Goal: Task Accomplishment & Management: Manage account settings

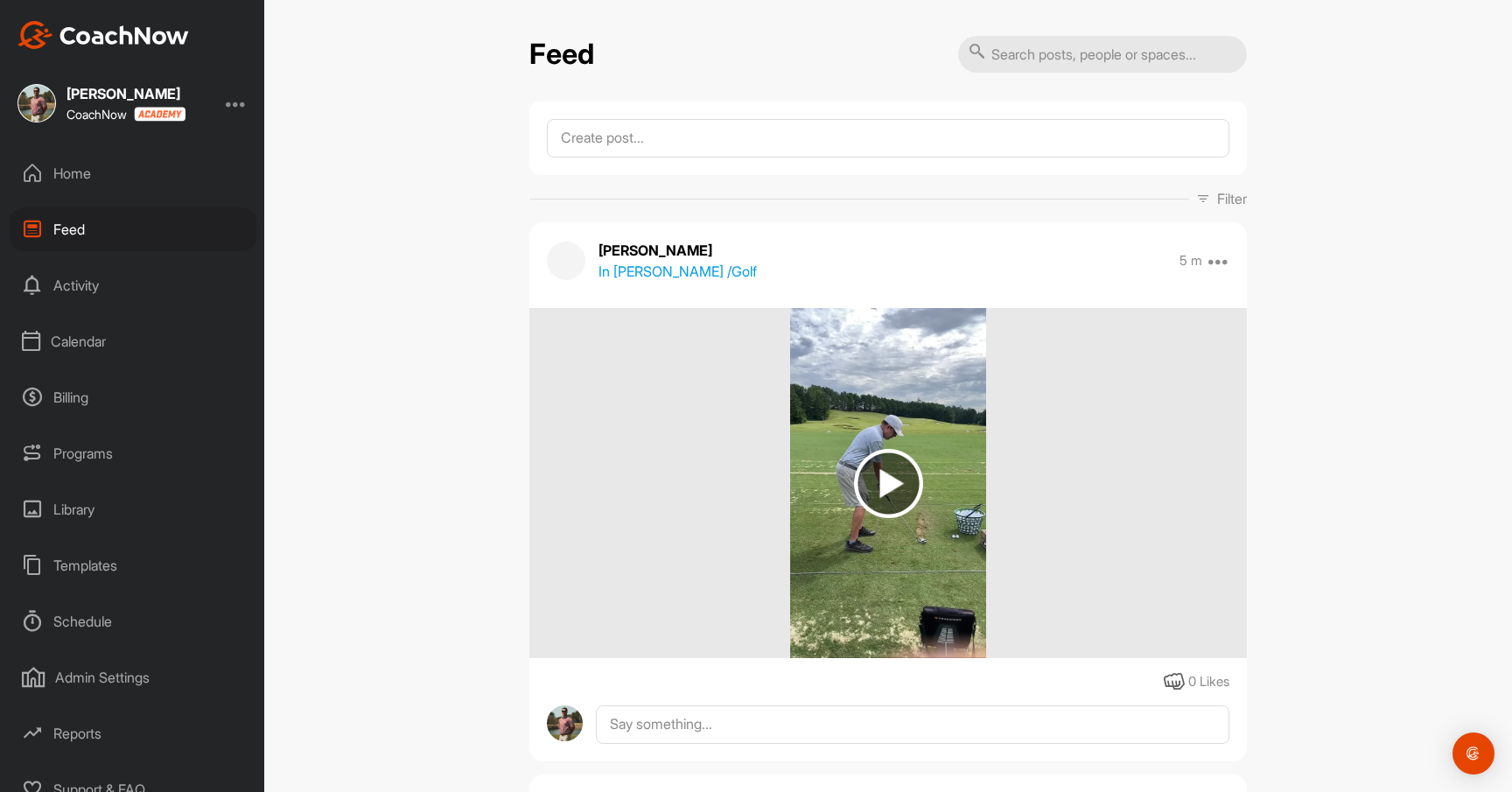
click at [90, 177] on div "Home" at bounding box center [133, 173] width 247 height 44
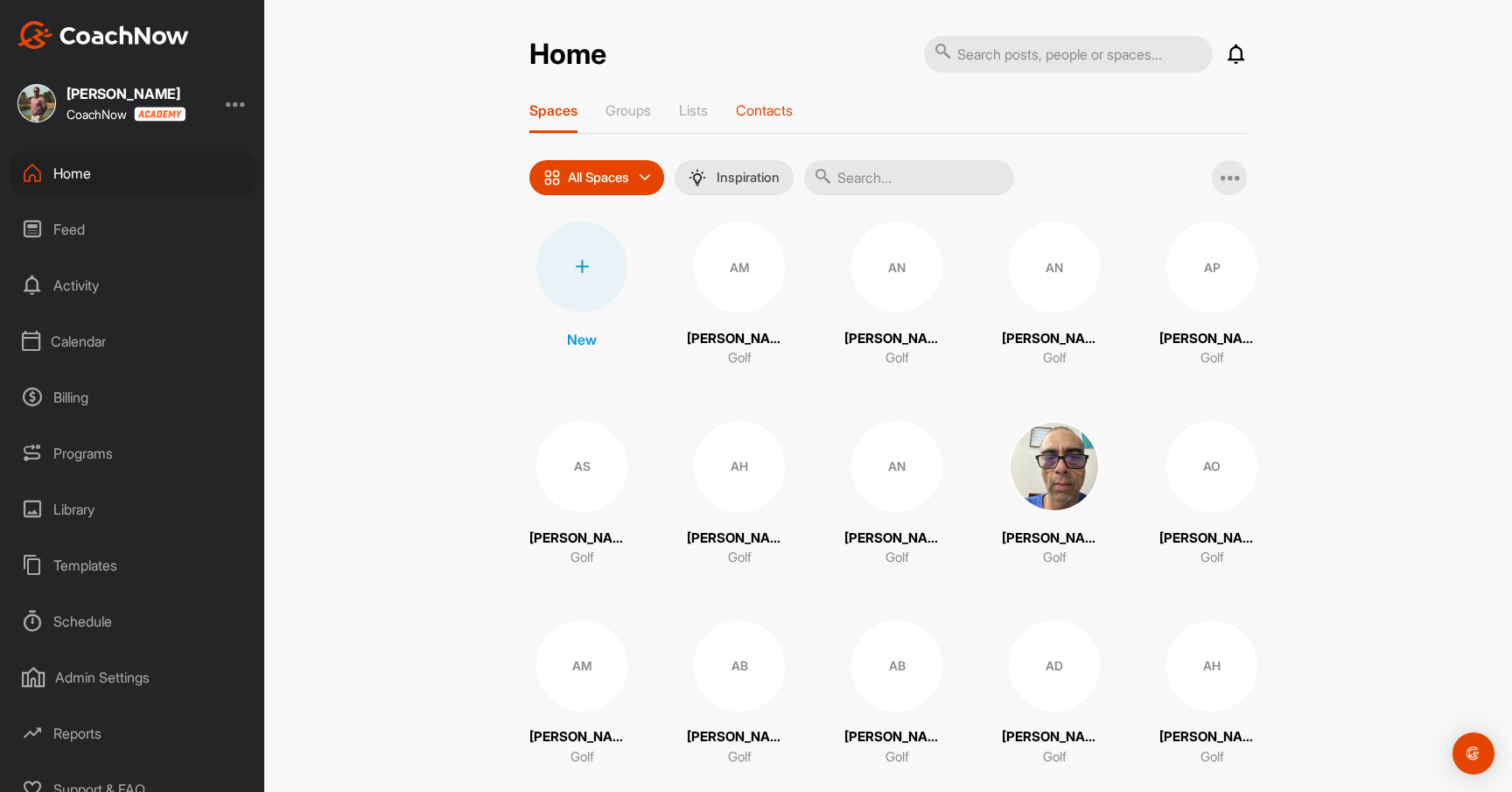
click at [786, 116] on p "Contacts" at bounding box center [765, 110] width 57 height 17
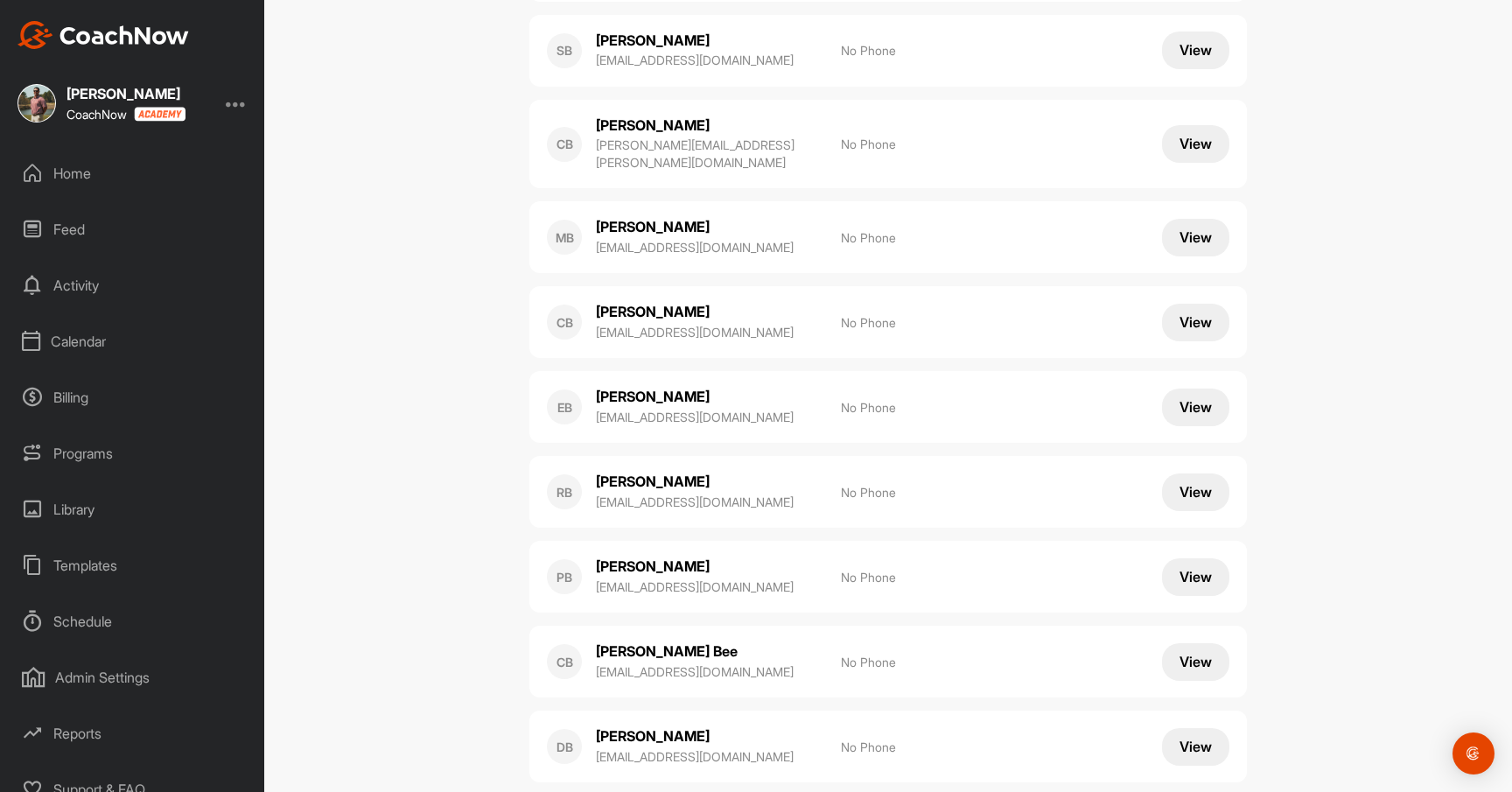
scroll to position [9302, 0]
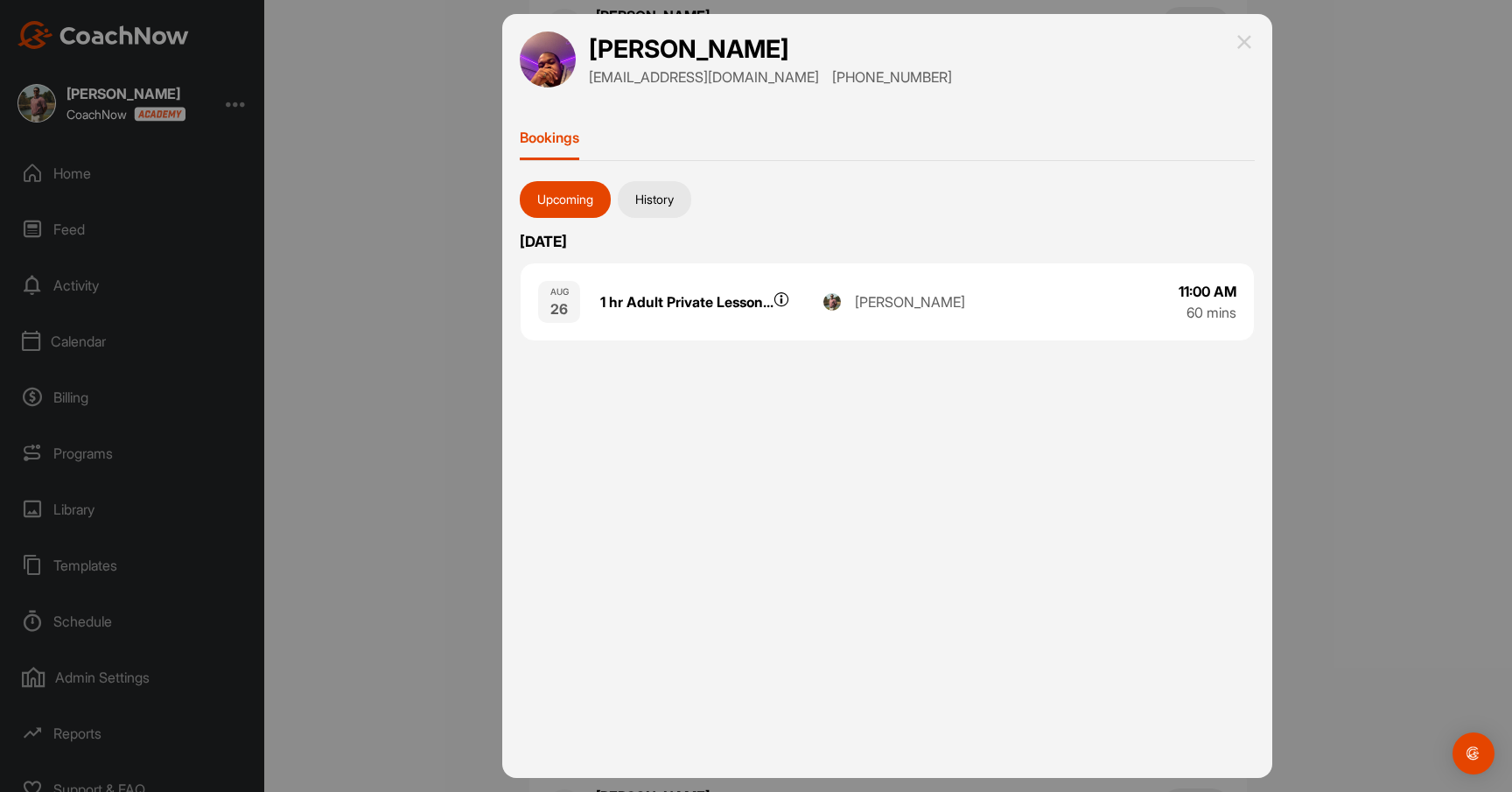
click at [656, 192] on button "History" at bounding box center [654, 200] width 73 height 37
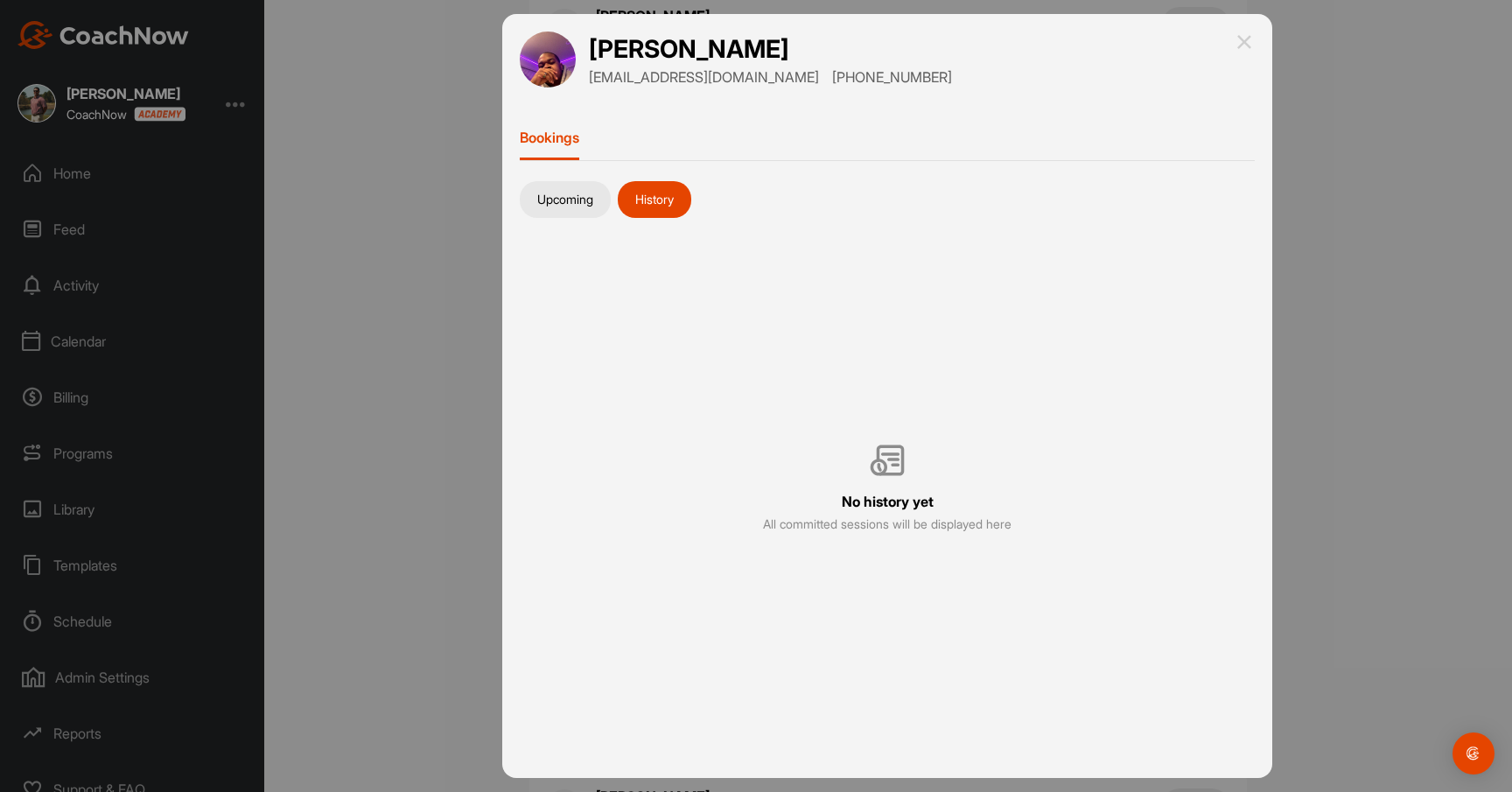
click at [584, 197] on button "Upcoming" at bounding box center [566, 200] width 91 height 37
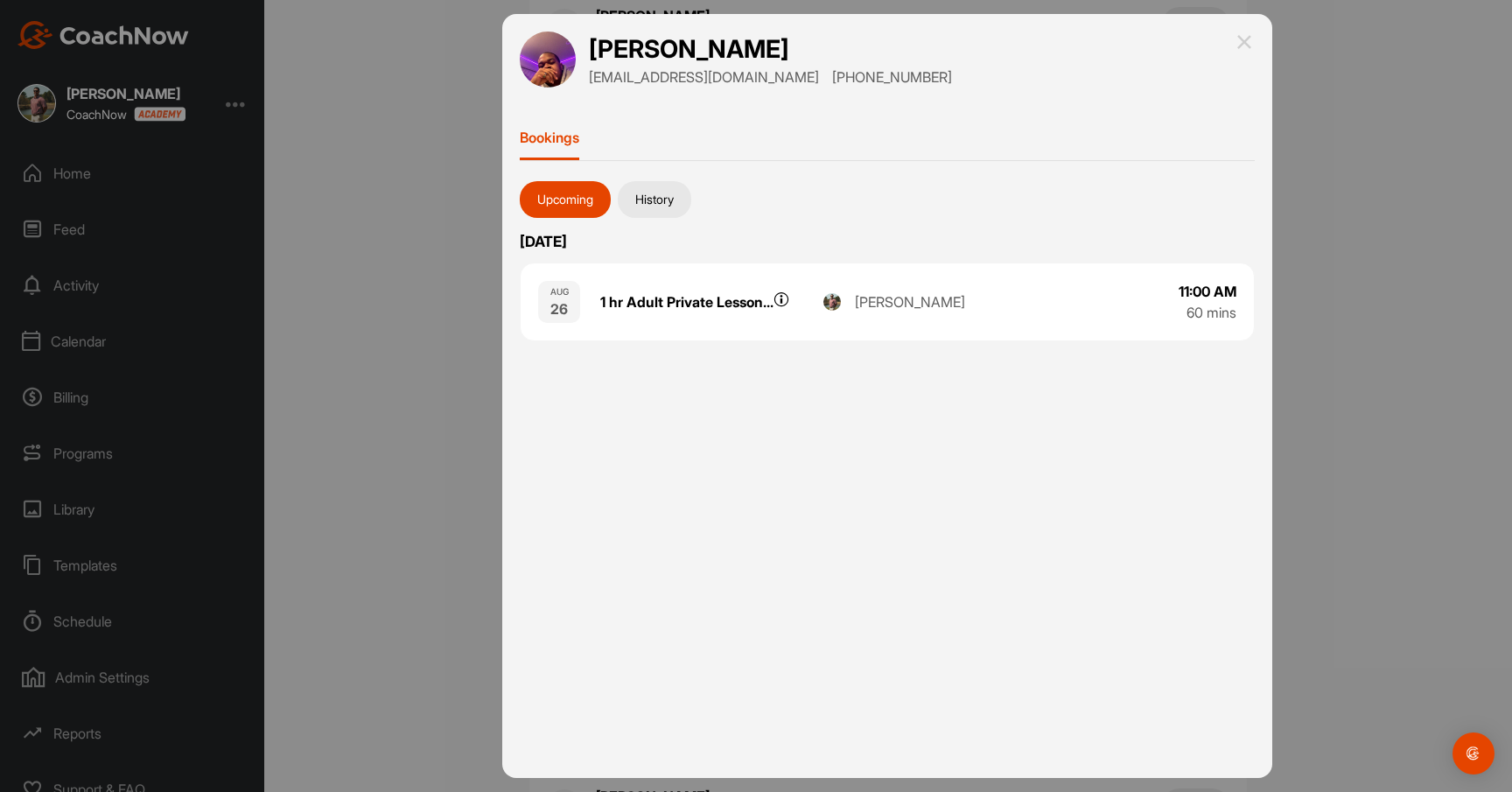
click at [662, 195] on button "History" at bounding box center [654, 200] width 73 height 37
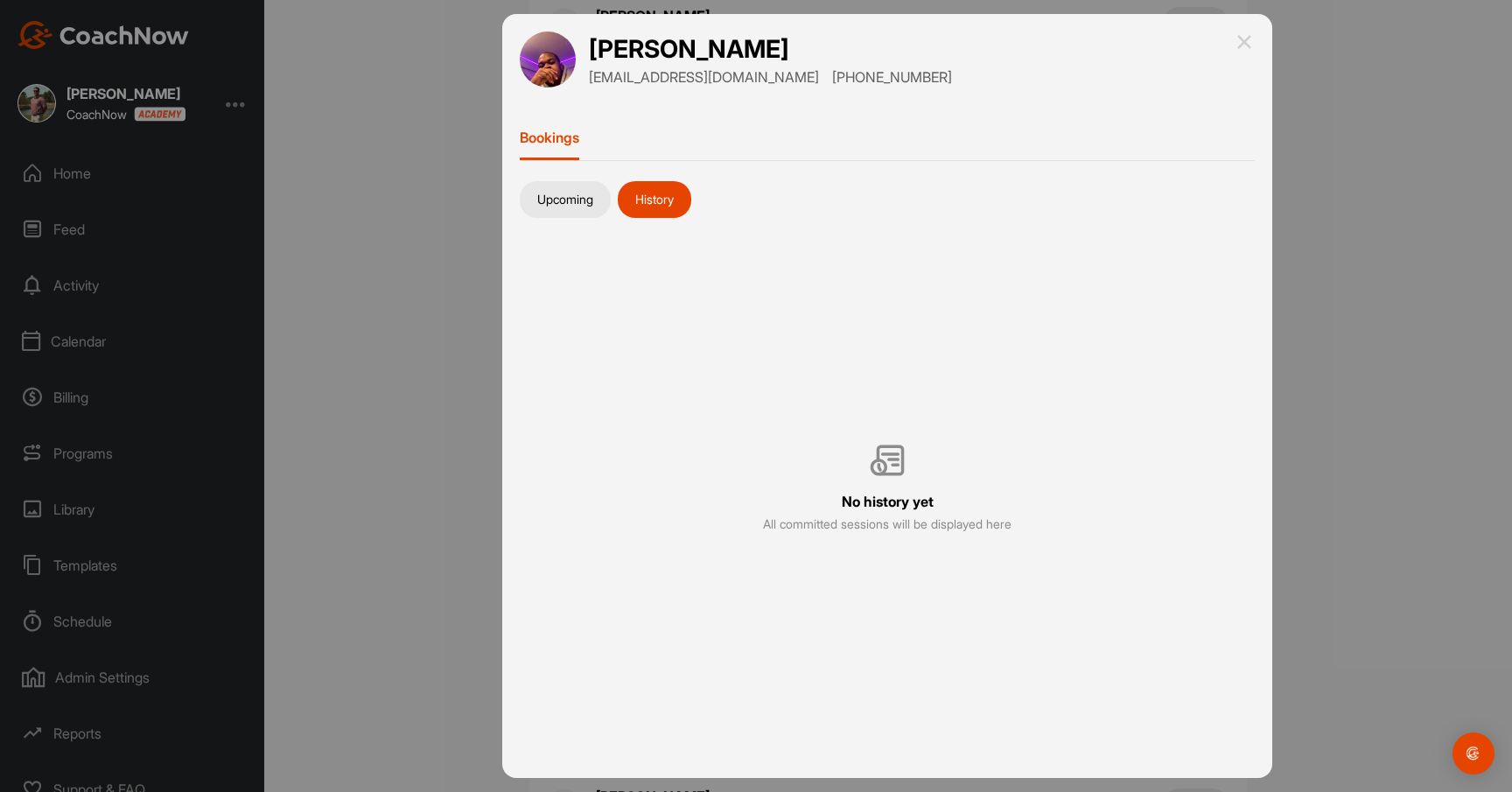
click at [580, 195] on button "Upcoming" at bounding box center [566, 200] width 91 height 37
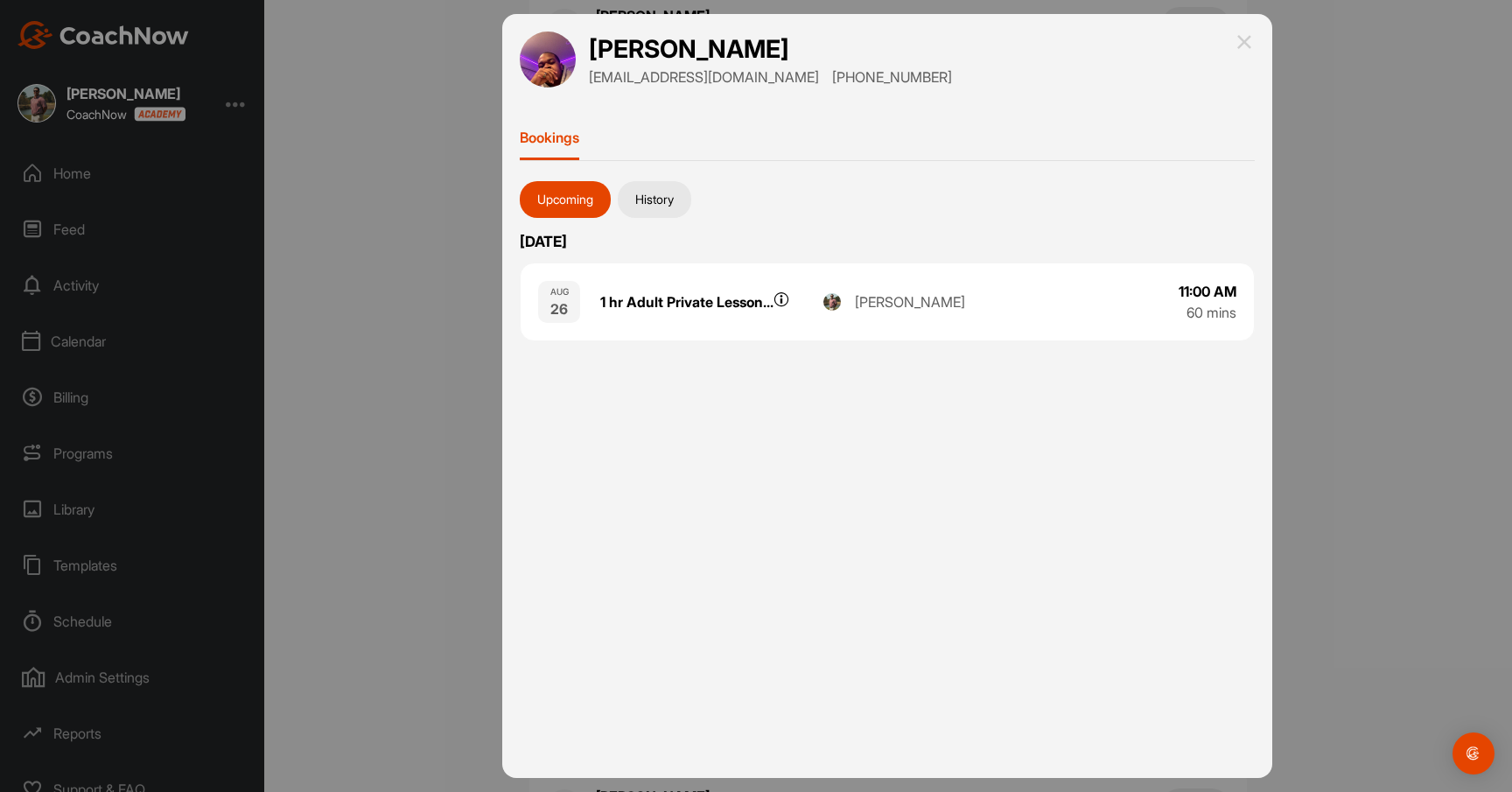
click at [1239, 40] on img at bounding box center [1245, 42] width 21 height 21
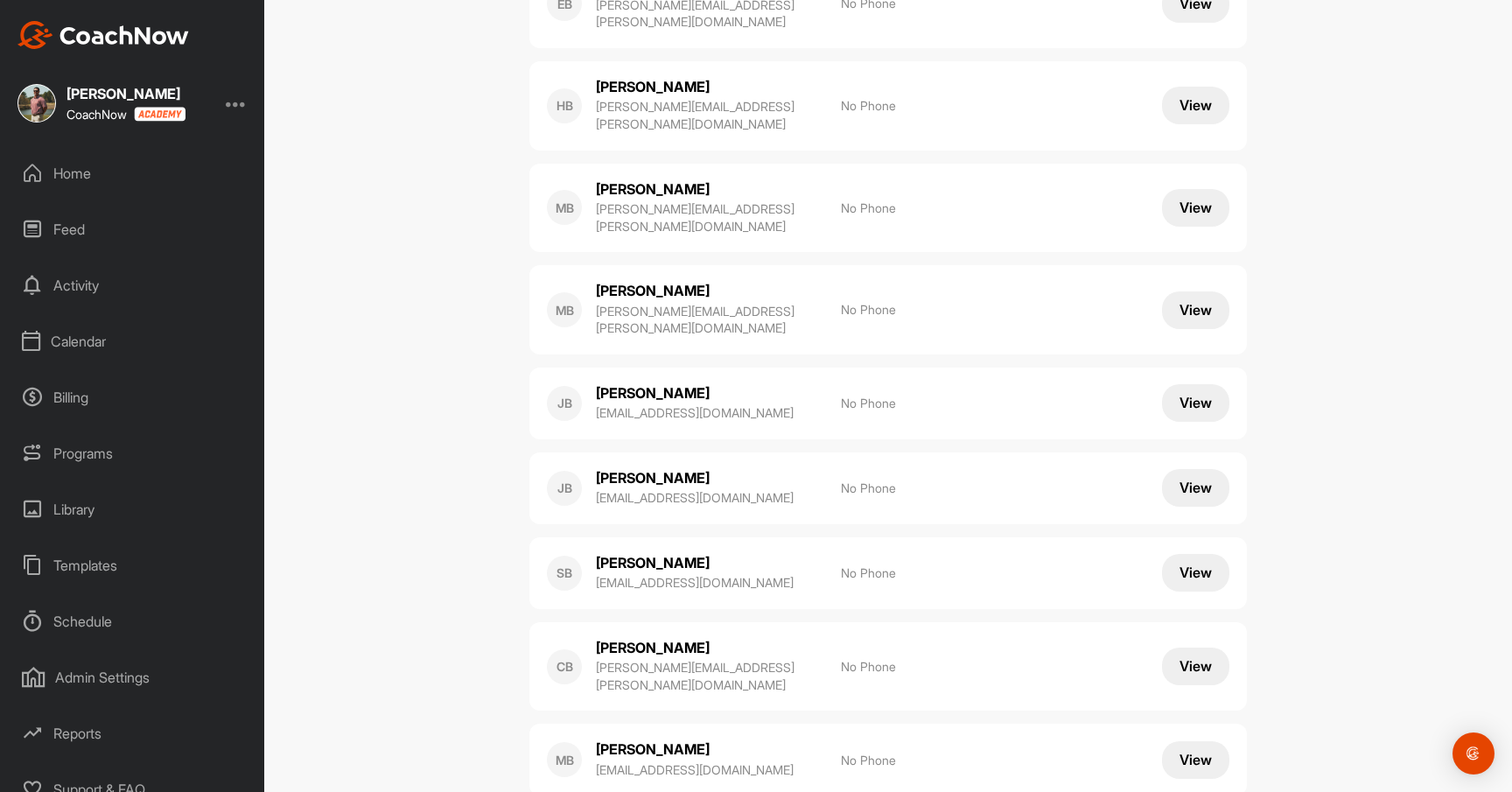
scroll to position [8734, 0]
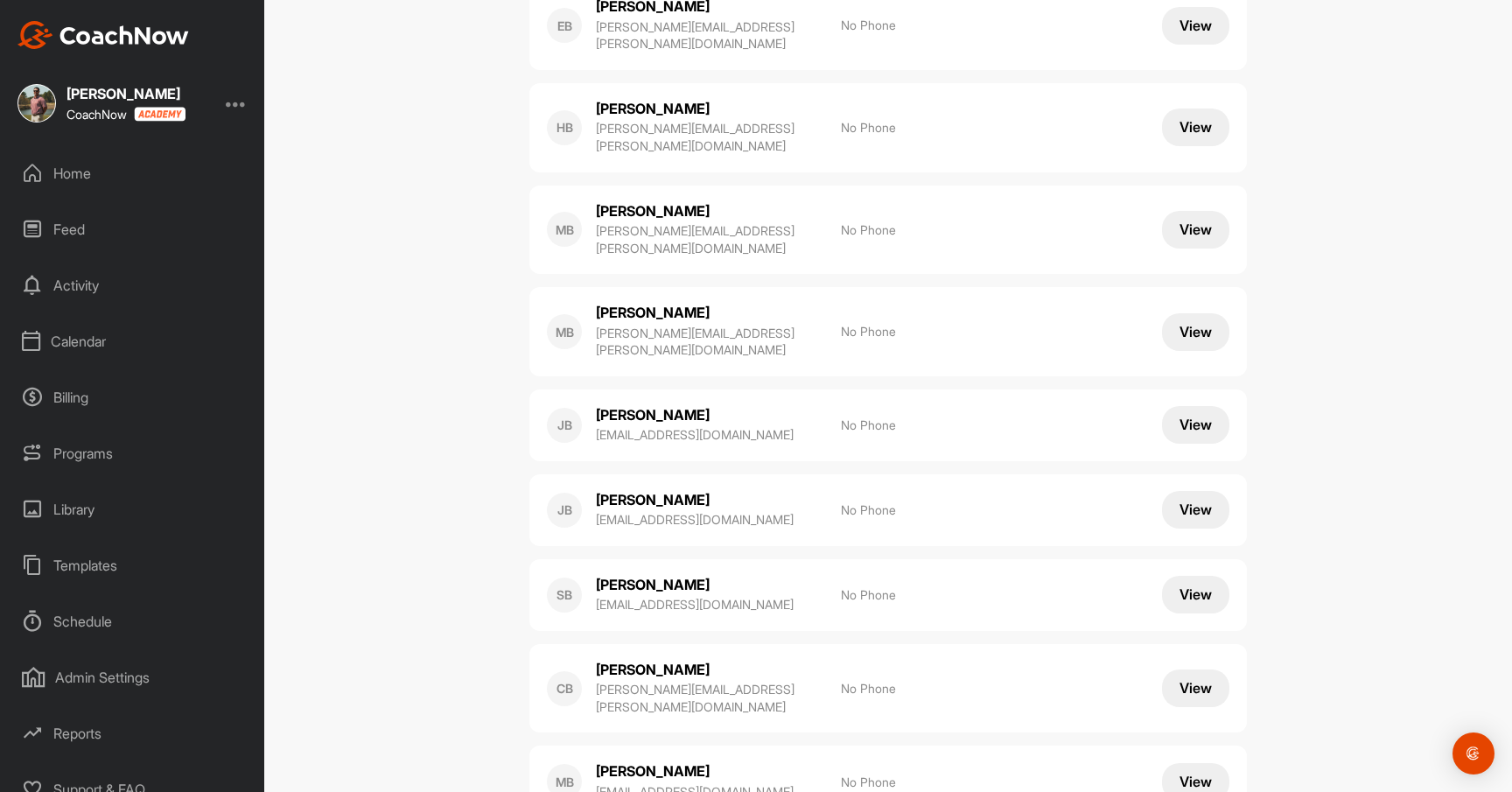
click at [69, 233] on div "Feed" at bounding box center [133, 229] width 247 height 44
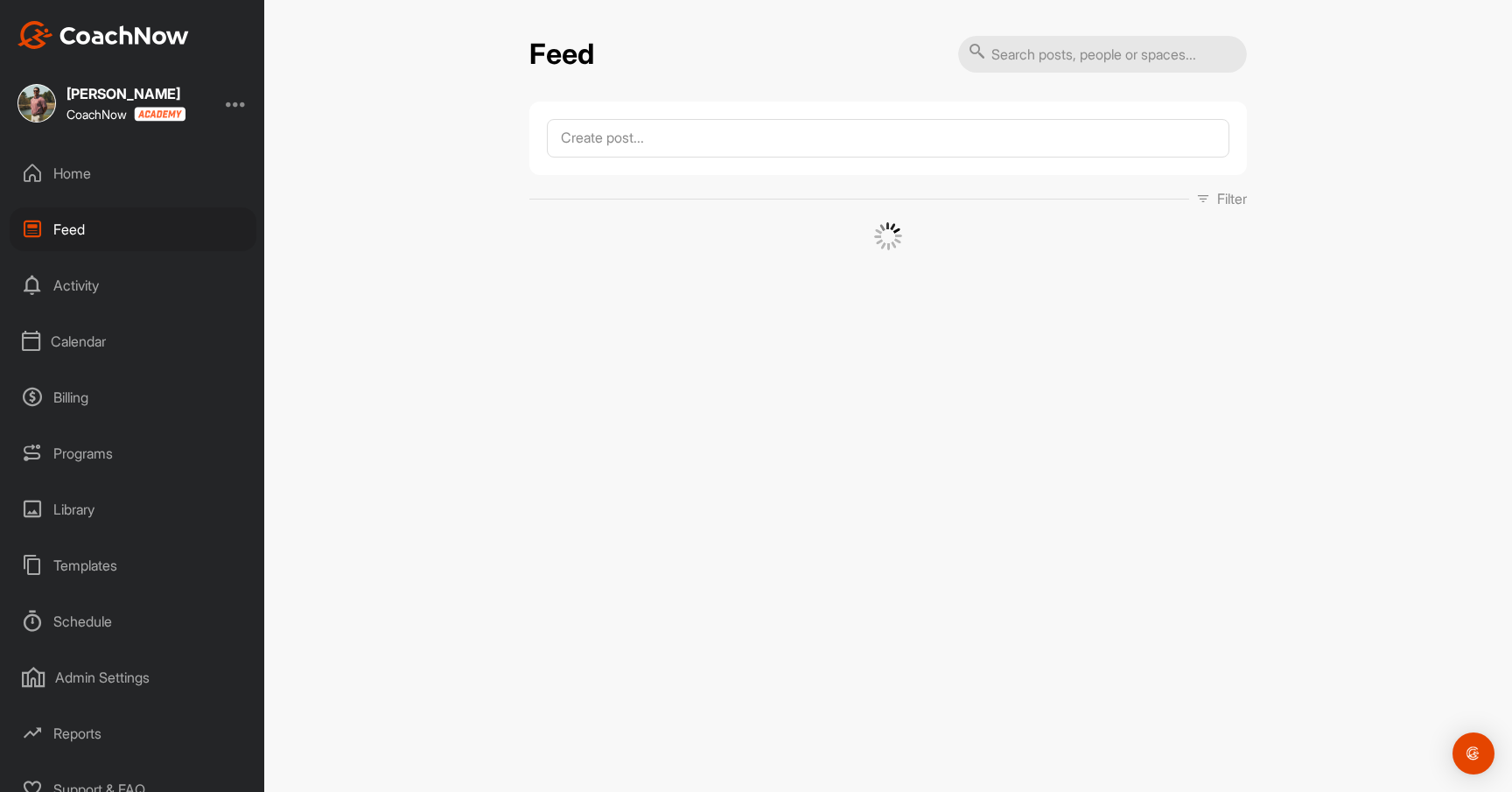
click at [86, 169] on div "Home" at bounding box center [133, 173] width 247 height 44
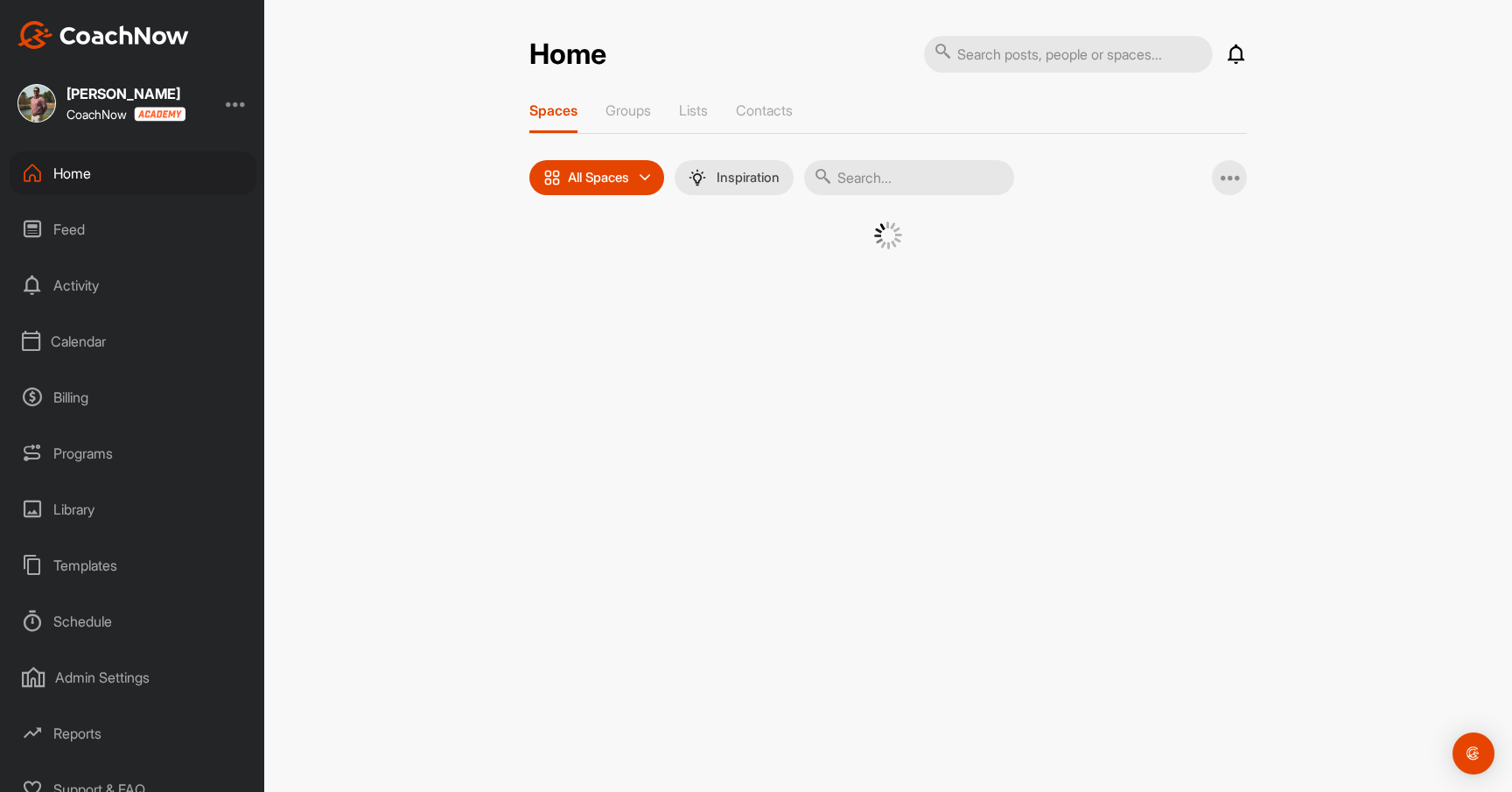
click at [86, 227] on div "Feed" at bounding box center [133, 229] width 247 height 44
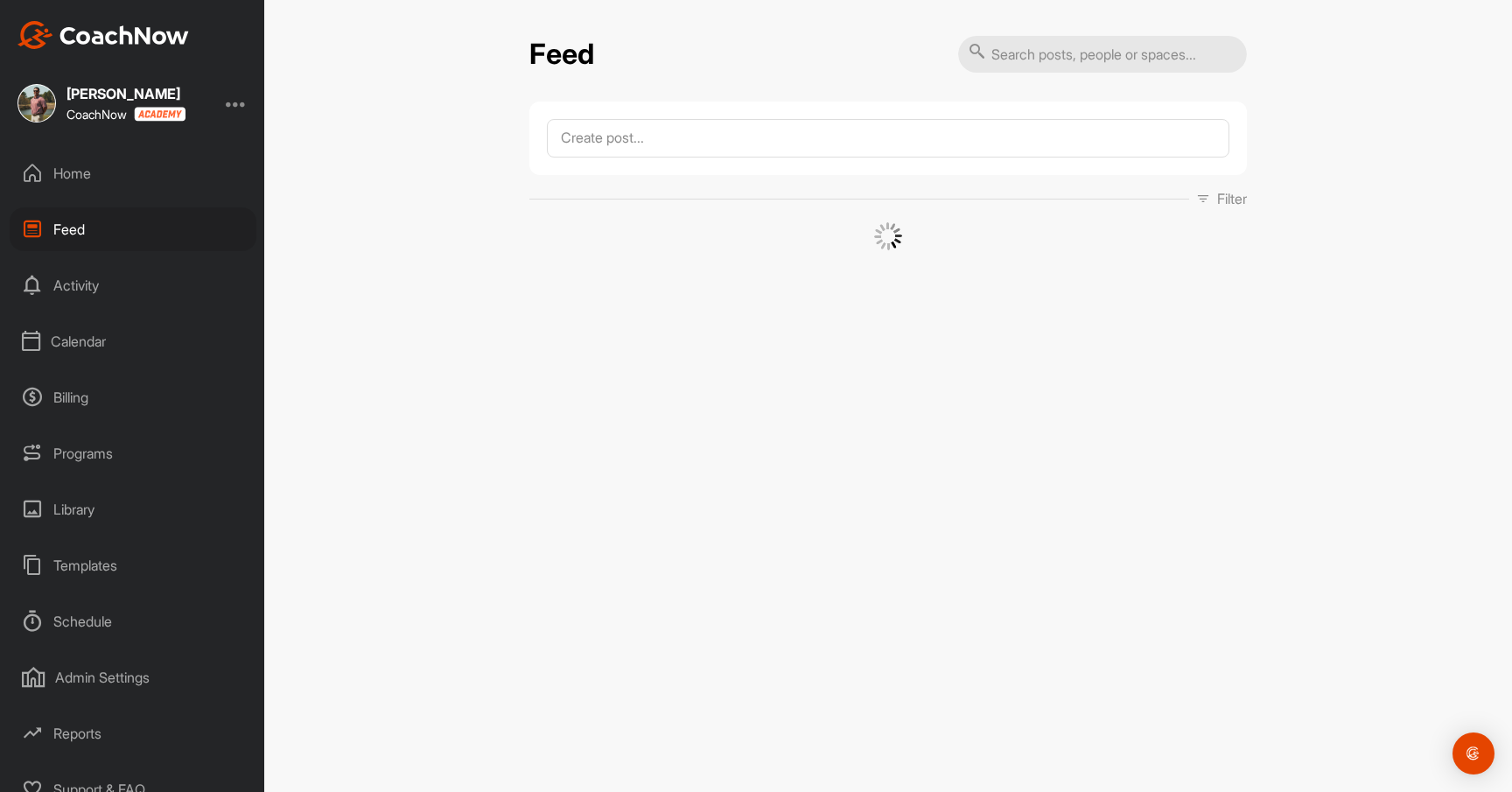
click at [86, 163] on div "Home" at bounding box center [133, 173] width 247 height 44
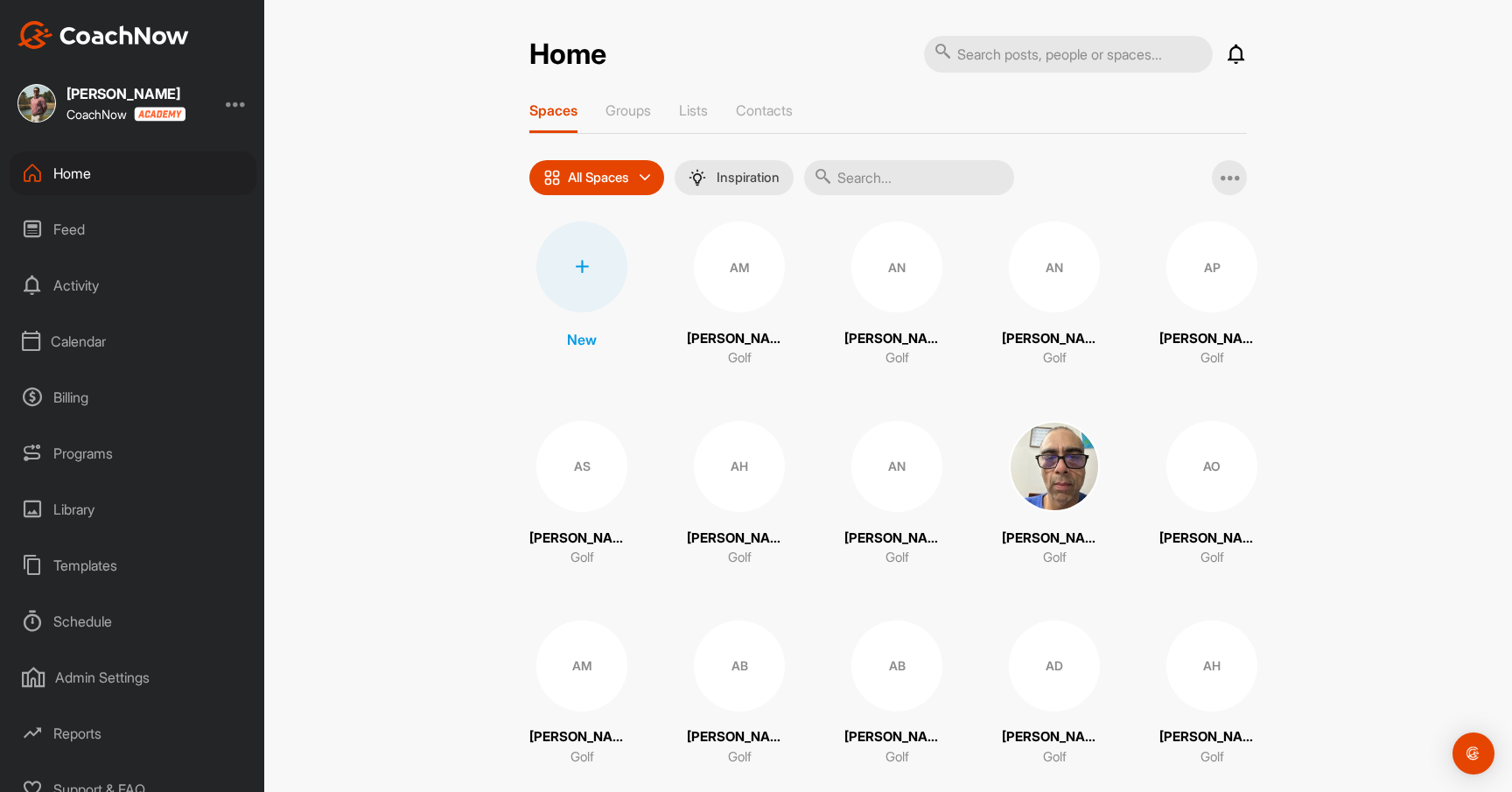
click at [74, 347] on div "Calendar" at bounding box center [133, 341] width 247 height 44
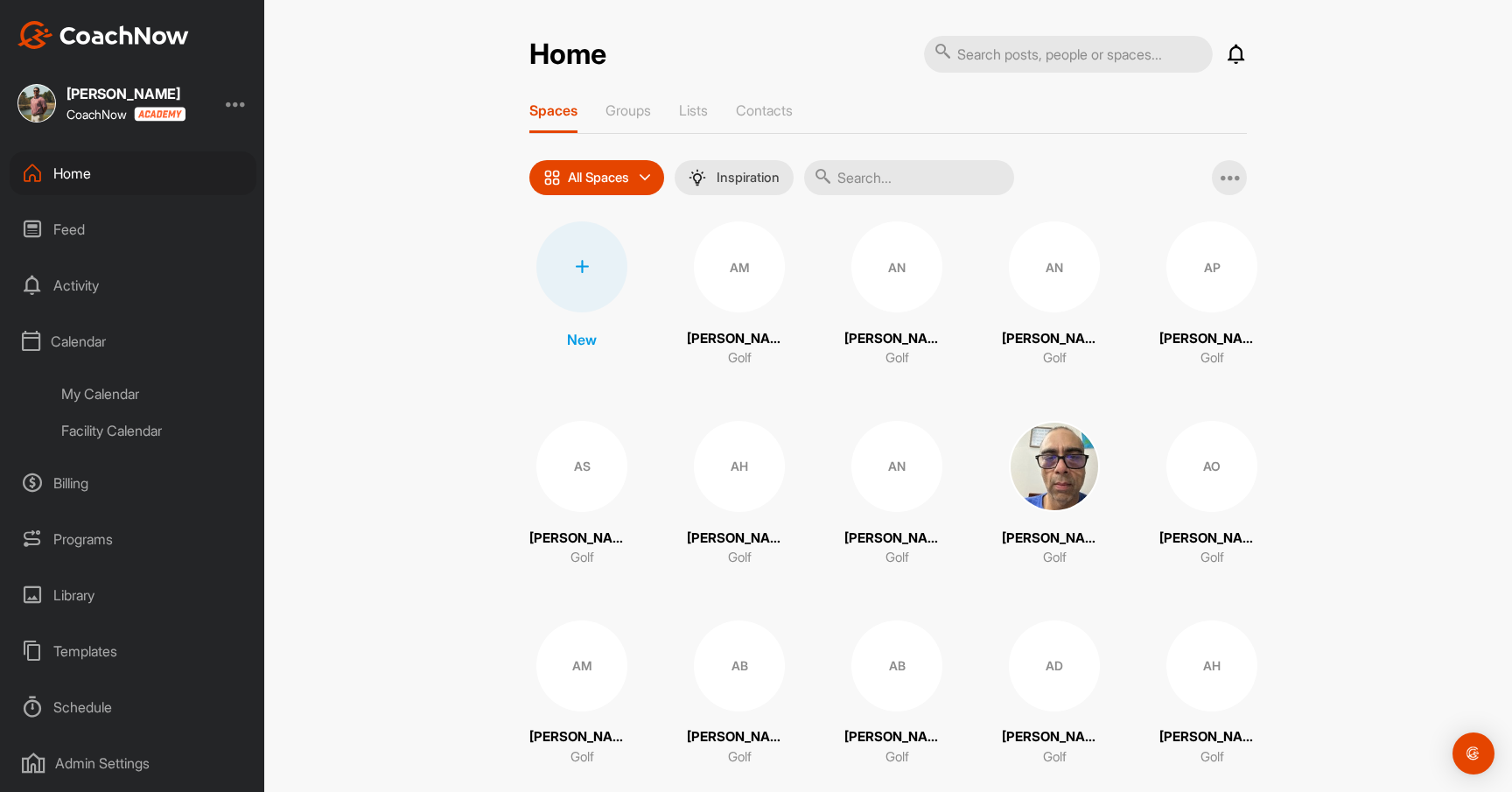
click at [130, 396] on div "My Calendar" at bounding box center [153, 394] width 207 height 37
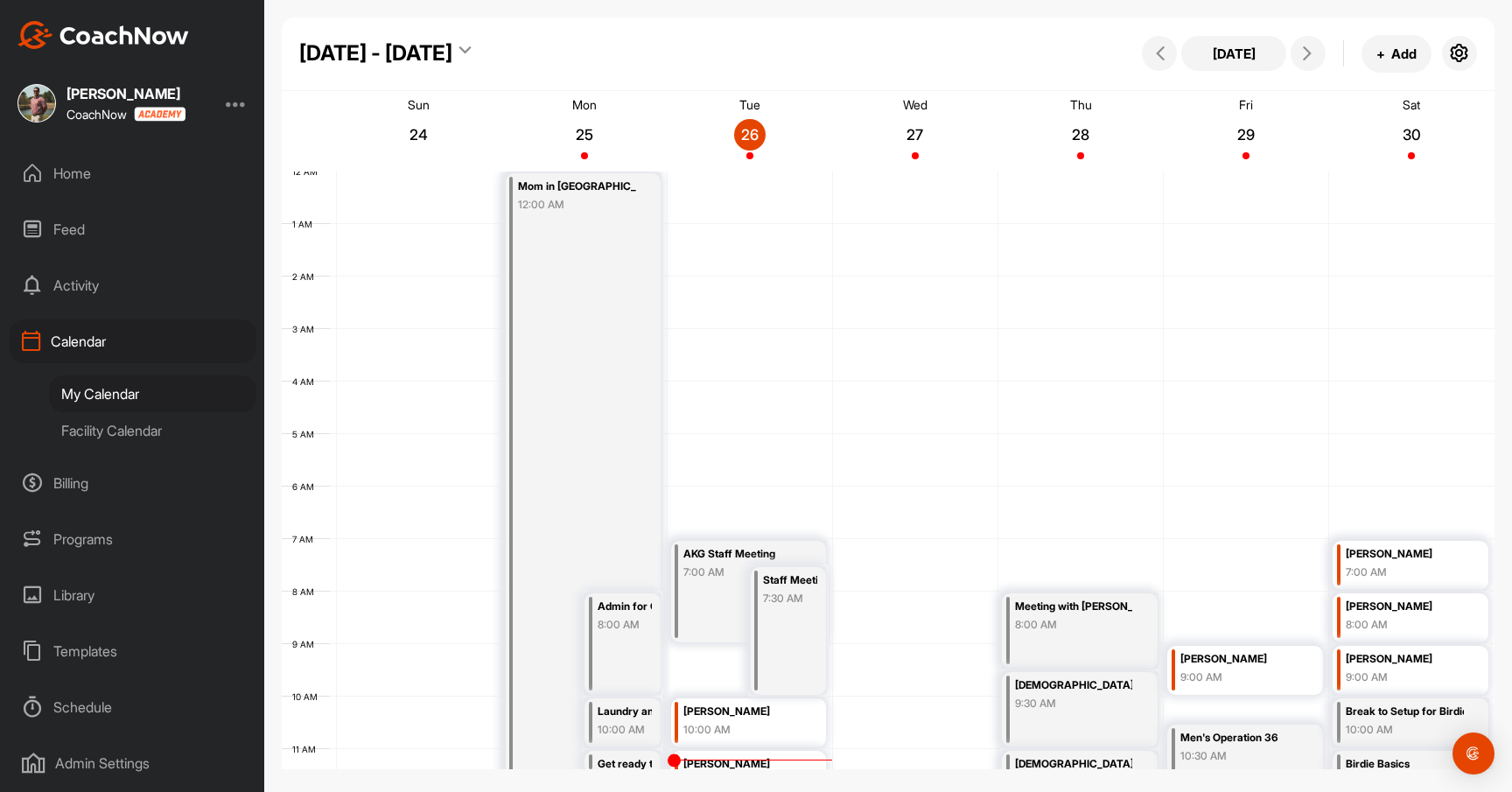
scroll to position [302, 0]
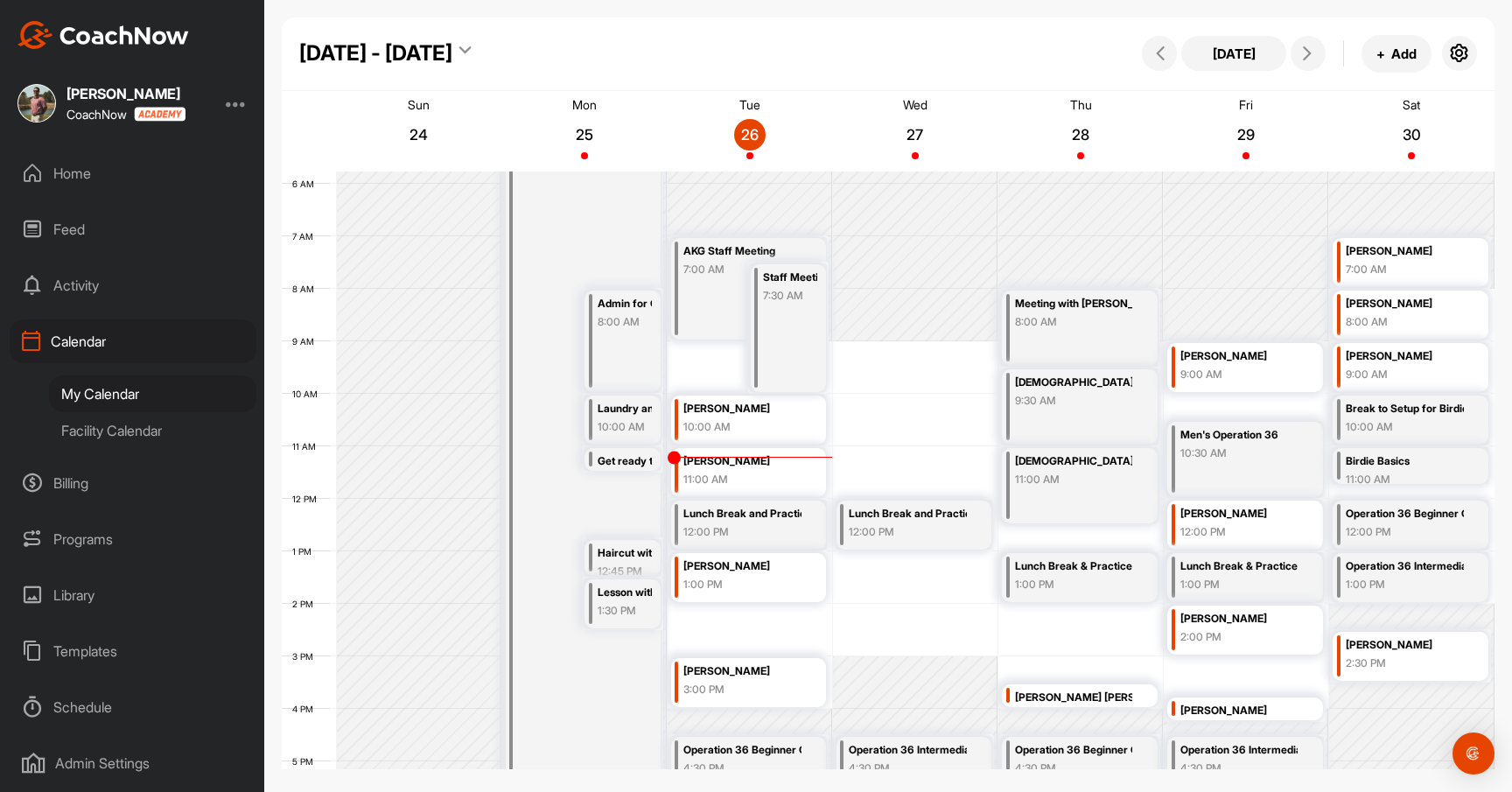
click at [753, 479] on div "11:00 AM" at bounding box center [743, 479] width 118 height 16
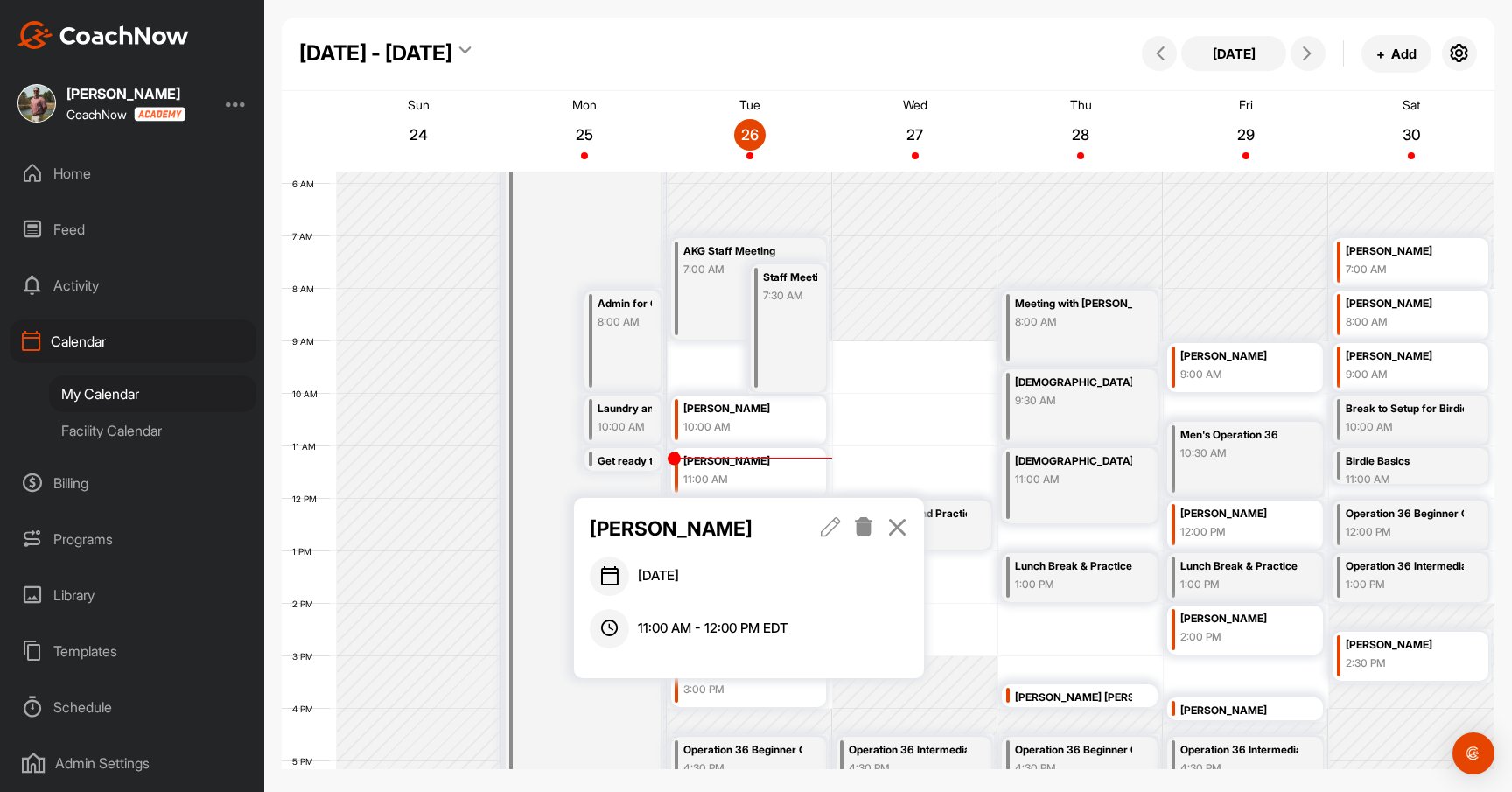
click at [863, 525] on icon at bounding box center [863, 527] width 20 height 19
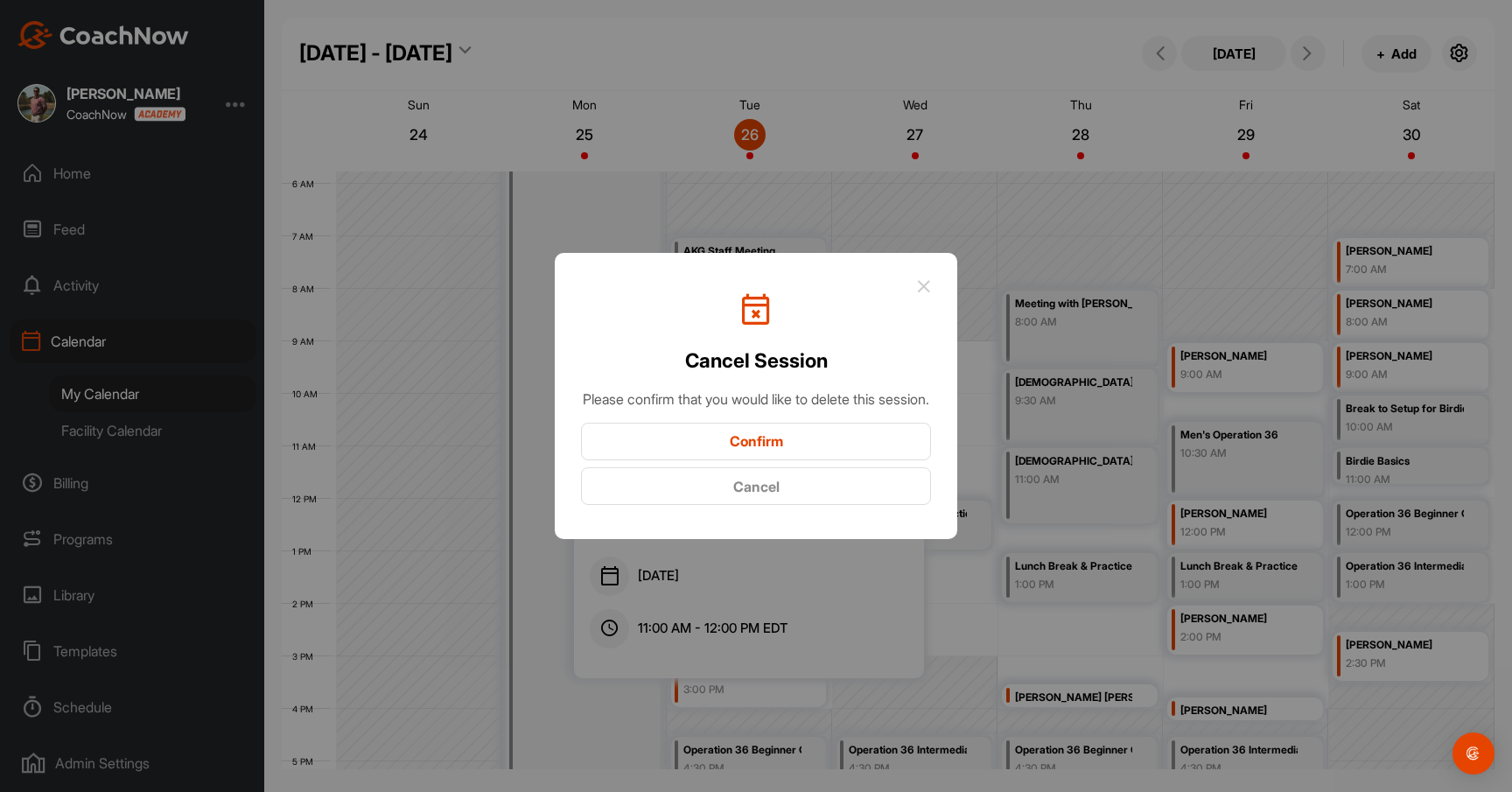
click at [835, 447] on button "Confirm" at bounding box center [756, 442] width 350 height 38
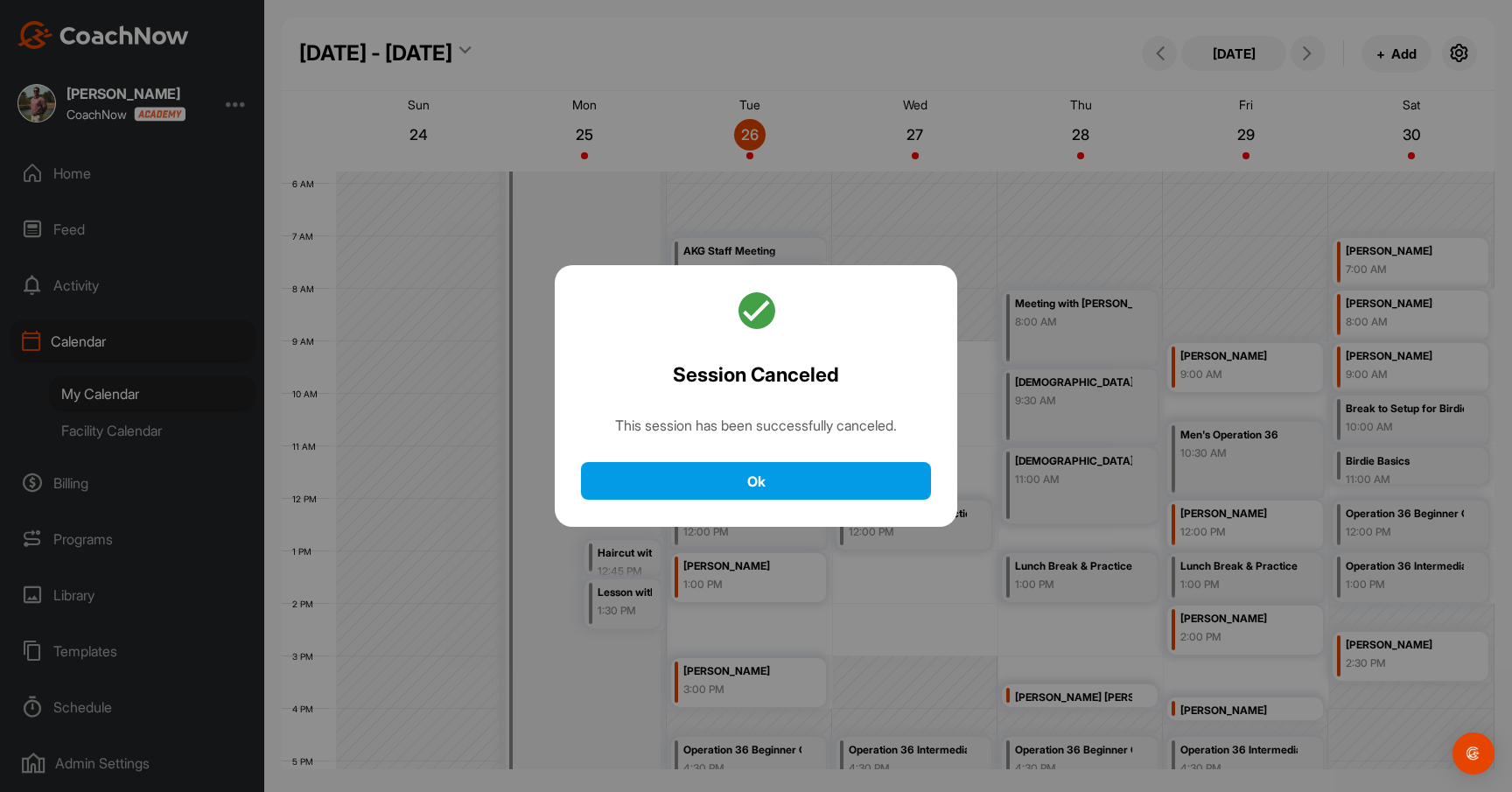
click at [861, 455] on div "Session Canceled This session has been successfully canceled. Ok" at bounding box center [756, 396] width 402 height 262
click at [858, 469] on button "Ok" at bounding box center [756, 481] width 350 height 38
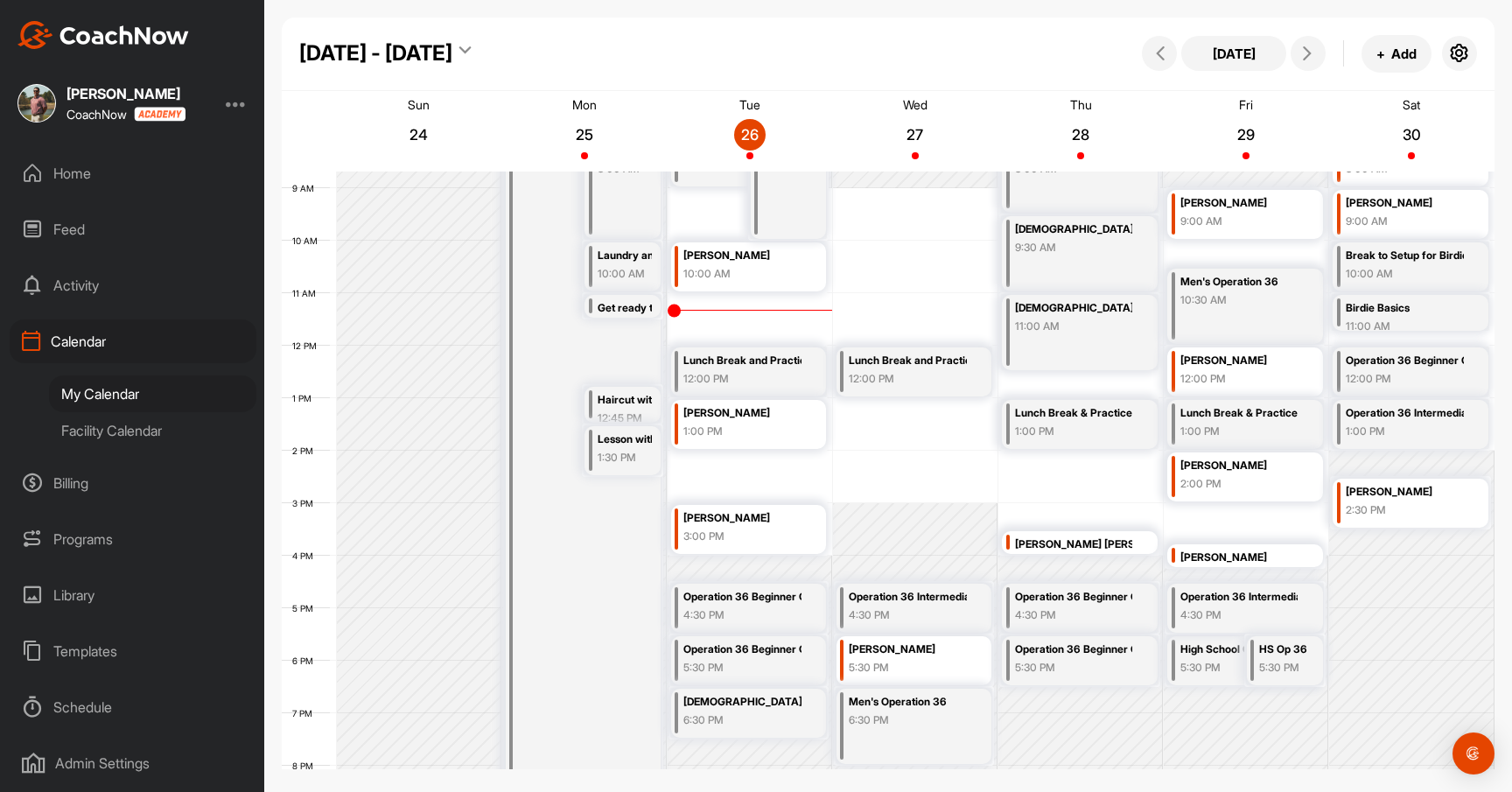
scroll to position [463, 0]
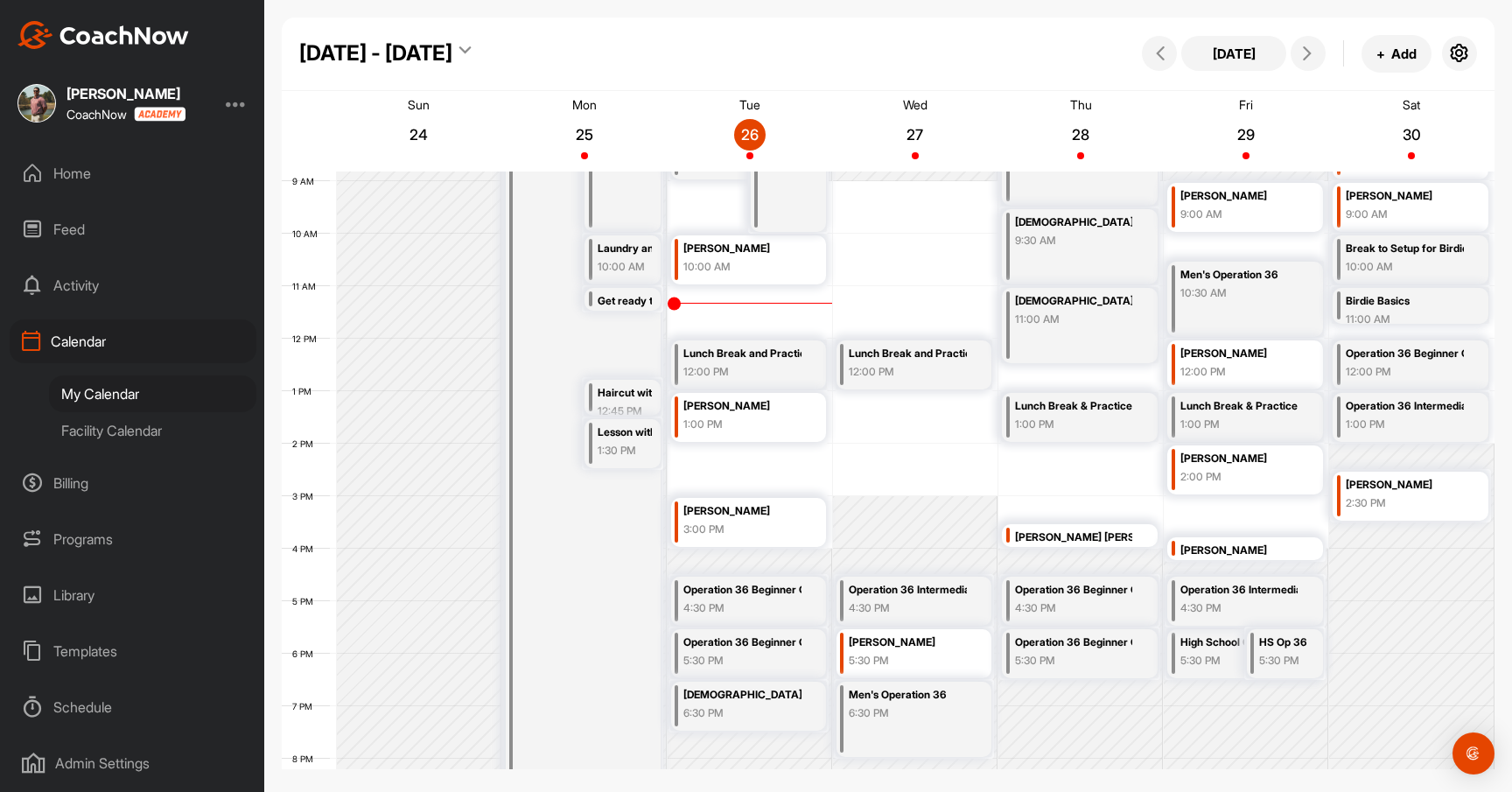
click at [1215, 451] on div "[PERSON_NAME]" at bounding box center [1240, 458] width 118 height 20
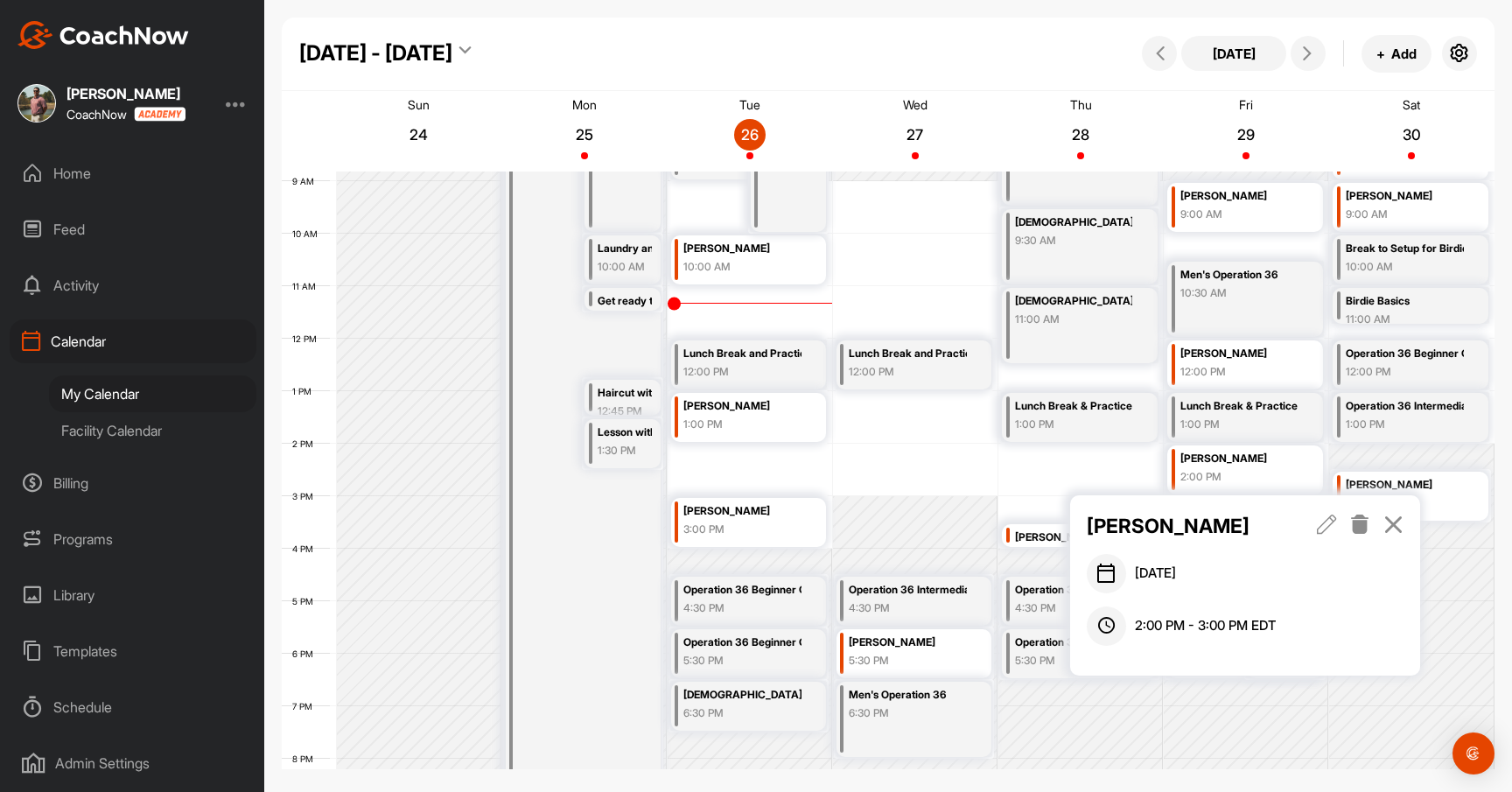
click at [1402, 520] on icon at bounding box center [1393, 524] width 20 height 19
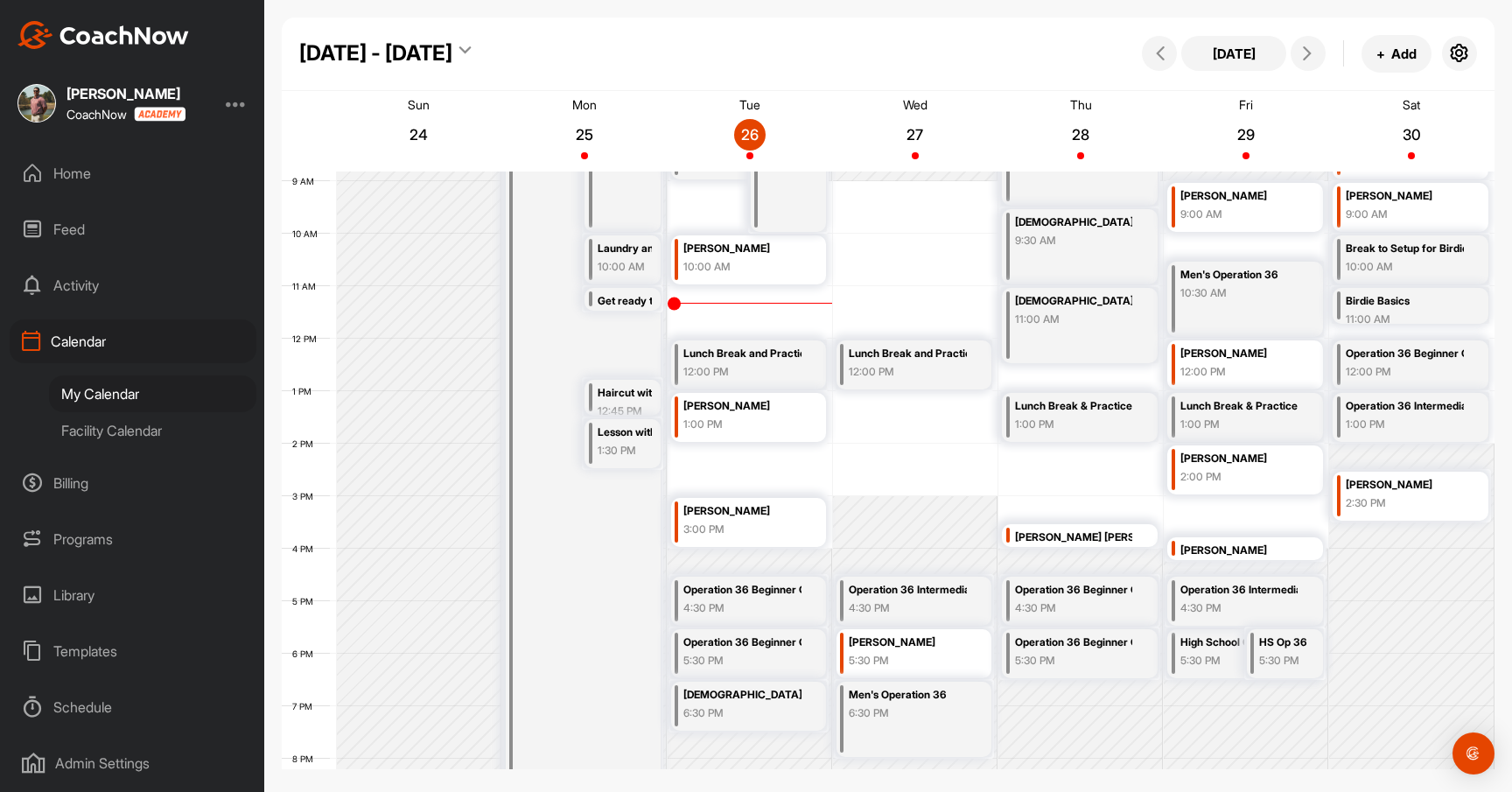
click at [1253, 467] on div "[PERSON_NAME]" at bounding box center [1240, 458] width 118 height 20
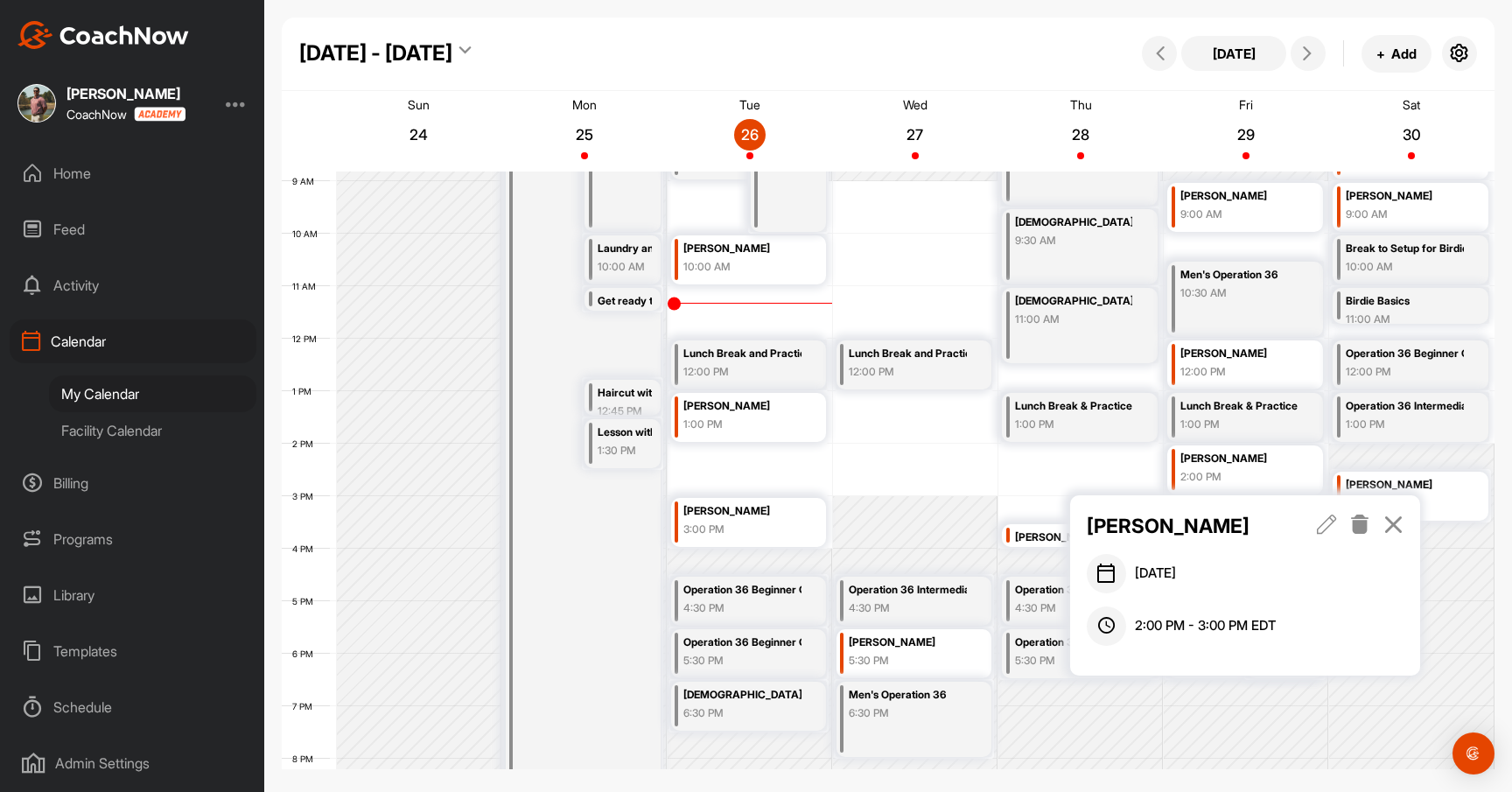
click at [1317, 522] on div "[PERSON_NAME]" at bounding box center [1246, 526] width 318 height 29
click at [1326, 522] on icon at bounding box center [1327, 524] width 20 height 19
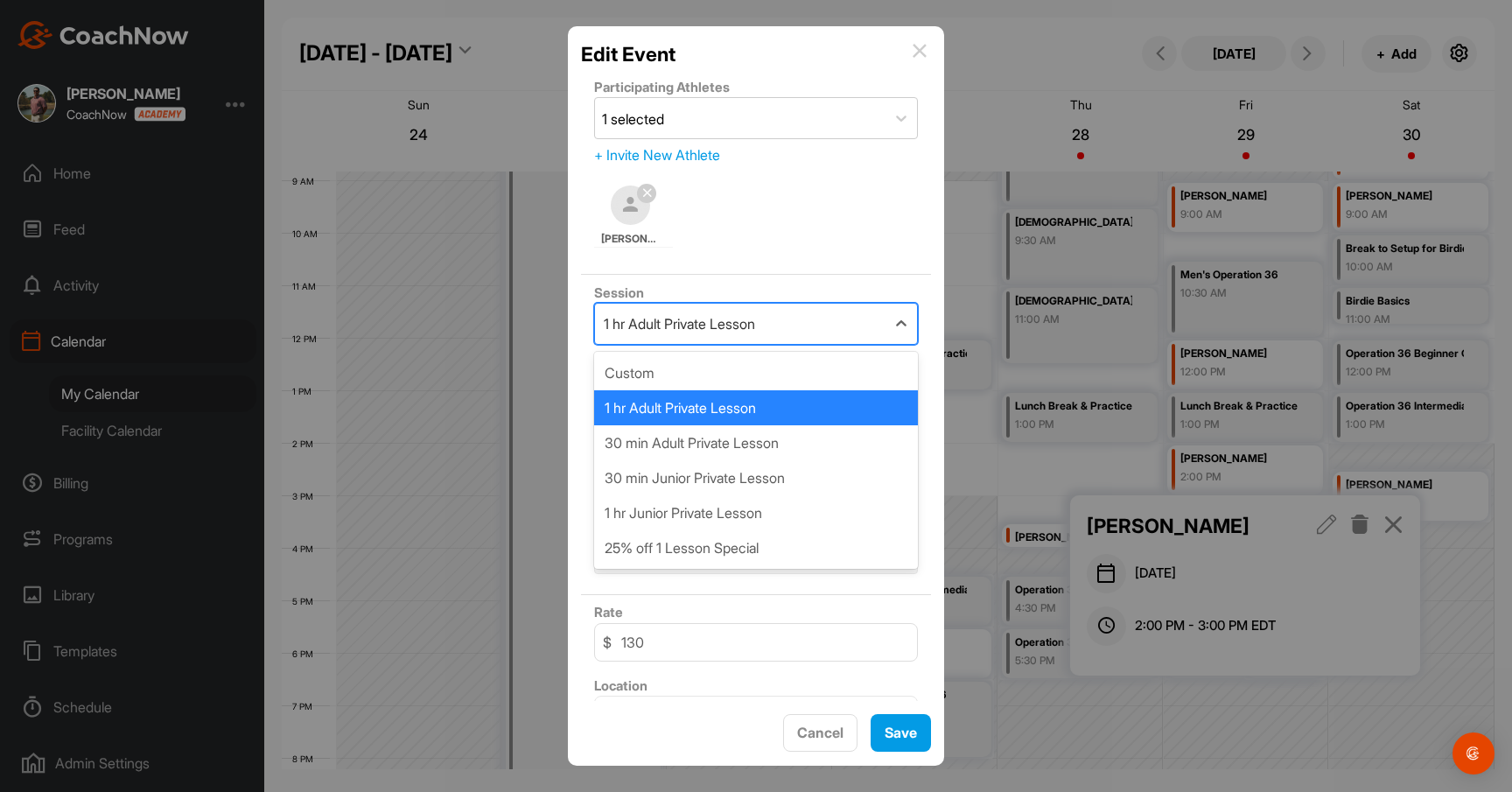
click at [755, 321] on div "1 hr Adult Private Lesson" at bounding box center [679, 324] width 151 height 21
click at [774, 542] on div "25% off 1 Lesson Special" at bounding box center [756, 548] width 324 height 35
type input "98"
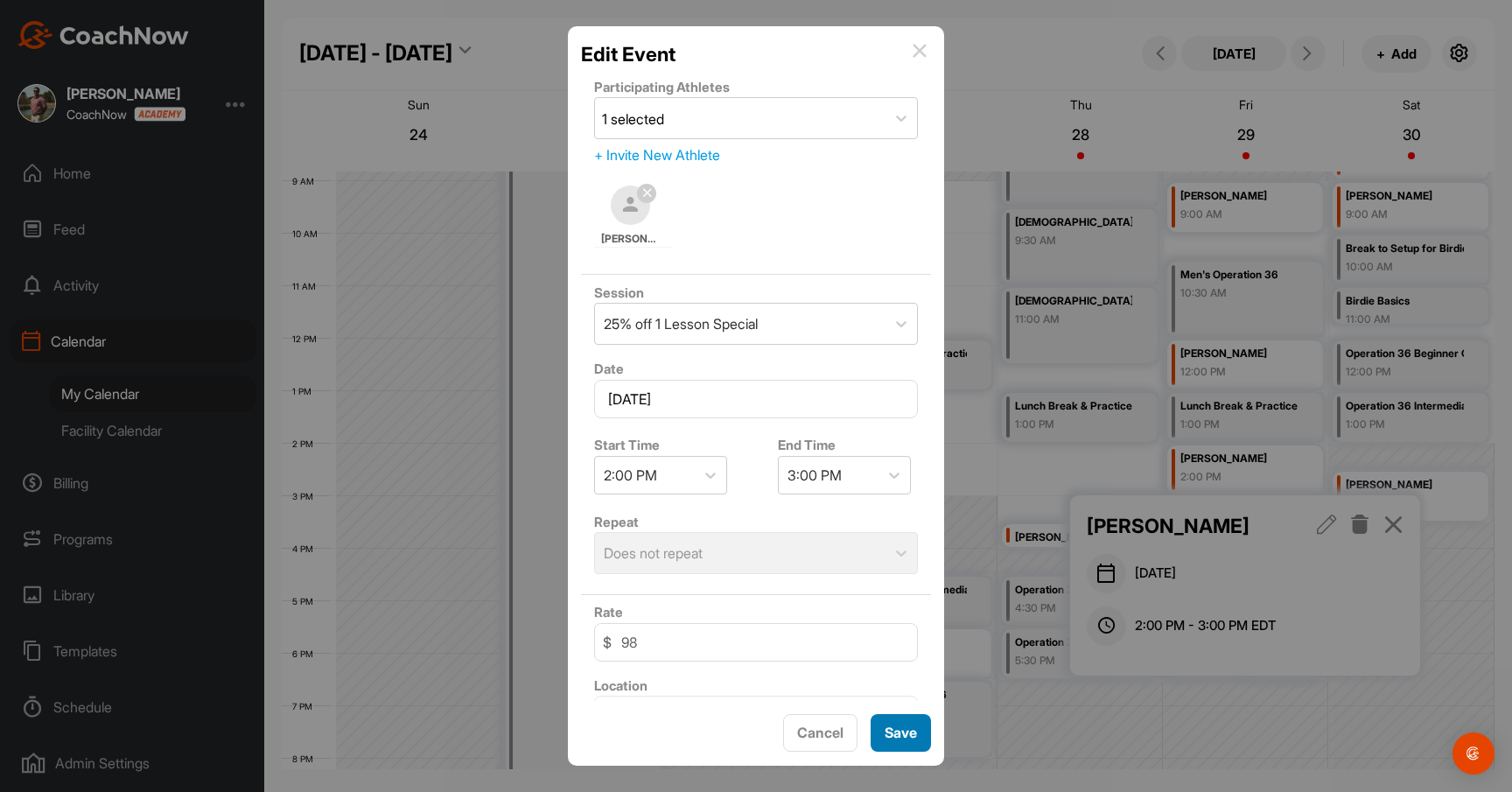
click at [901, 726] on button "Save" at bounding box center [901, 733] width 61 height 38
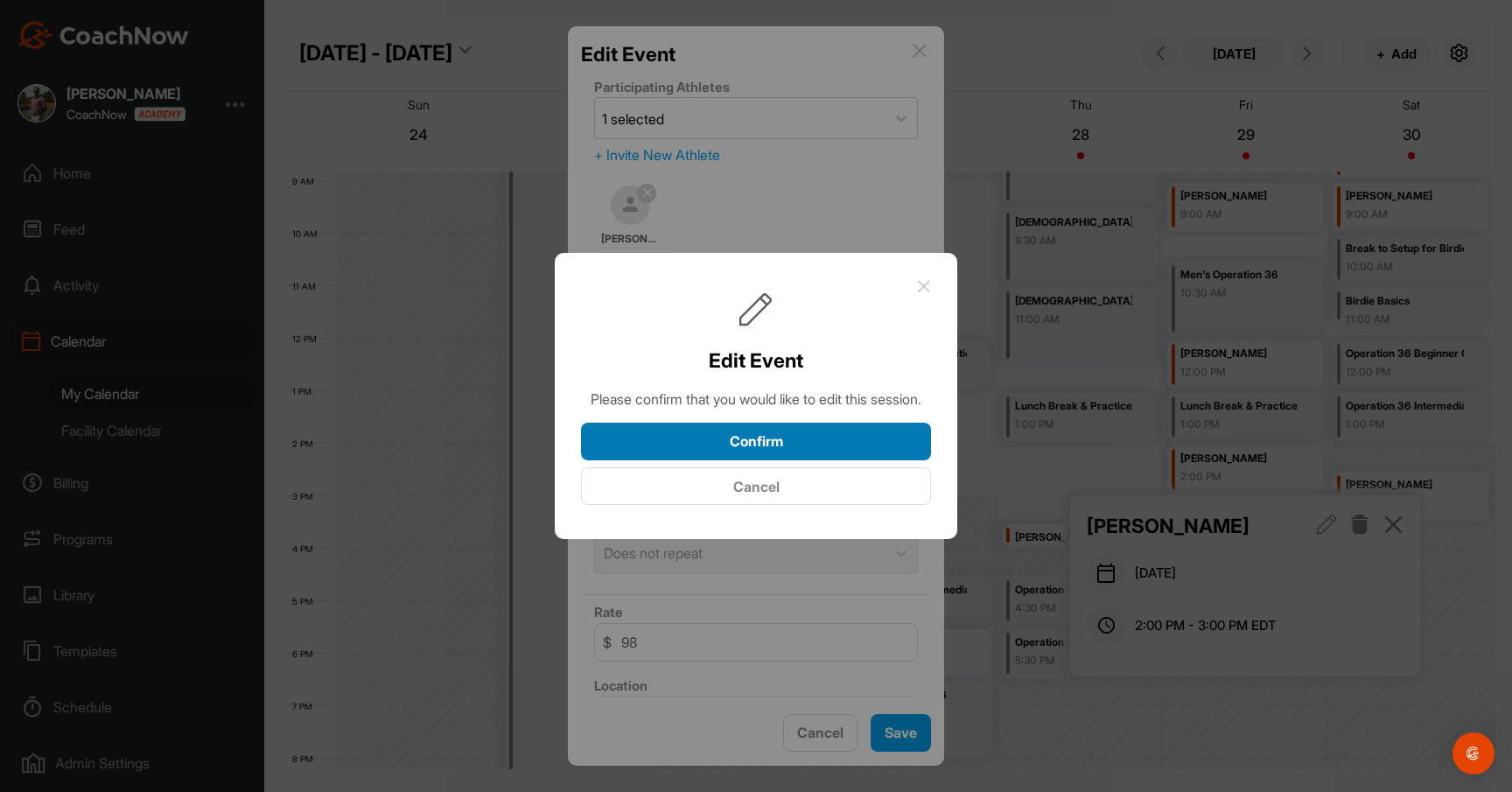
click at [877, 443] on button "Confirm" at bounding box center [756, 442] width 350 height 38
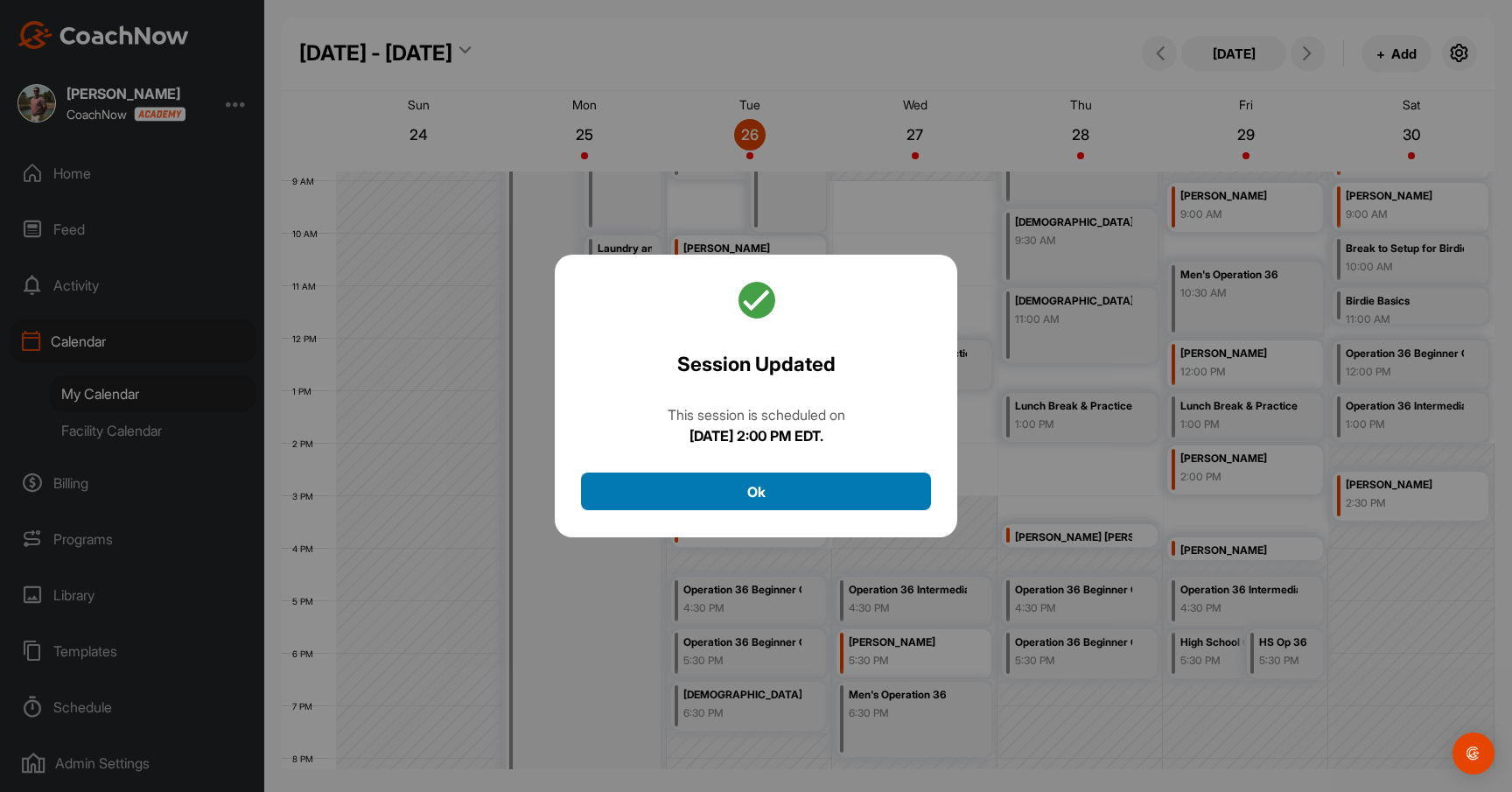
click at [890, 493] on button "Ok" at bounding box center [756, 492] width 350 height 38
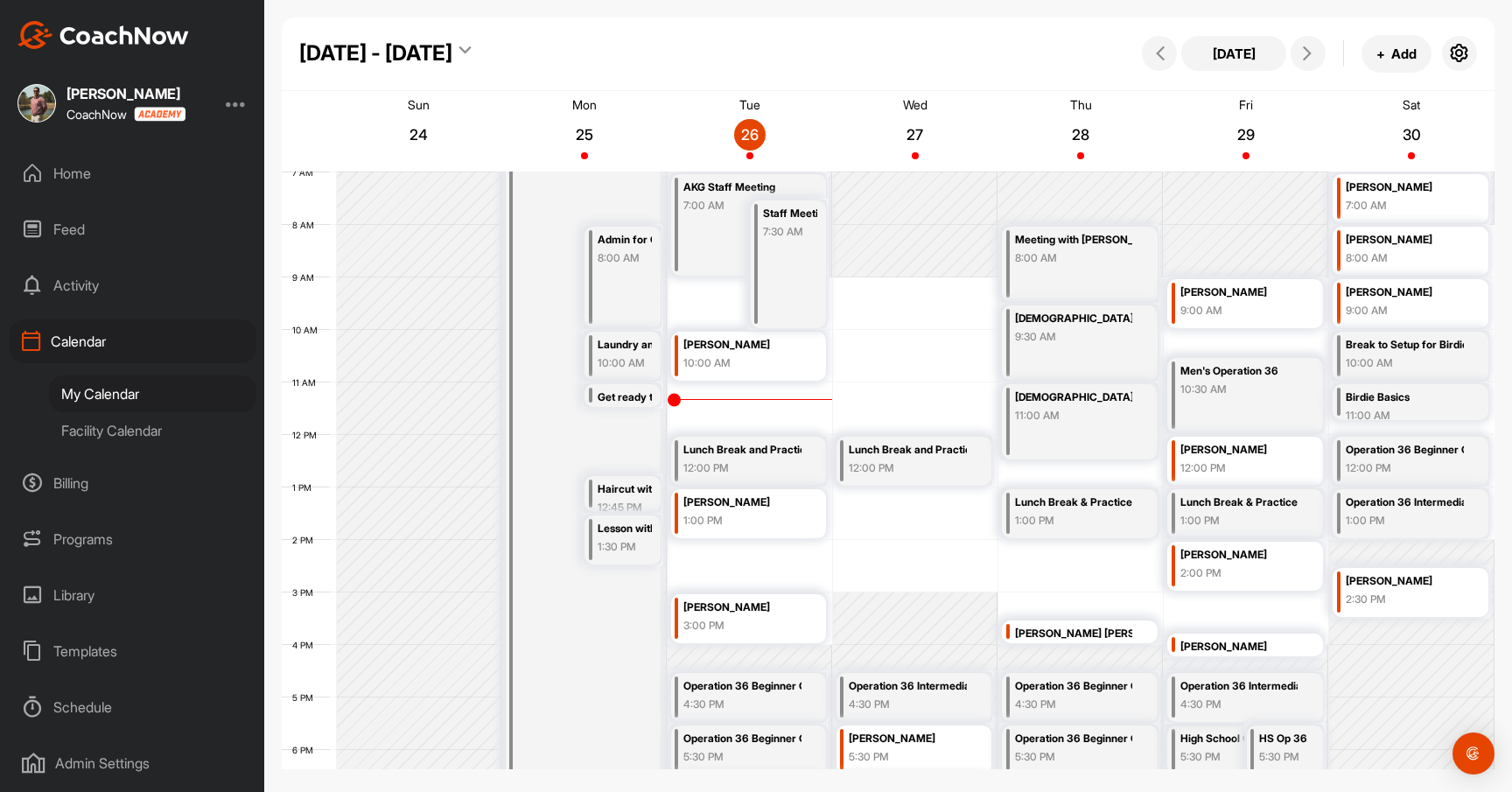
scroll to position [353, 0]
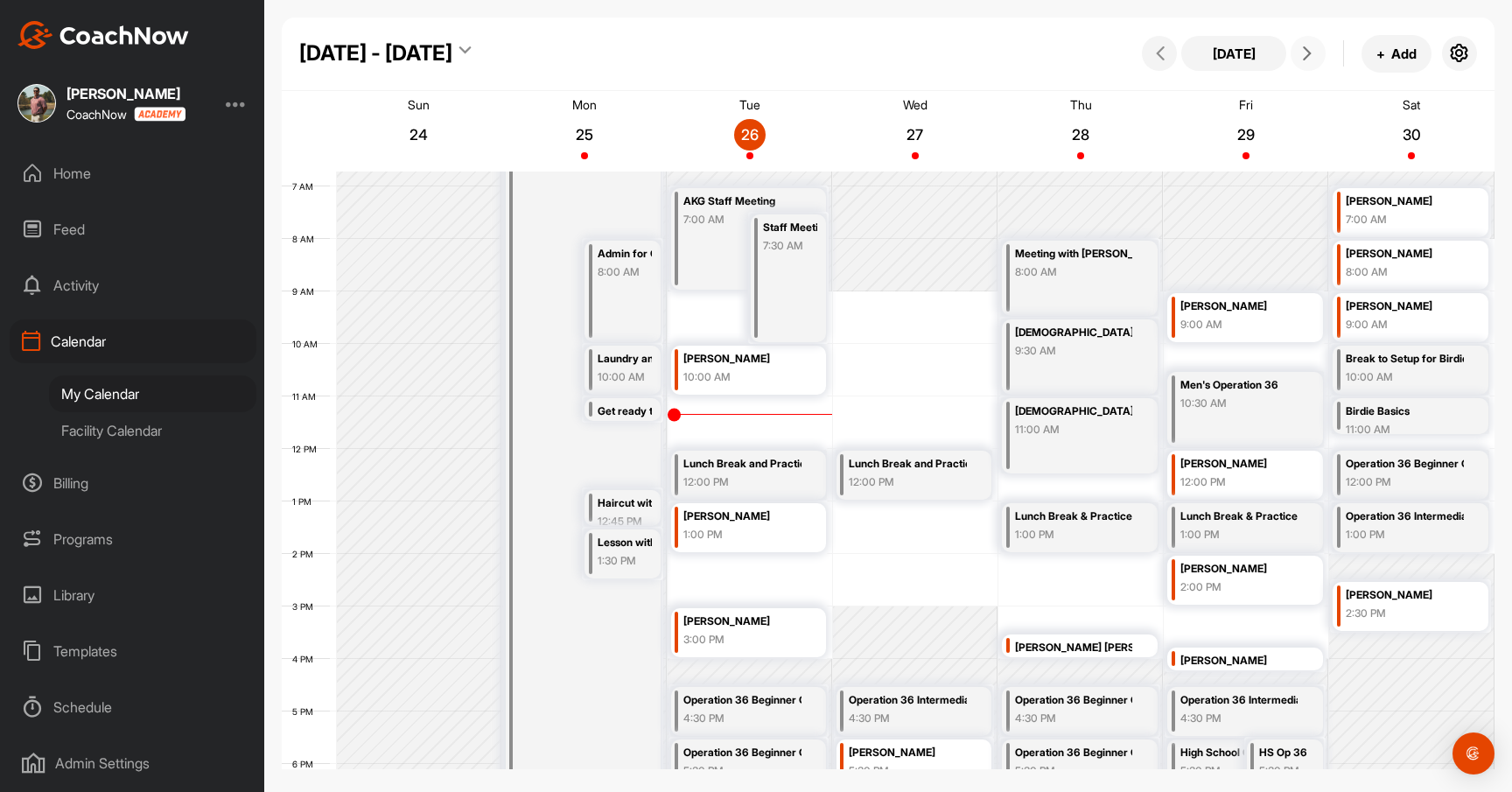
click at [1307, 50] on icon at bounding box center [1308, 53] width 14 height 14
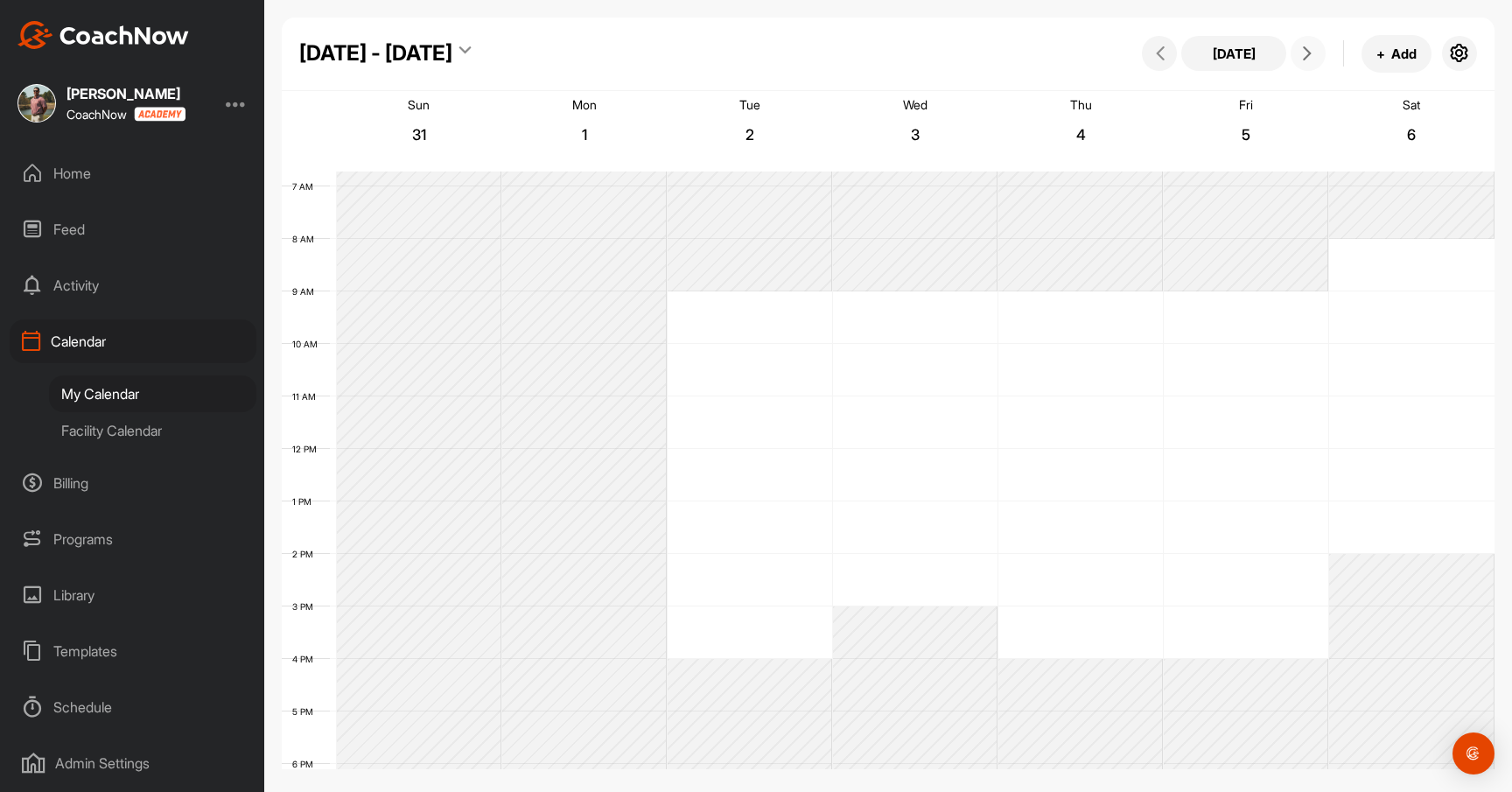
scroll to position [302, 0]
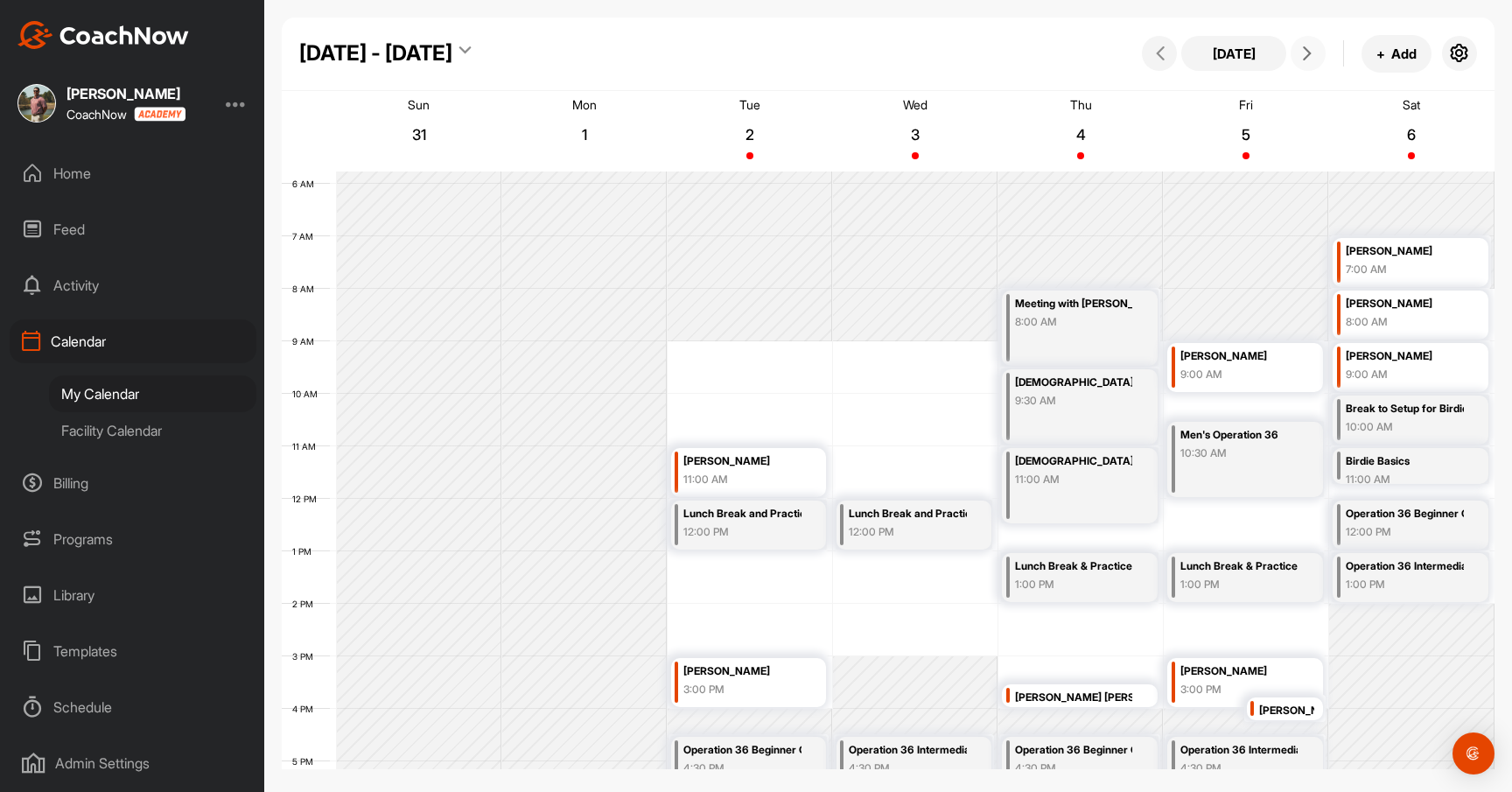
click at [782, 682] on div "3:00 PM" at bounding box center [743, 689] width 118 height 16
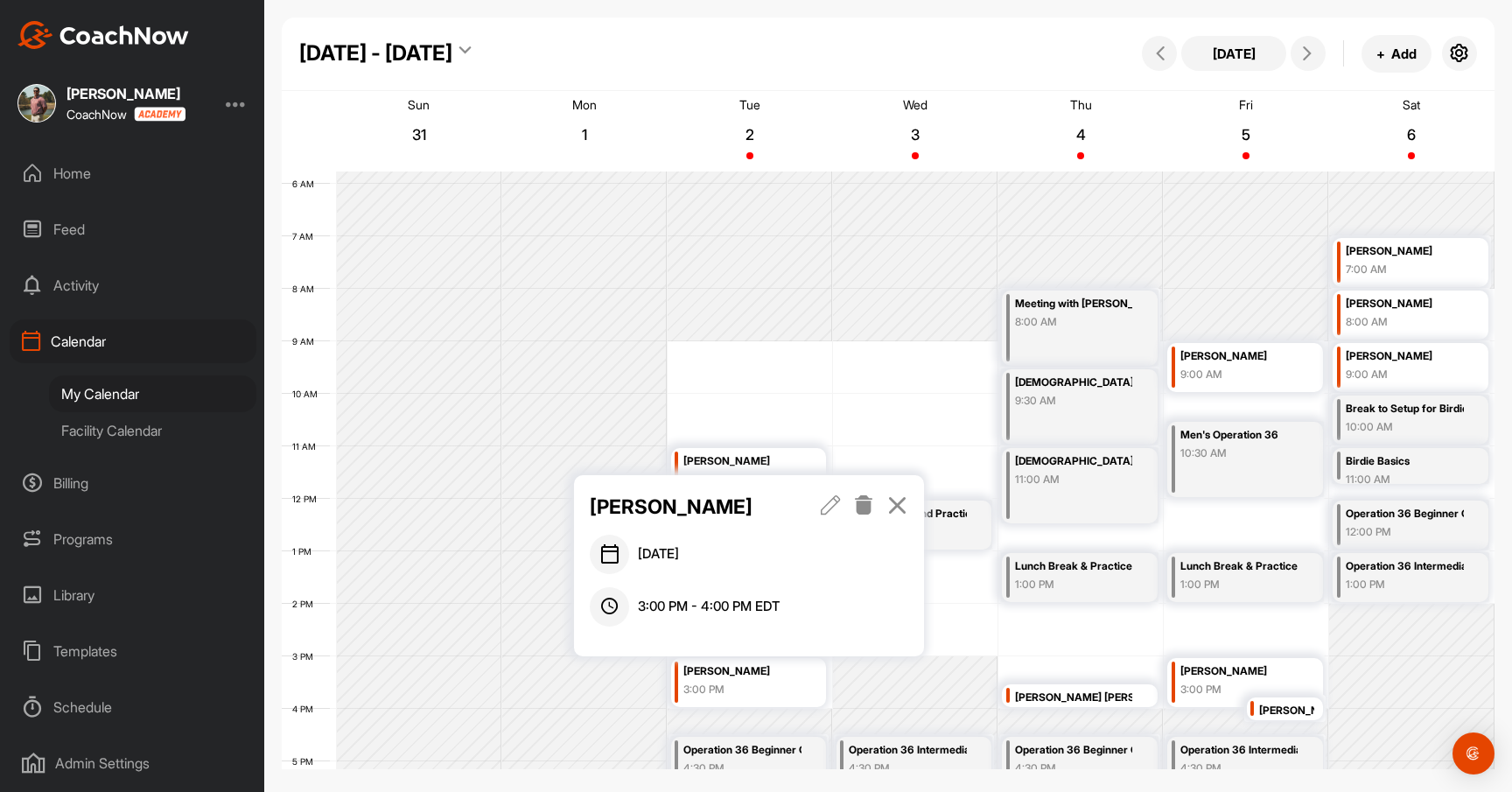
click at [897, 502] on icon at bounding box center [897, 505] width 20 height 19
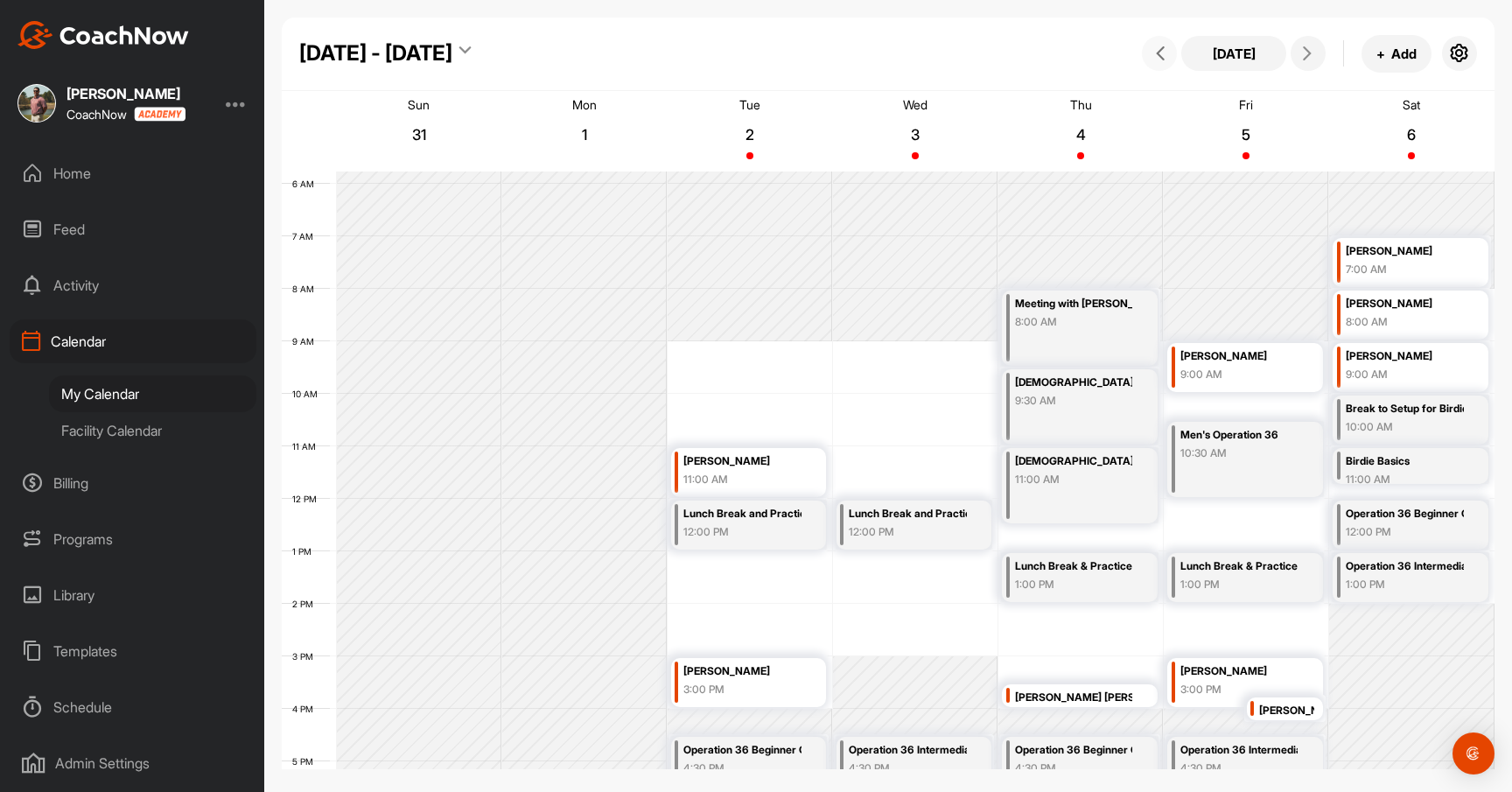
click at [1161, 51] on icon at bounding box center [1160, 53] width 14 height 14
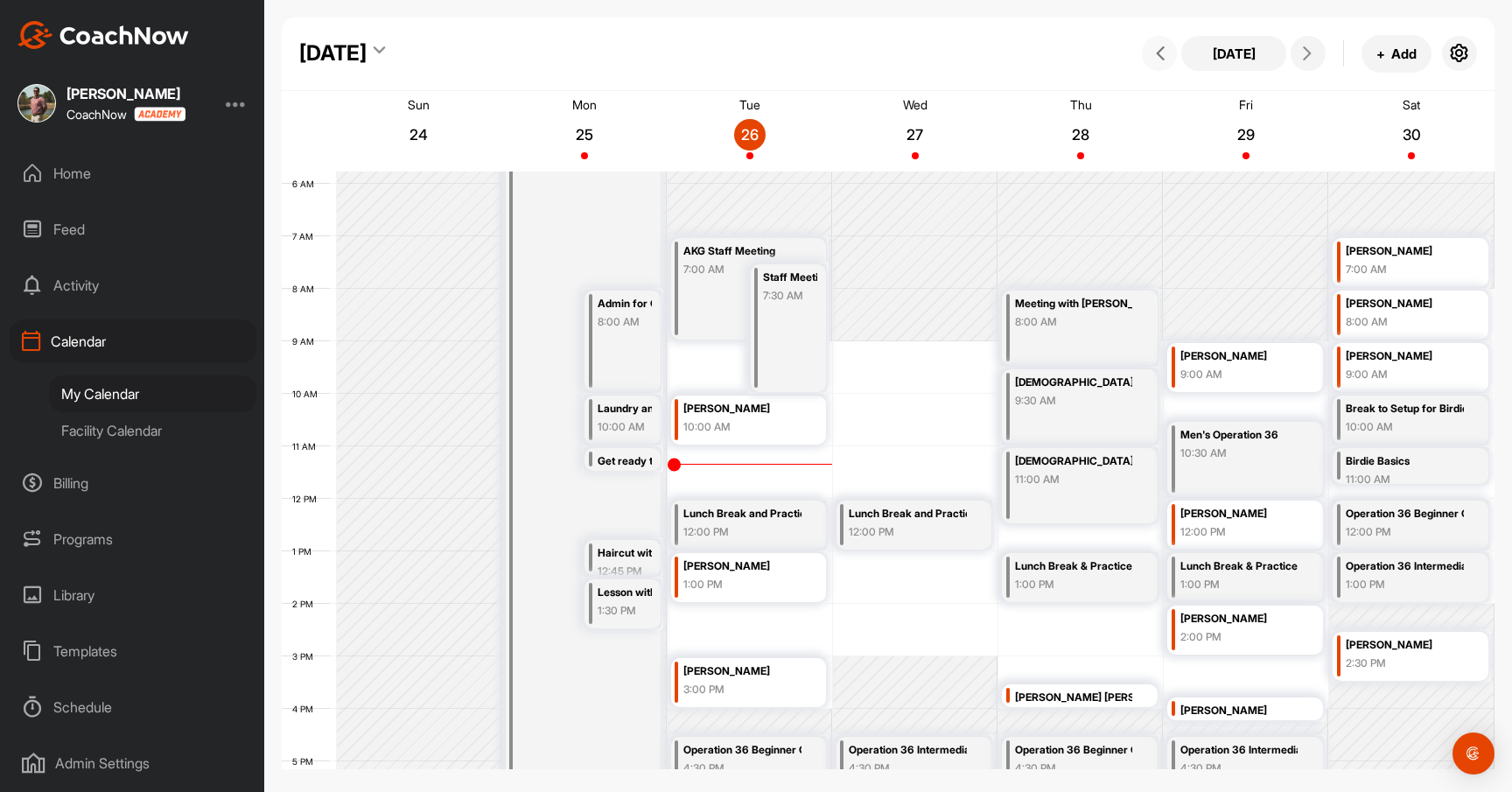
click at [1161, 51] on icon at bounding box center [1160, 53] width 14 height 14
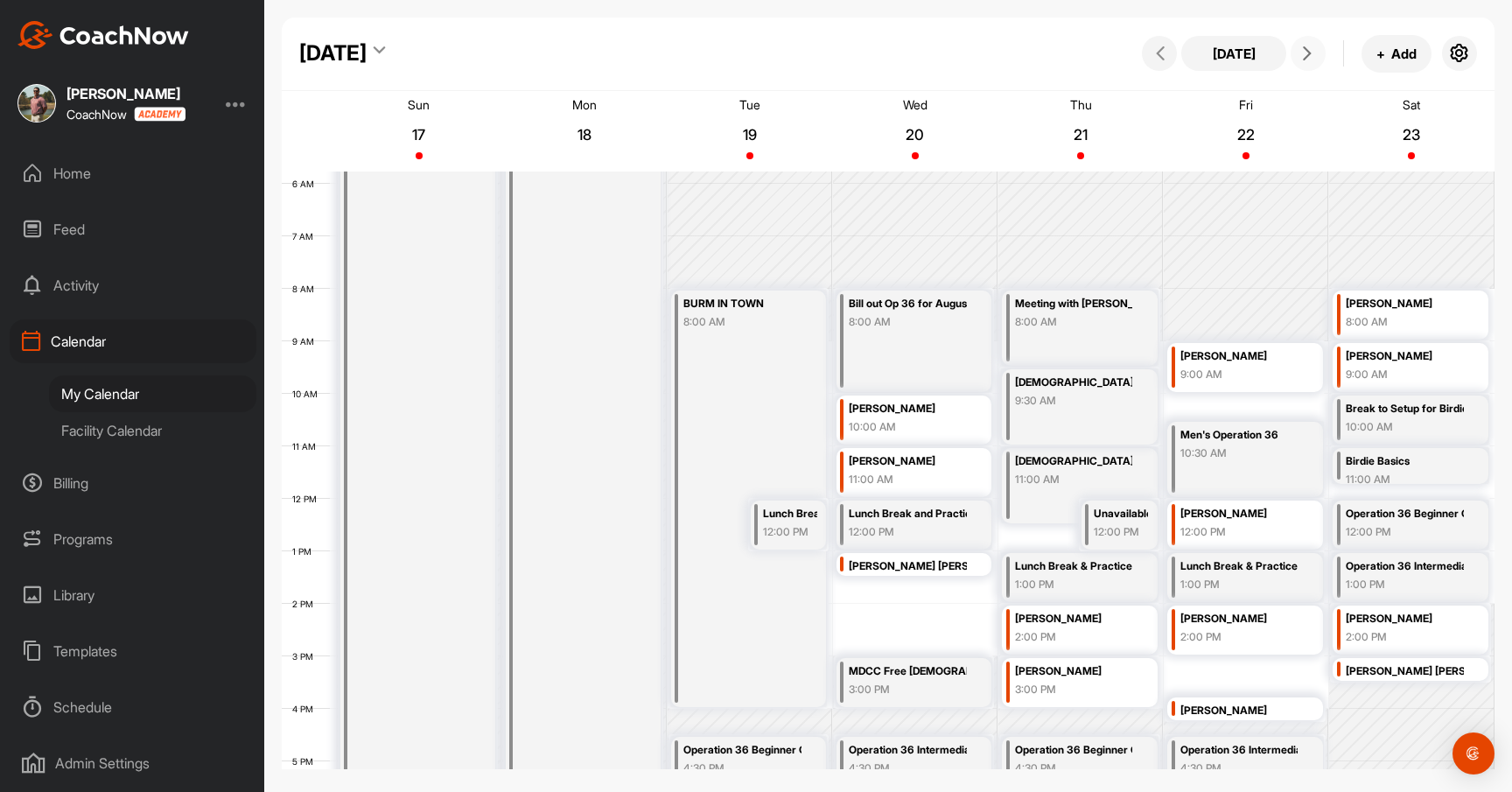
click at [1301, 49] on icon at bounding box center [1308, 53] width 14 height 14
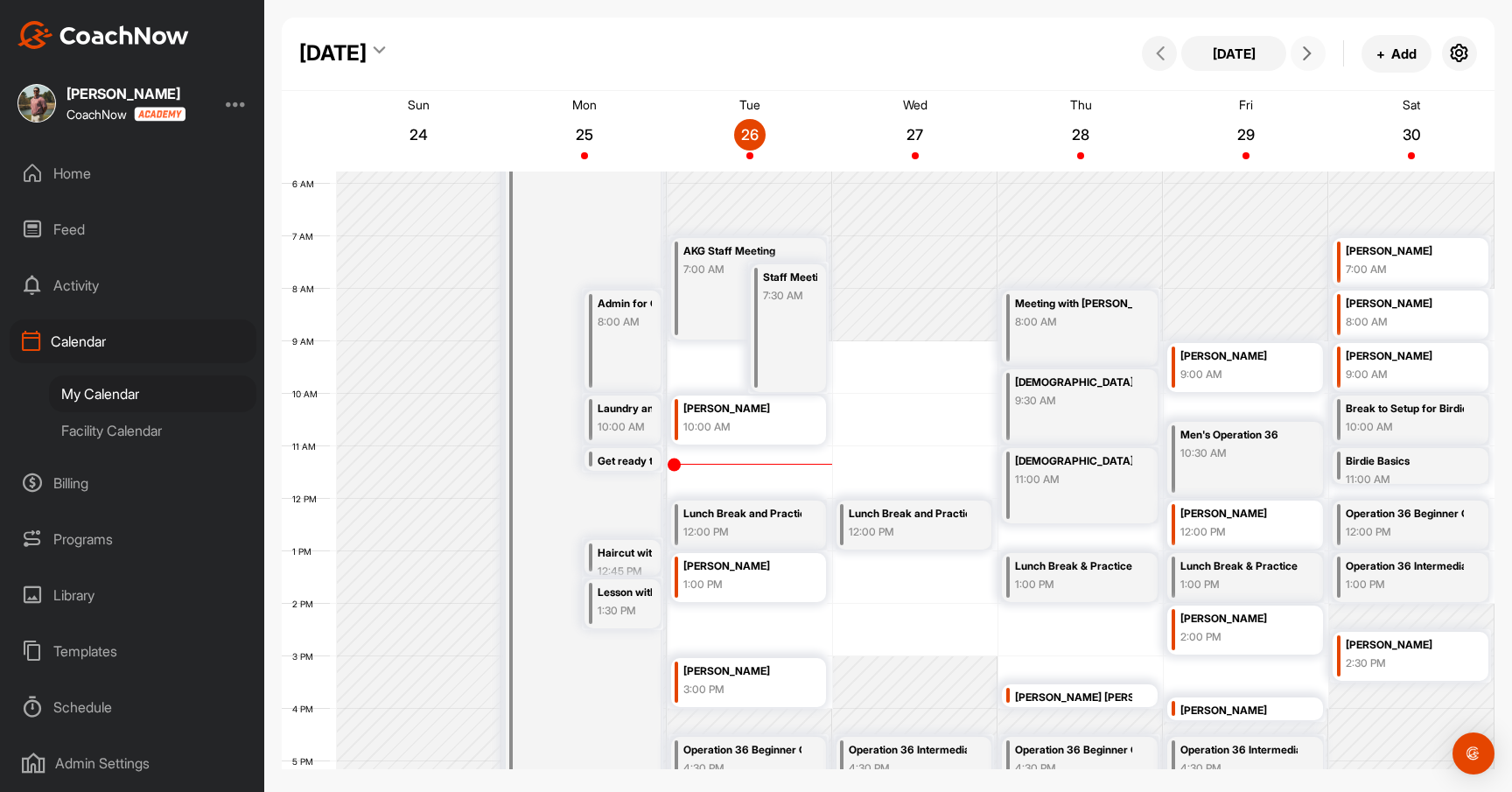
click at [1301, 49] on icon at bounding box center [1308, 53] width 14 height 14
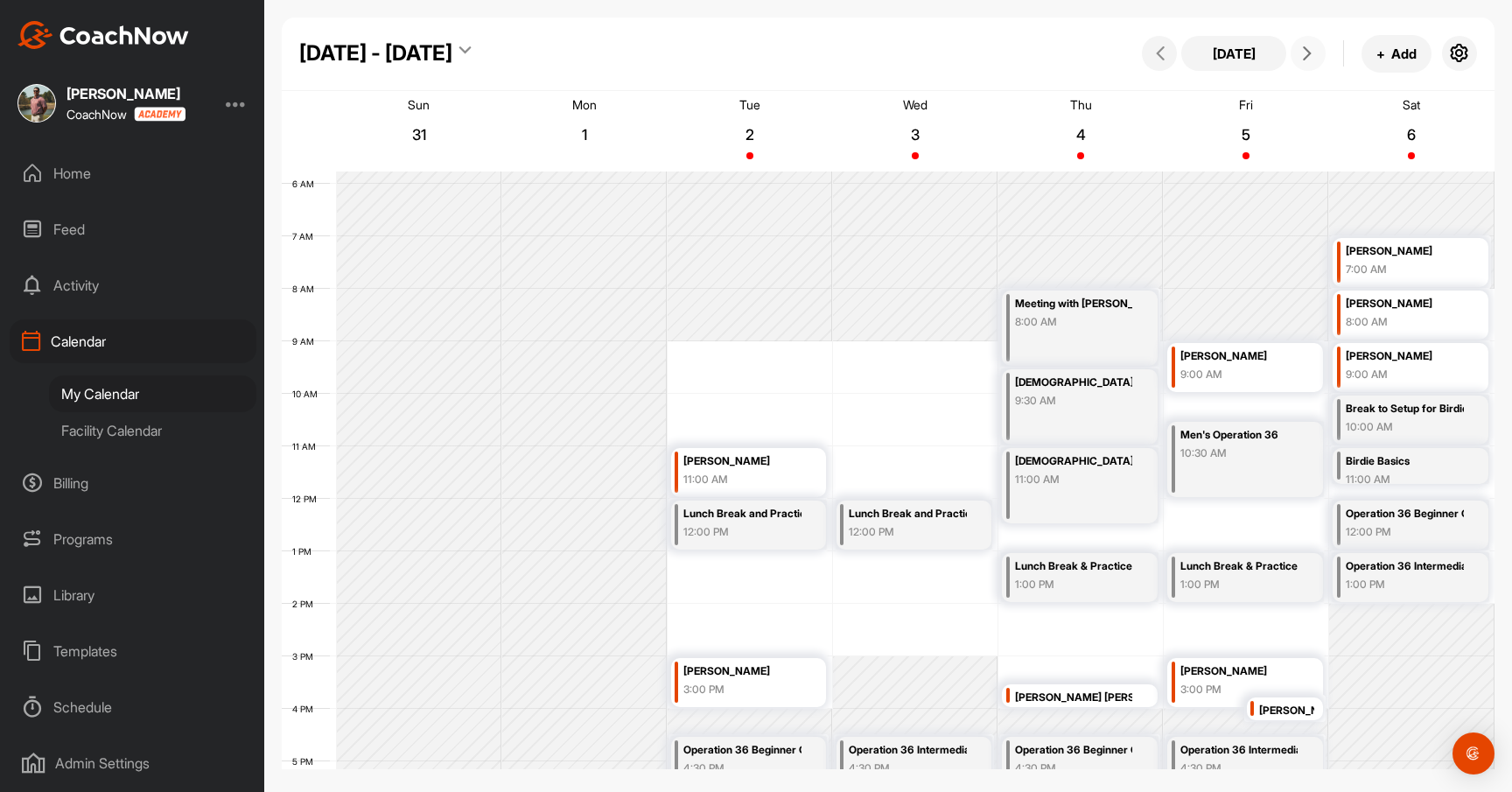
click at [1301, 49] on icon at bounding box center [1308, 53] width 14 height 14
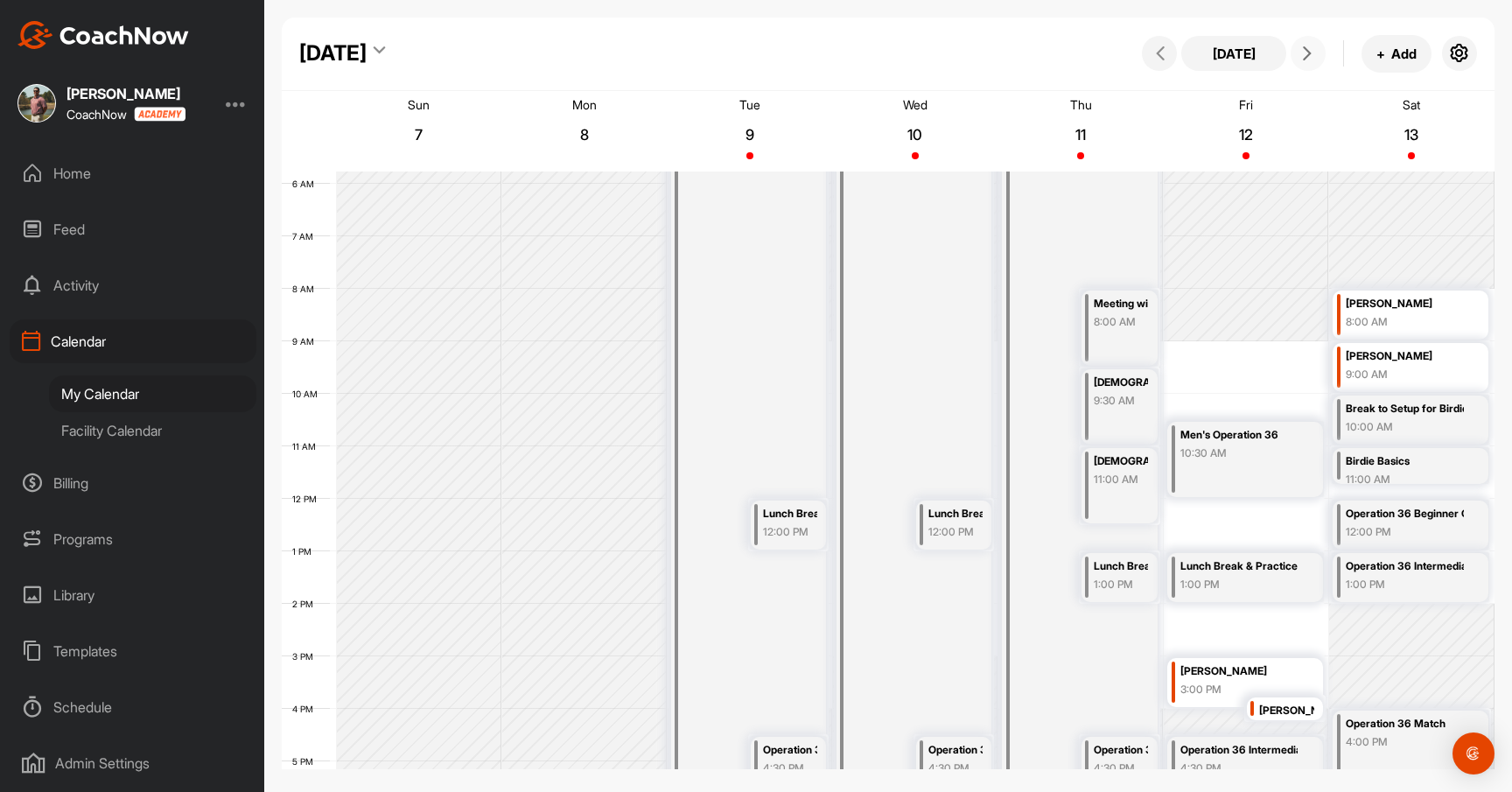
click at [1301, 49] on icon at bounding box center [1308, 53] width 14 height 14
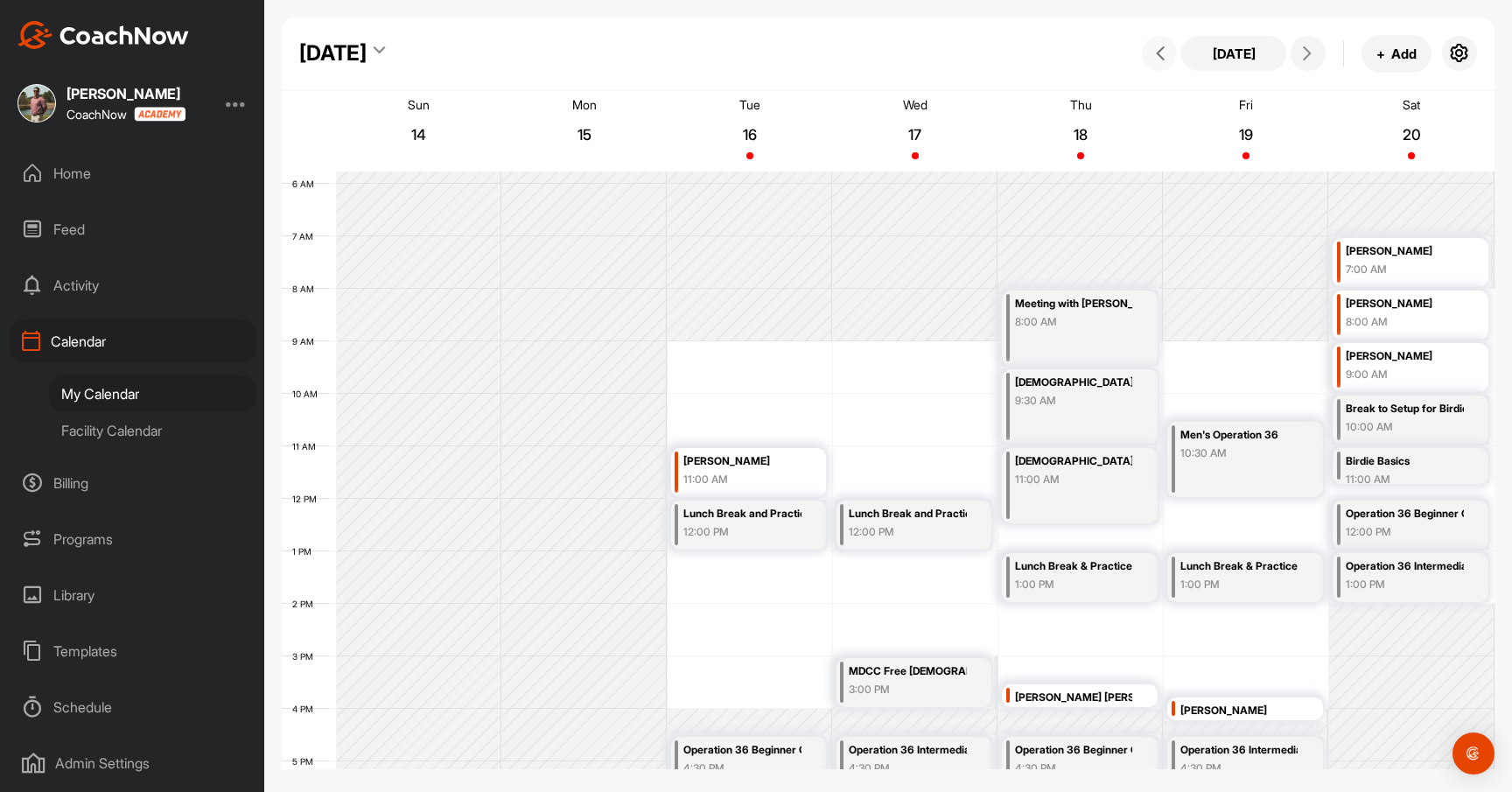
click at [1165, 51] on icon at bounding box center [1160, 53] width 14 height 14
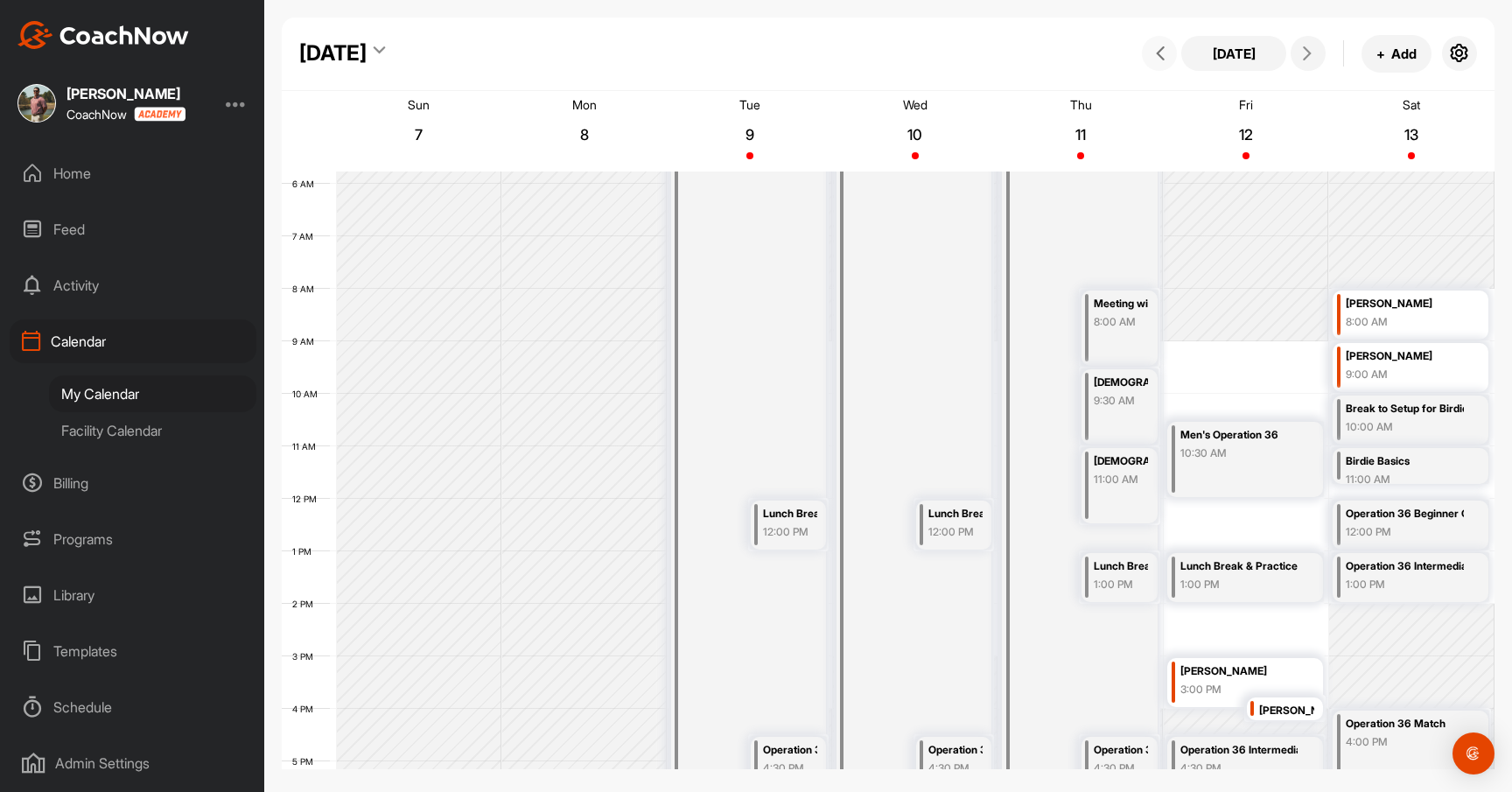
click at [1165, 51] on icon at bounding box center [1160, 53] width 14 height 14
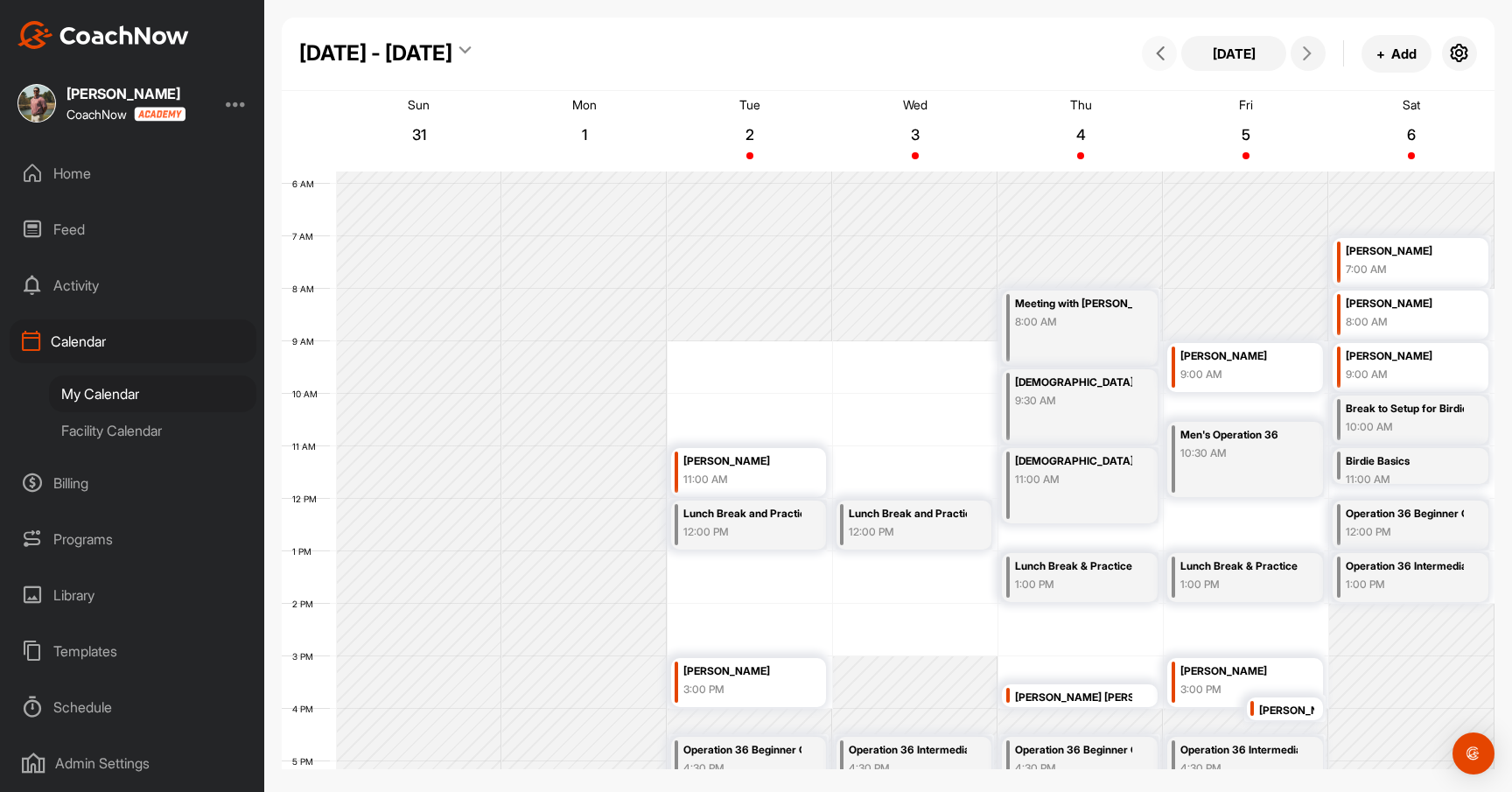
click at [1165, 51] on icon at bounding box center [1160, 53] width 14 height 14
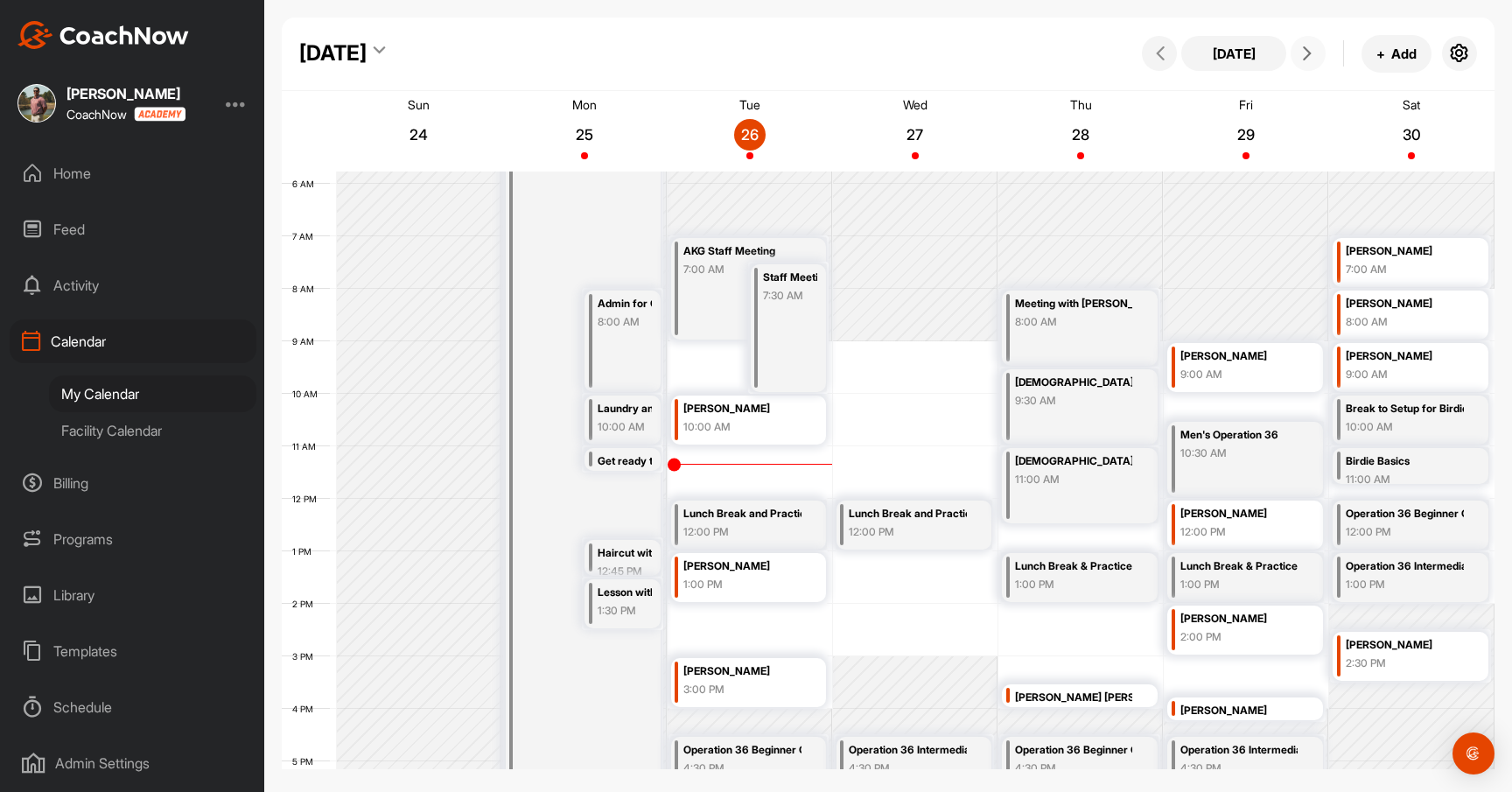
click at [1292, 49] on button at bounding box center [1308, 53] width 35 height 35
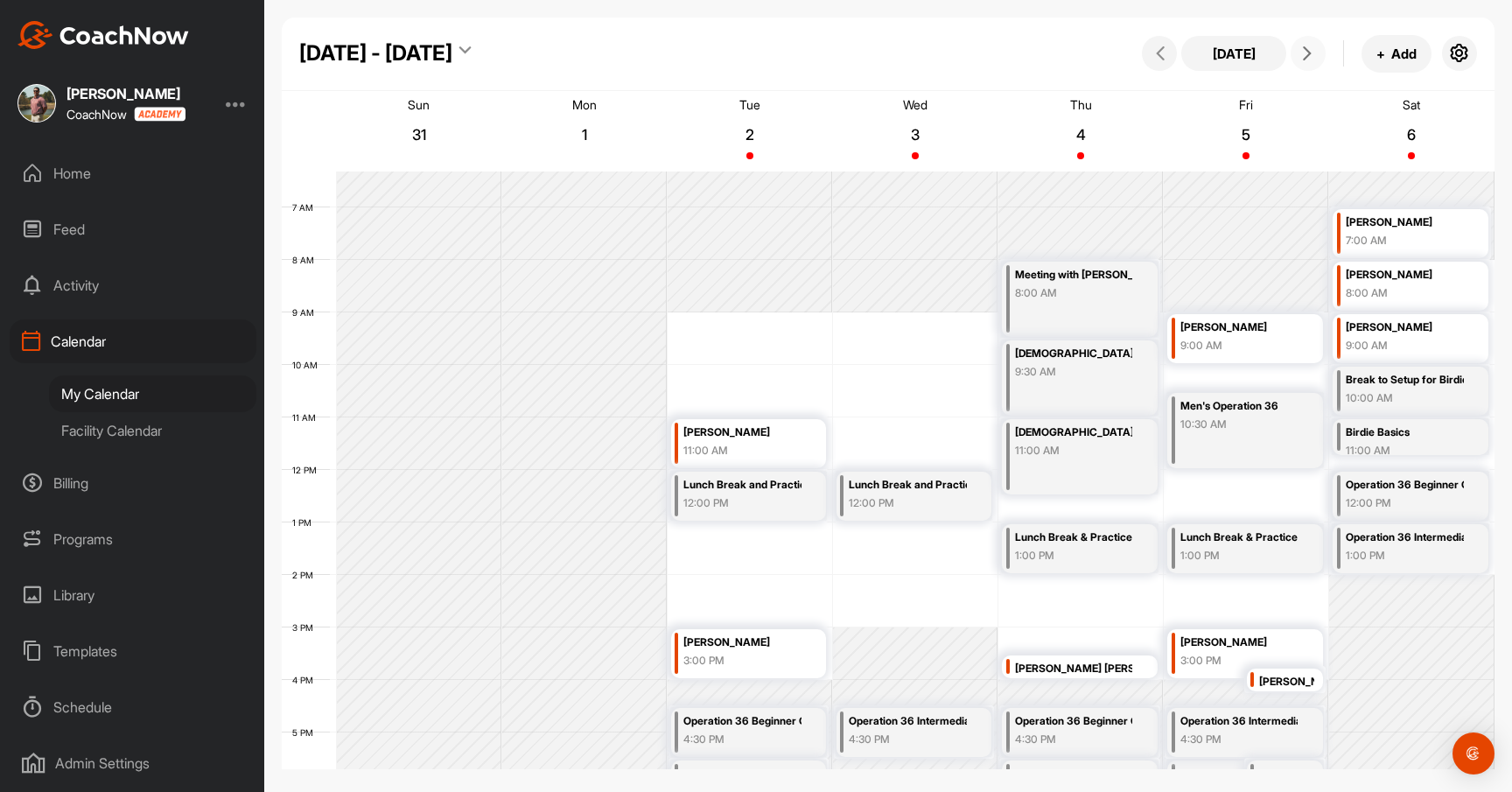
scroll to position [320, 0]
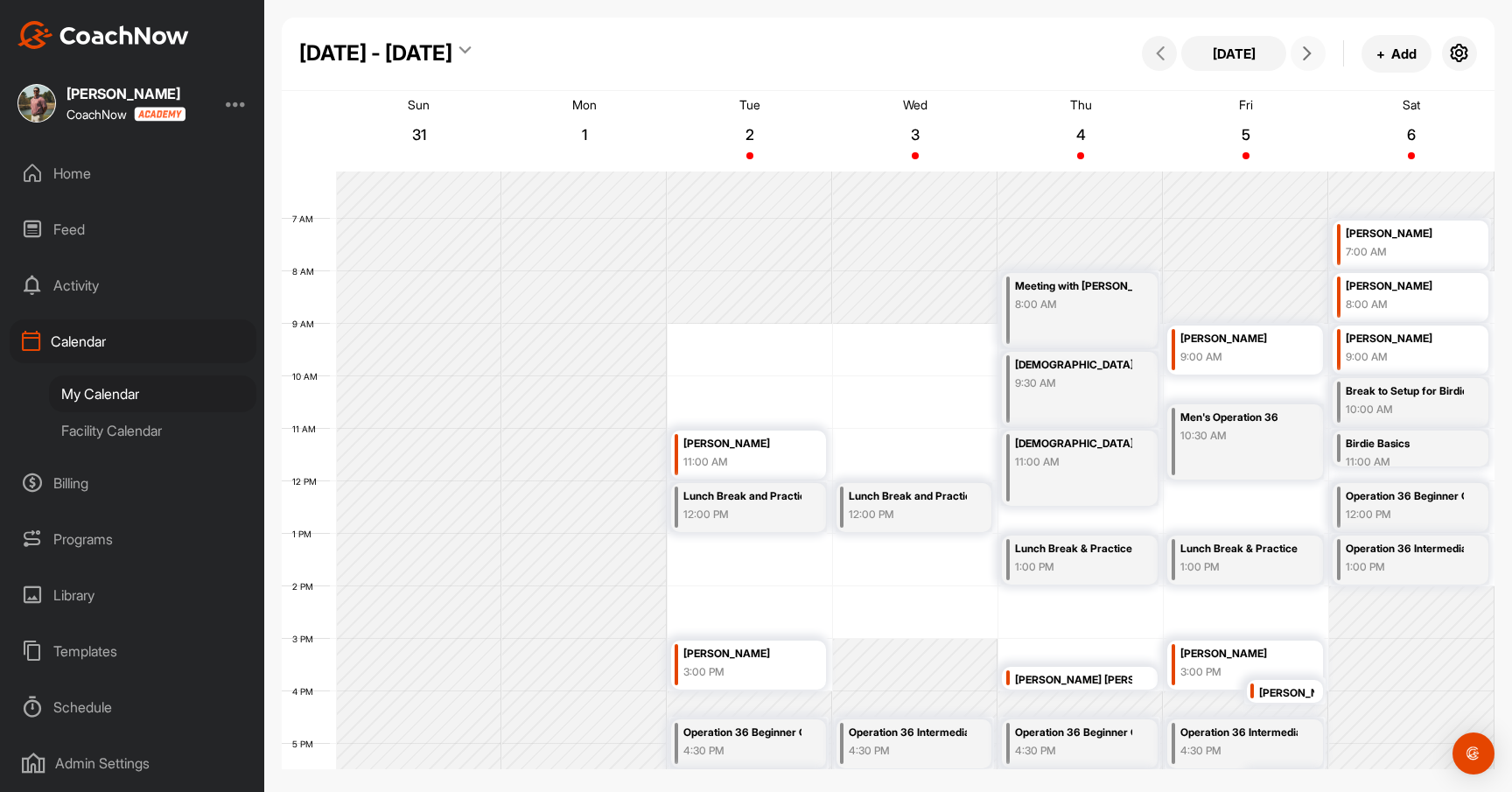
click at [1072, 675] on div "[PERSON_NAME] [PERSON_NAME]" at bounding box center [1075, 680] width 118 height 20
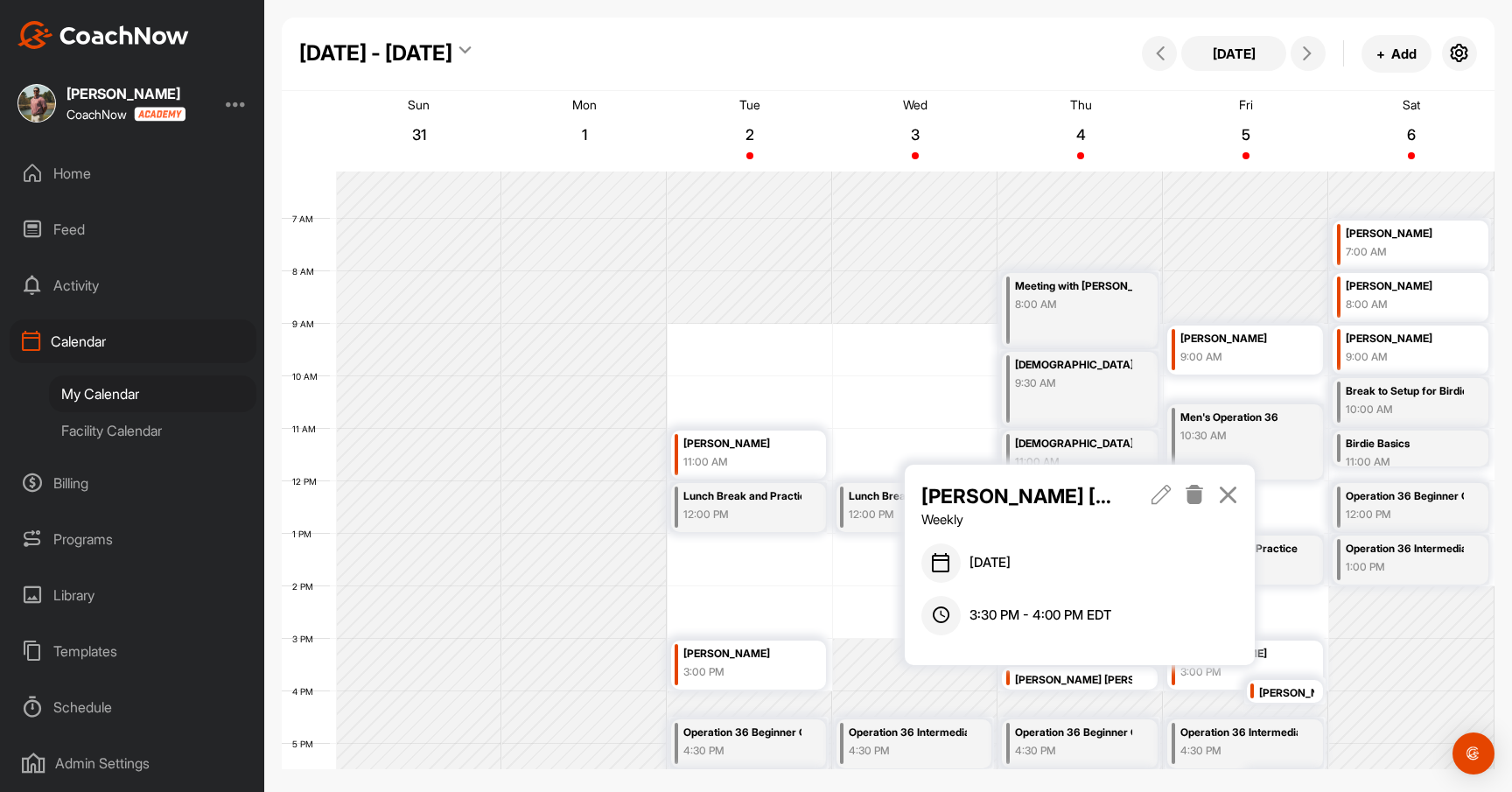
click at [1234, 493] on icon at bounding box center [1228, 494] width 20 height 19
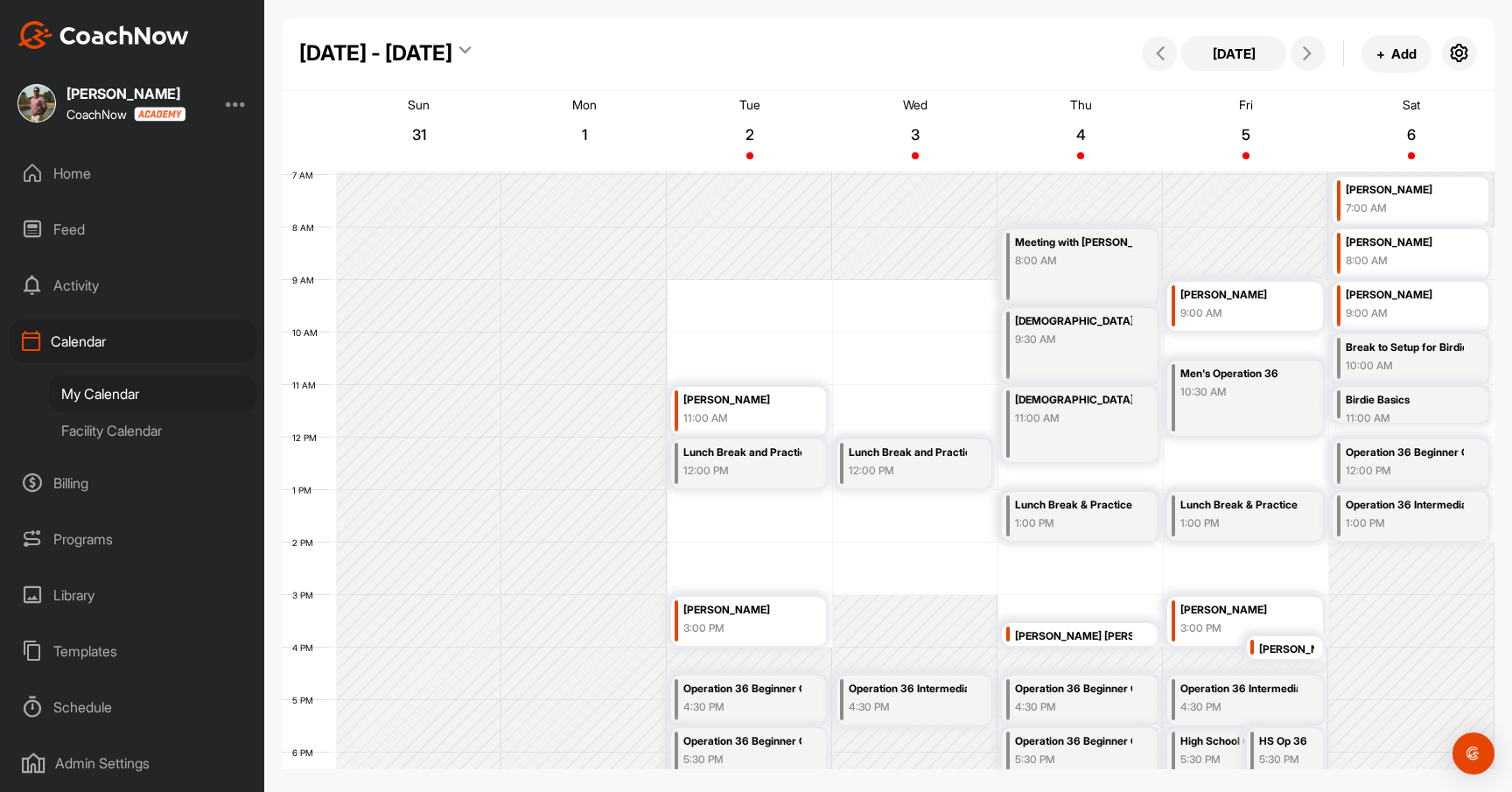
scroll to position [329, 0]
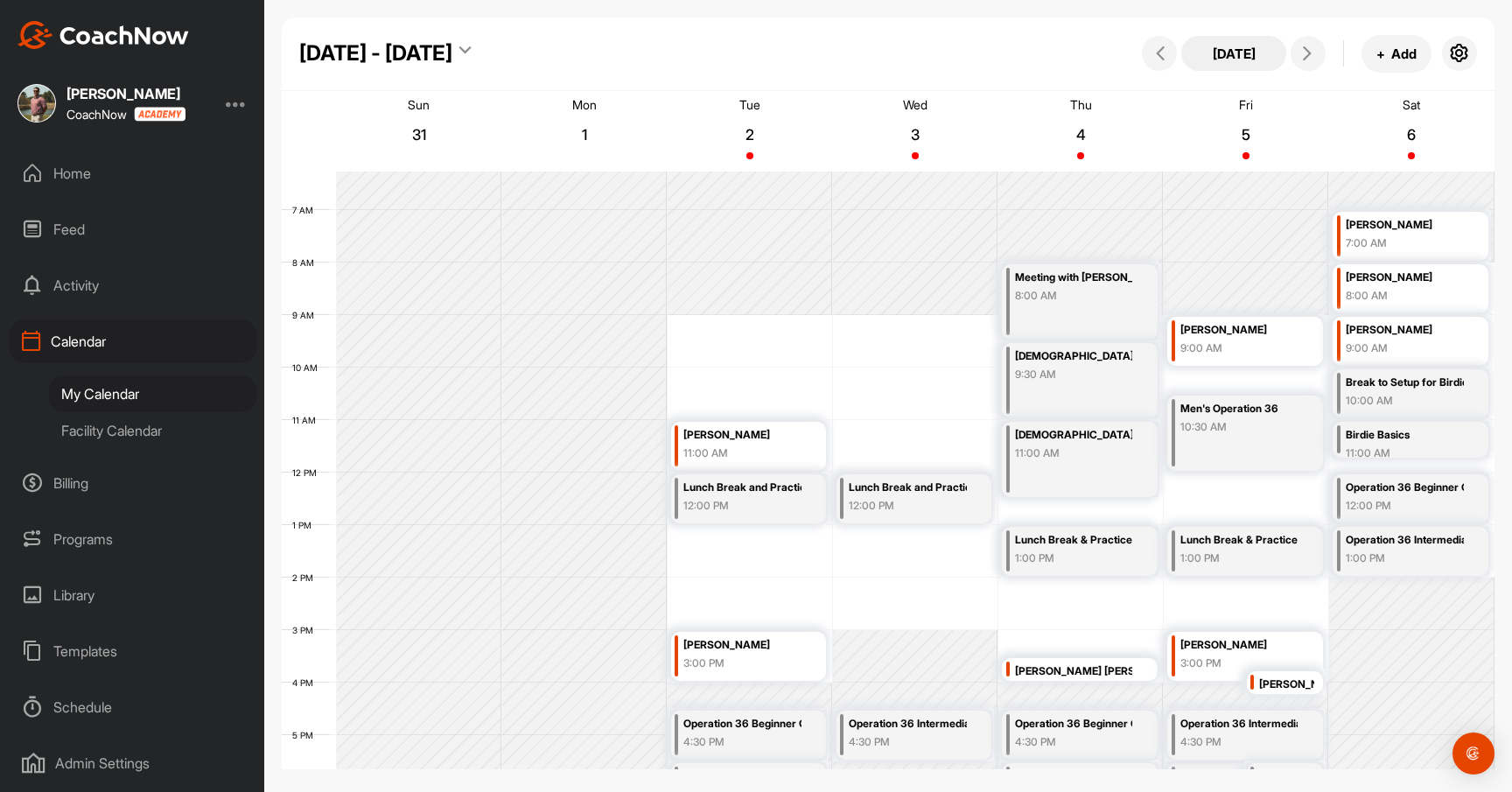
click at [1234, 59] on button "[DATE]" at bounding box center [1234, 53] width 105 height 35
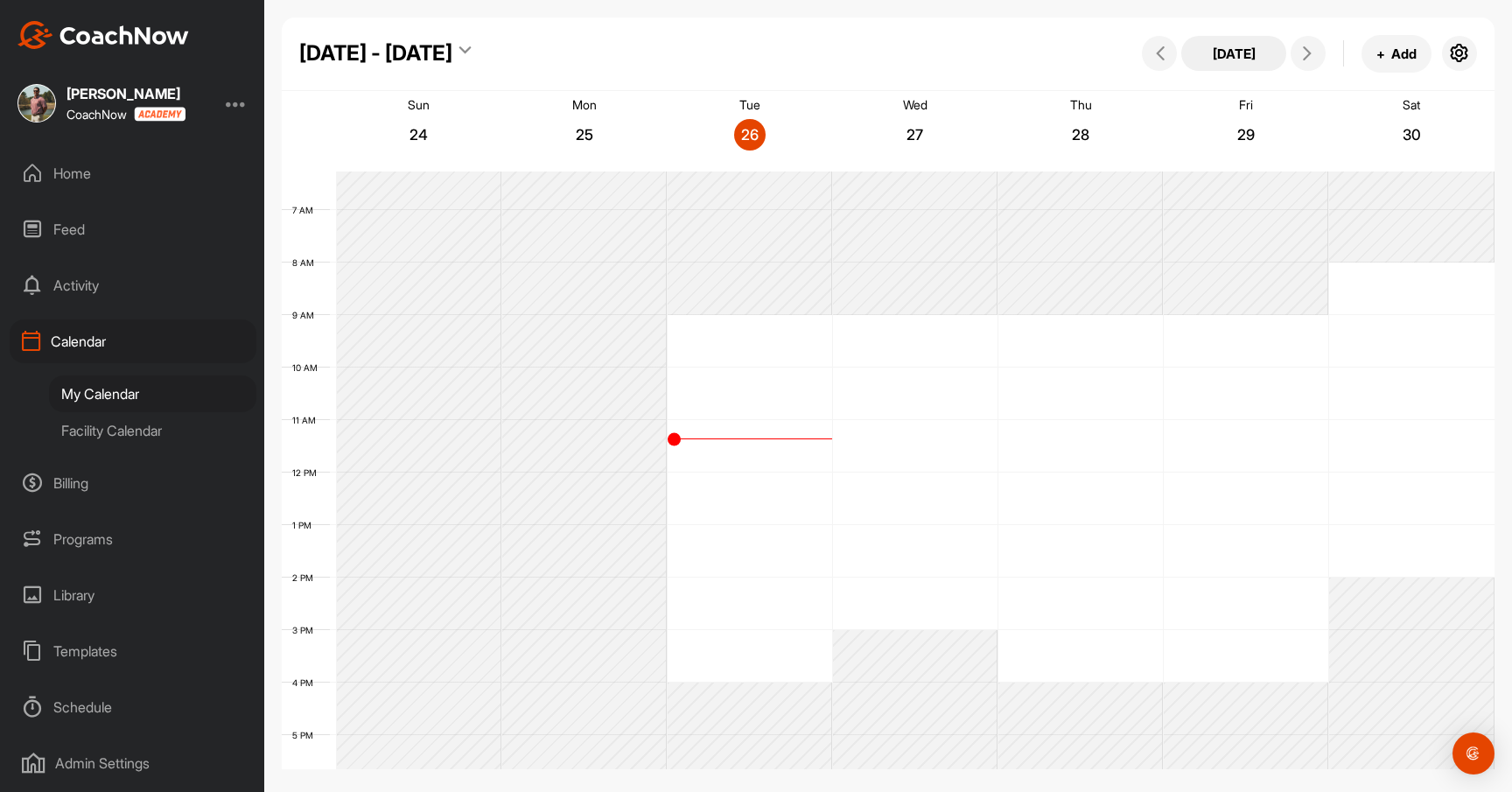
scroll to position [302, 0]
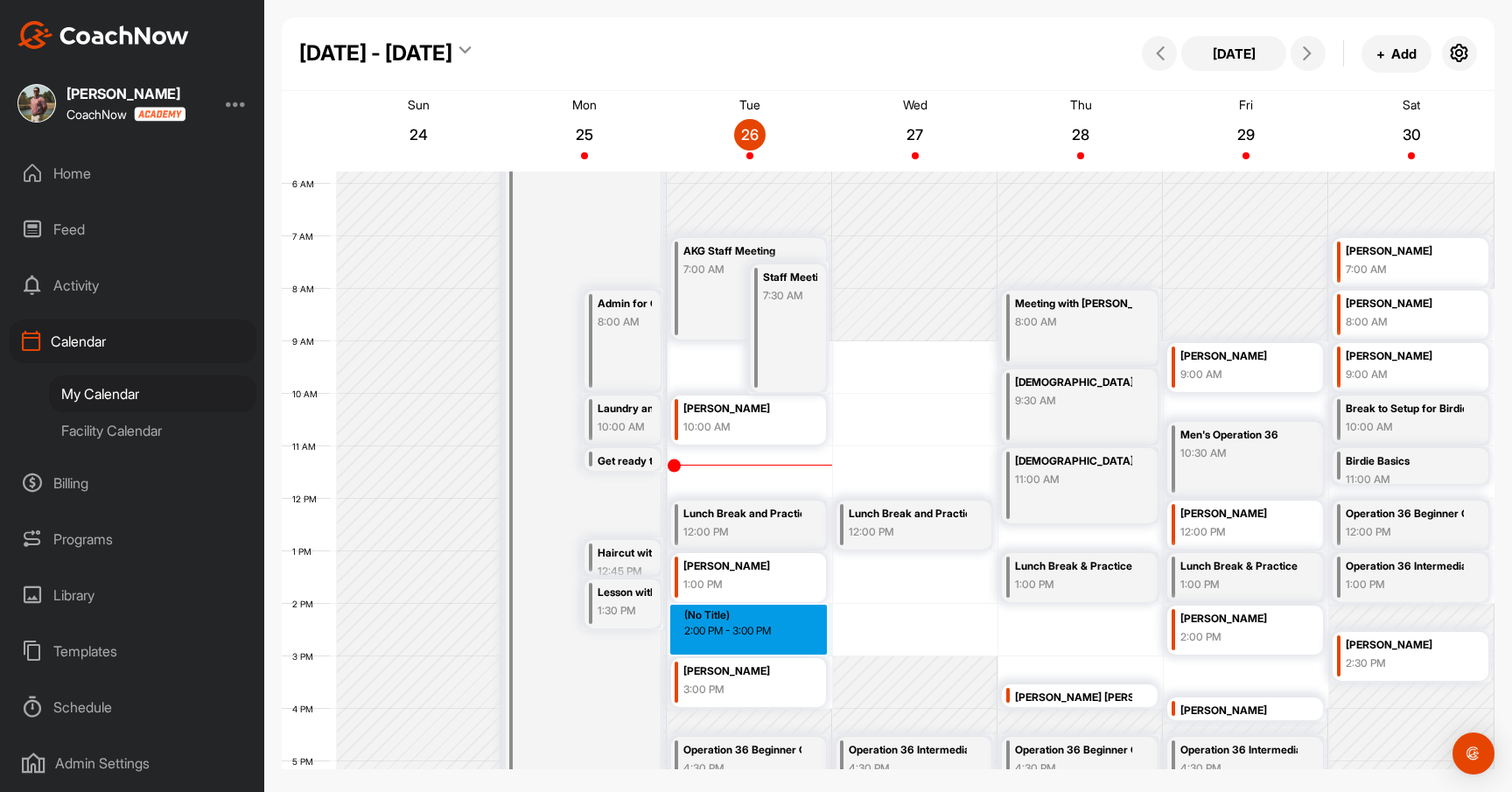
drag, startPoint x: 754, startPoint y: 606, endPoint x: 753, endPoint y: 632, distance: 26.0
click at [753, 632] on div "12 AM 1 AM 2 AM 3 AM 4 AM 5 AM 6 AM 7 AM 8 AM 9 AM 10 AM 11 AM 12 PM 1 PM 2 PM …" at bounding box center [888, 498] width 1213 height 1260
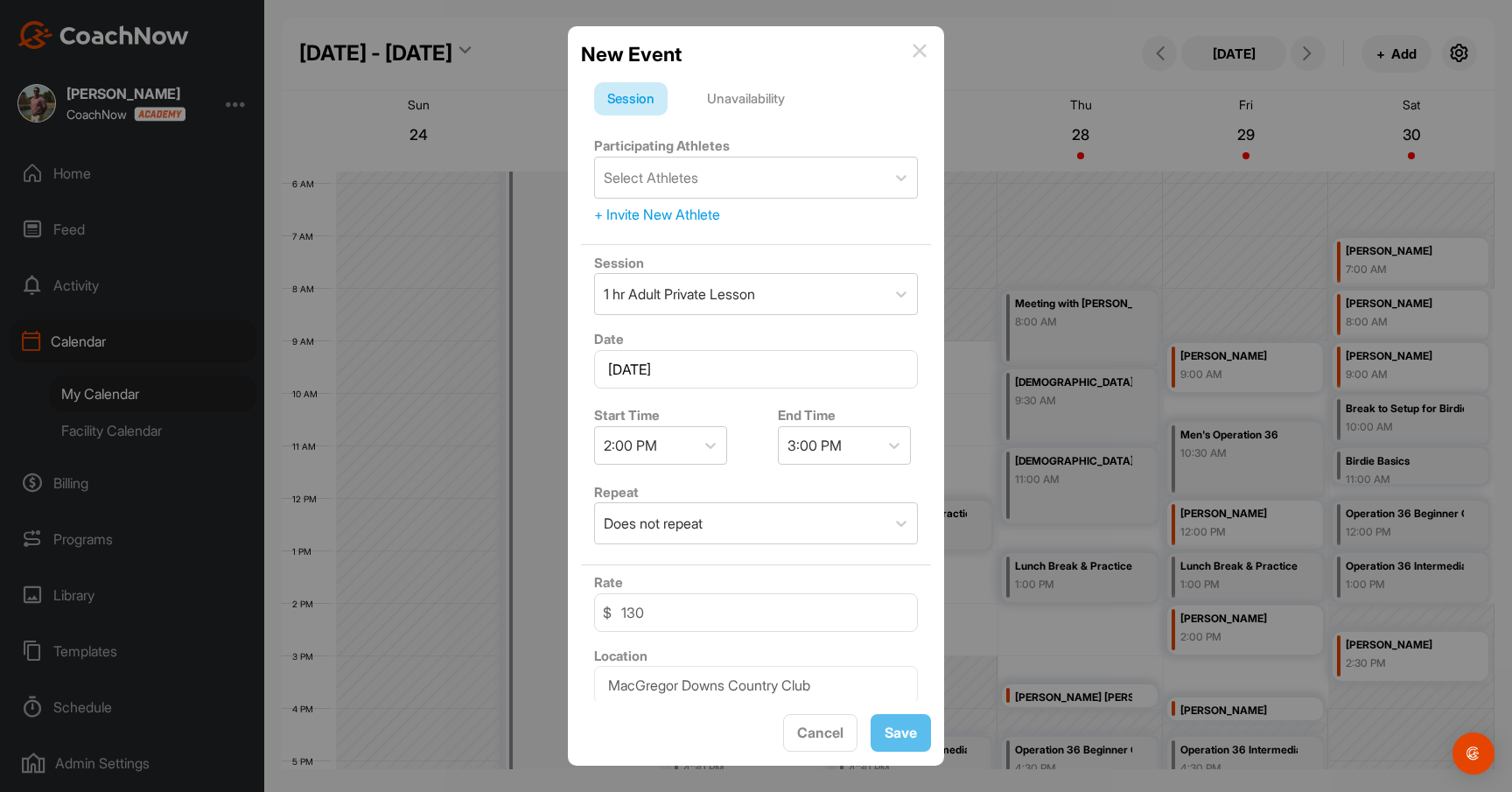
click at [750, 94] on div "Unavailability" at bounding box center [746, 99] width 105 height 33
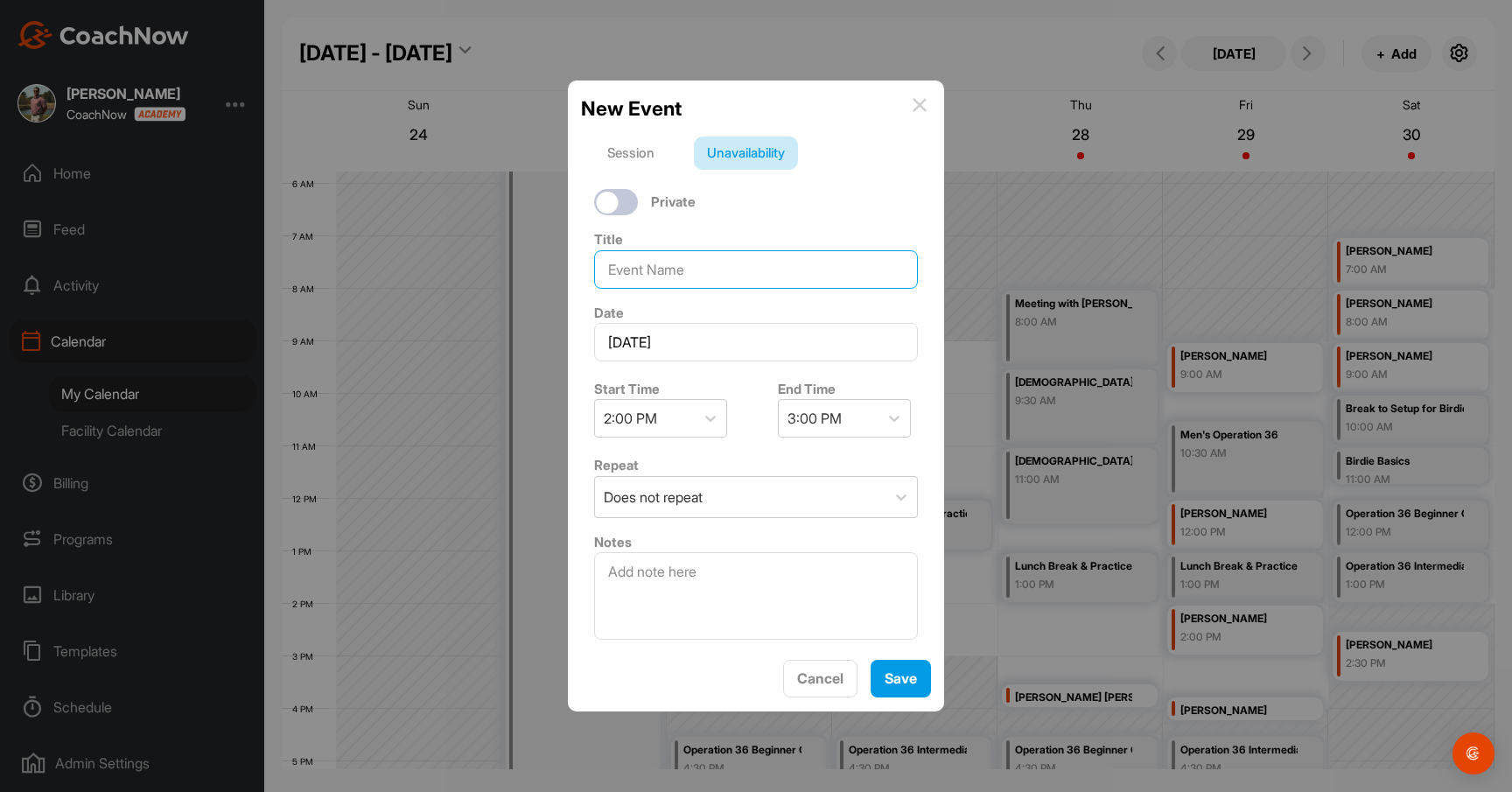
click at [740, 262] on input at bounding box center [756, 269] width 324 height 38
click at [636, 207] on div at bounding box center [616, 203] width 44 height 27
checkbox input "true"
click at [661, 274] on input at bounding box center [756, 269] width 324 height 38
type input "Meet with [PERSON_NAME]"
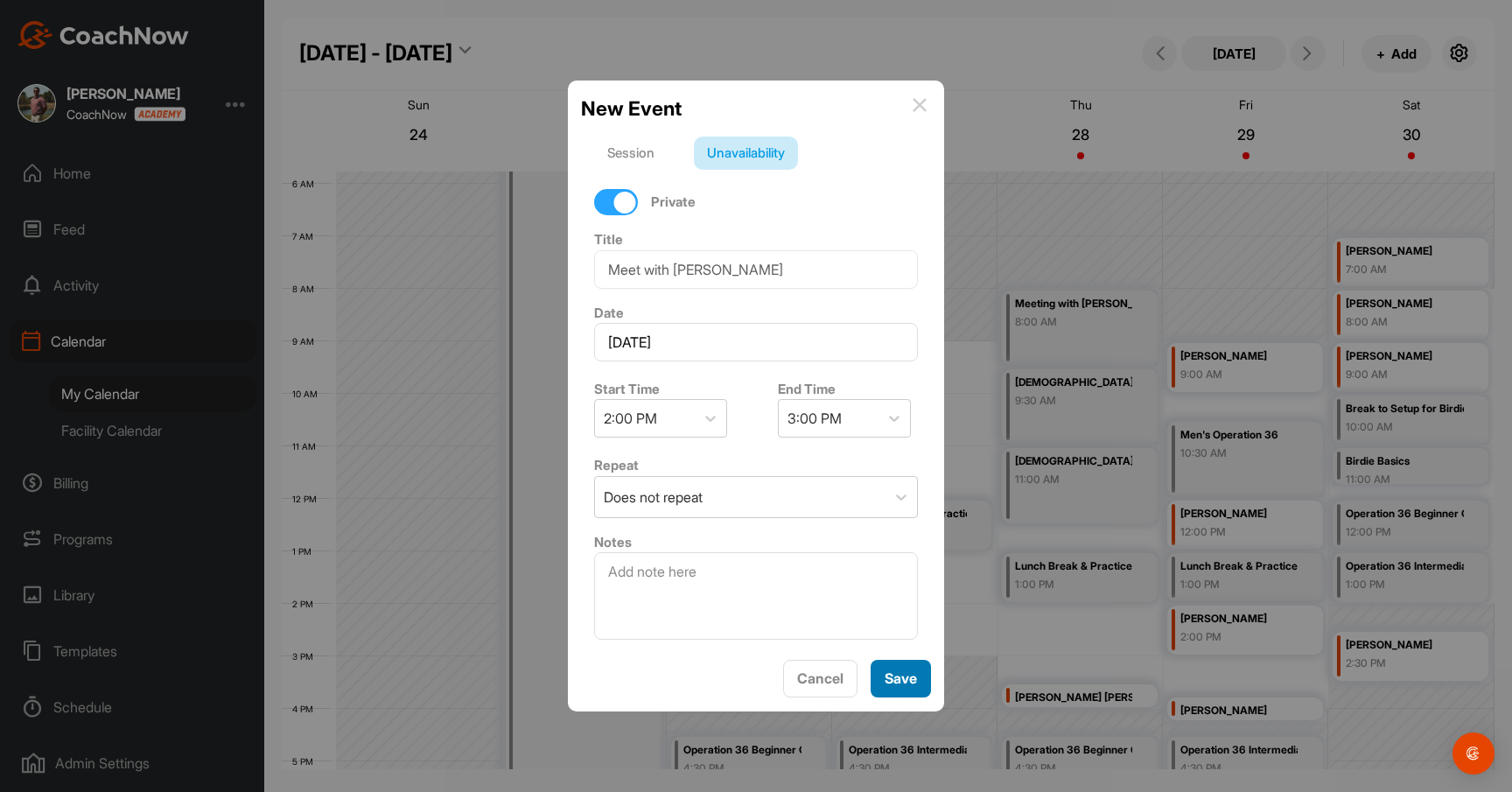
click at [911, 680] on button "Save" at bounding box center [901, 679] width 61 height 38
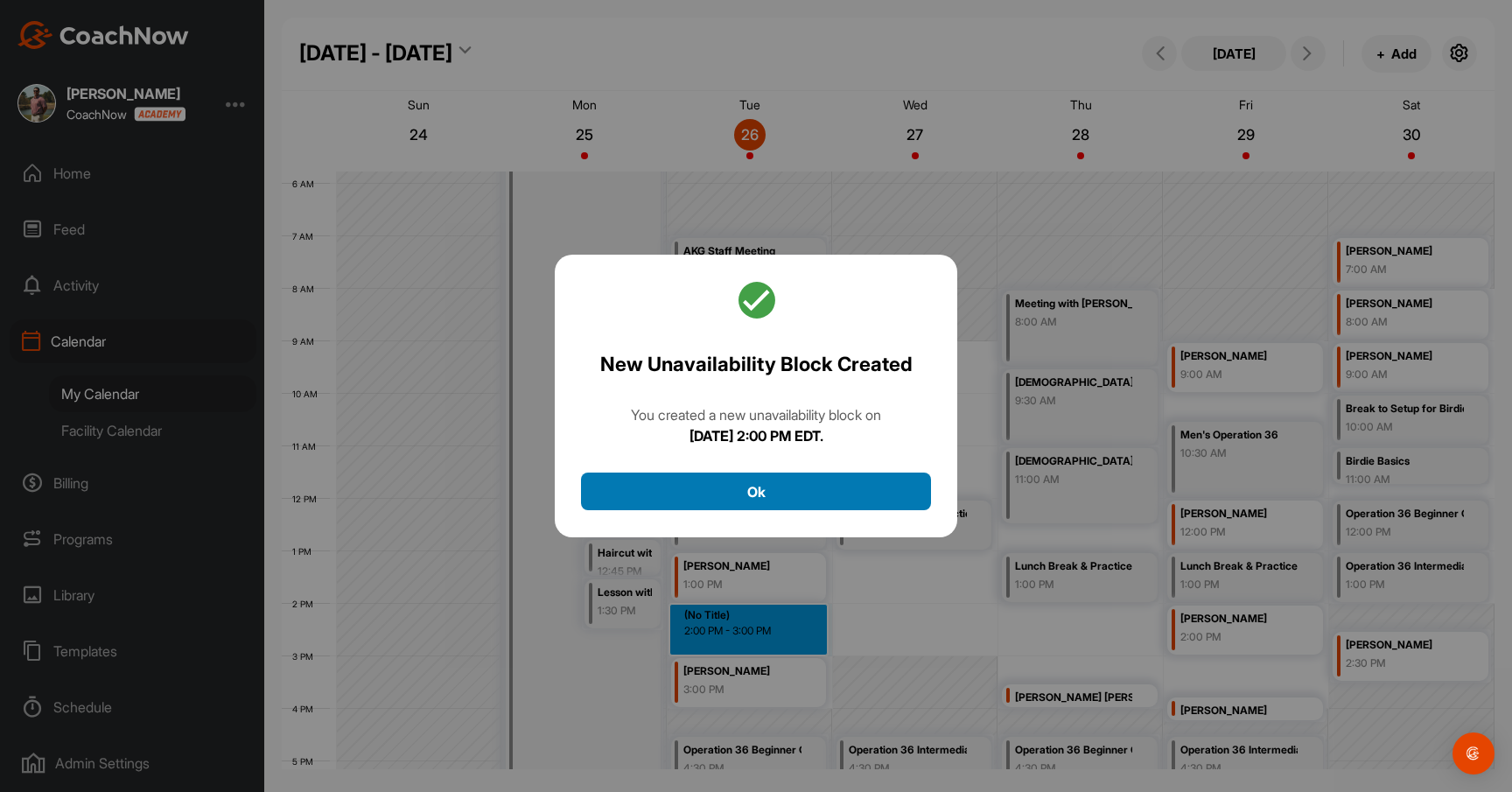
click at [834, 493] on button "Ok" at bounding box center [756, 492] width 350 height 38
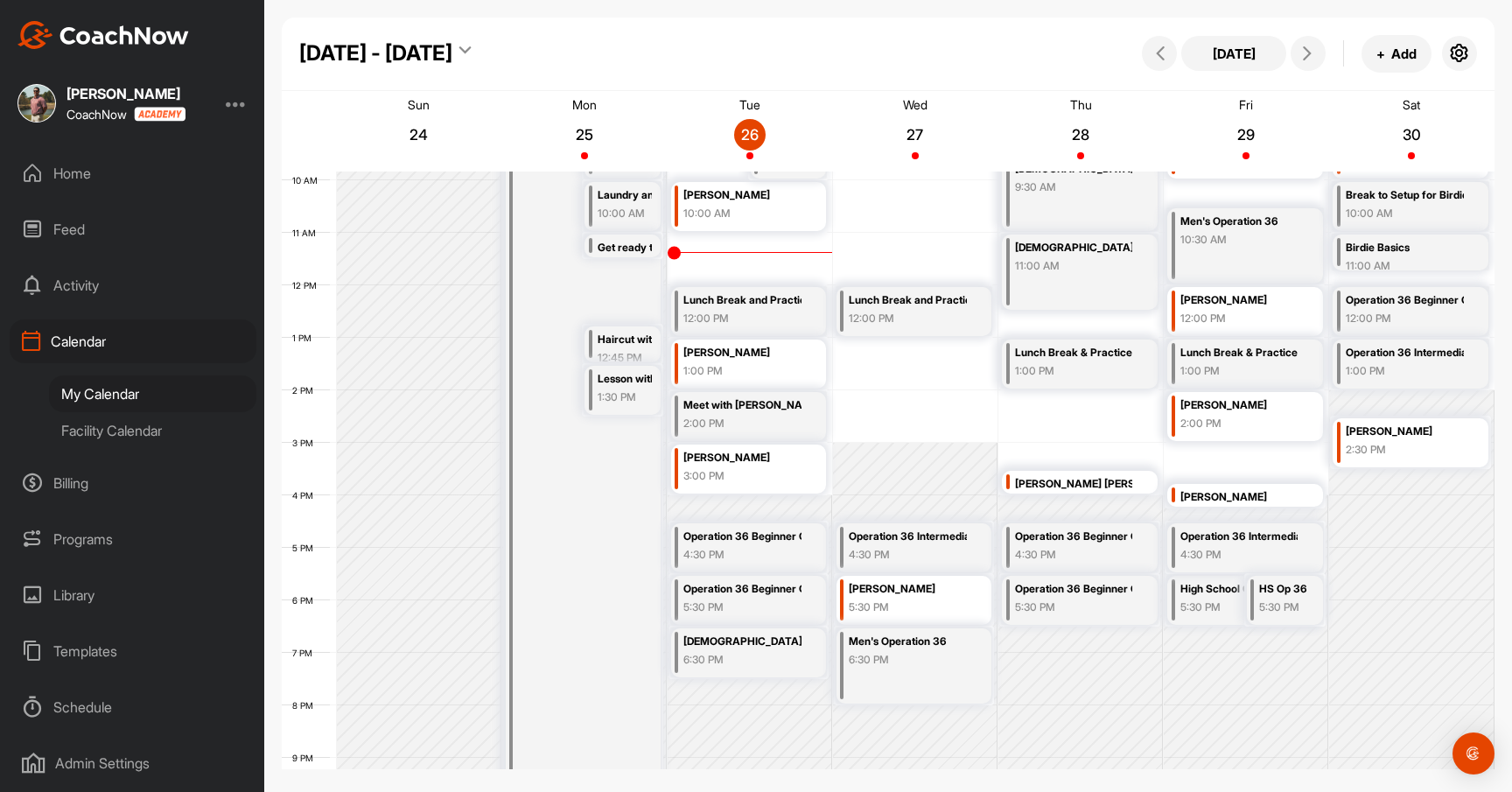
scroll to position [546, 0]
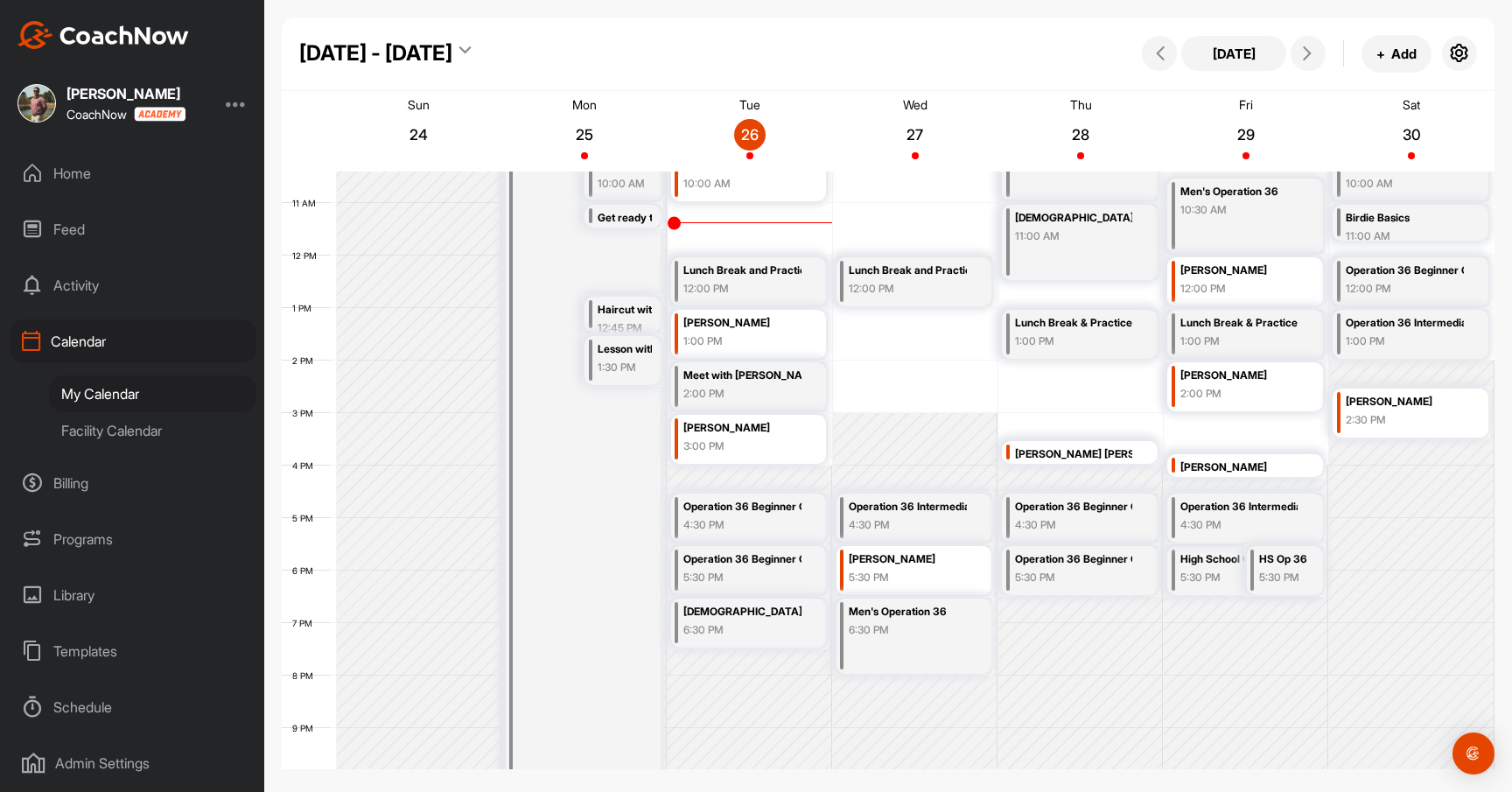
click at [921, 572] on div "5:30 PM" at bounding box center [908, 577] width 118 height 16
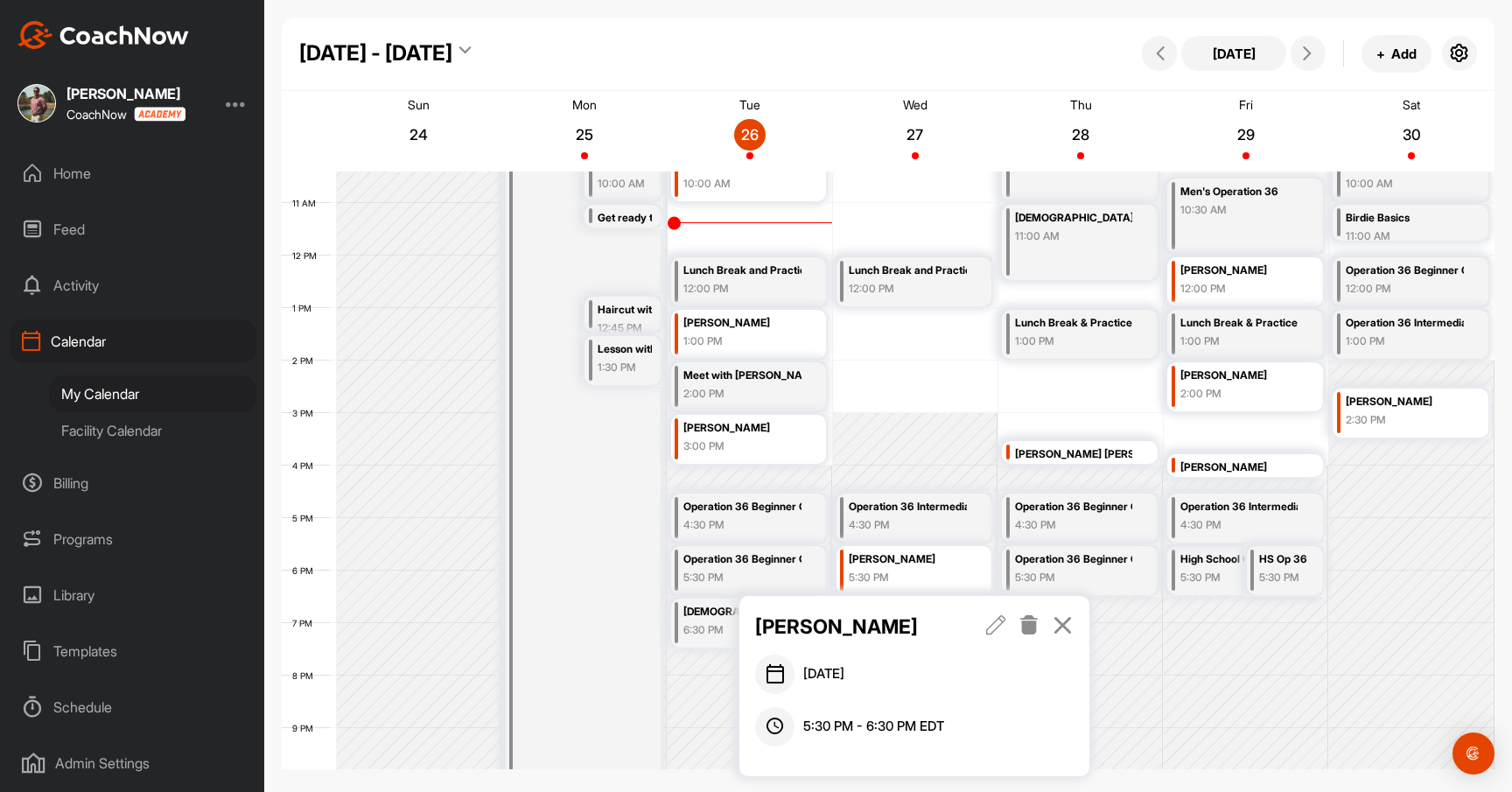
click at [1061, 630] on icon at bounding box center [1062, 625] width 20 height 19
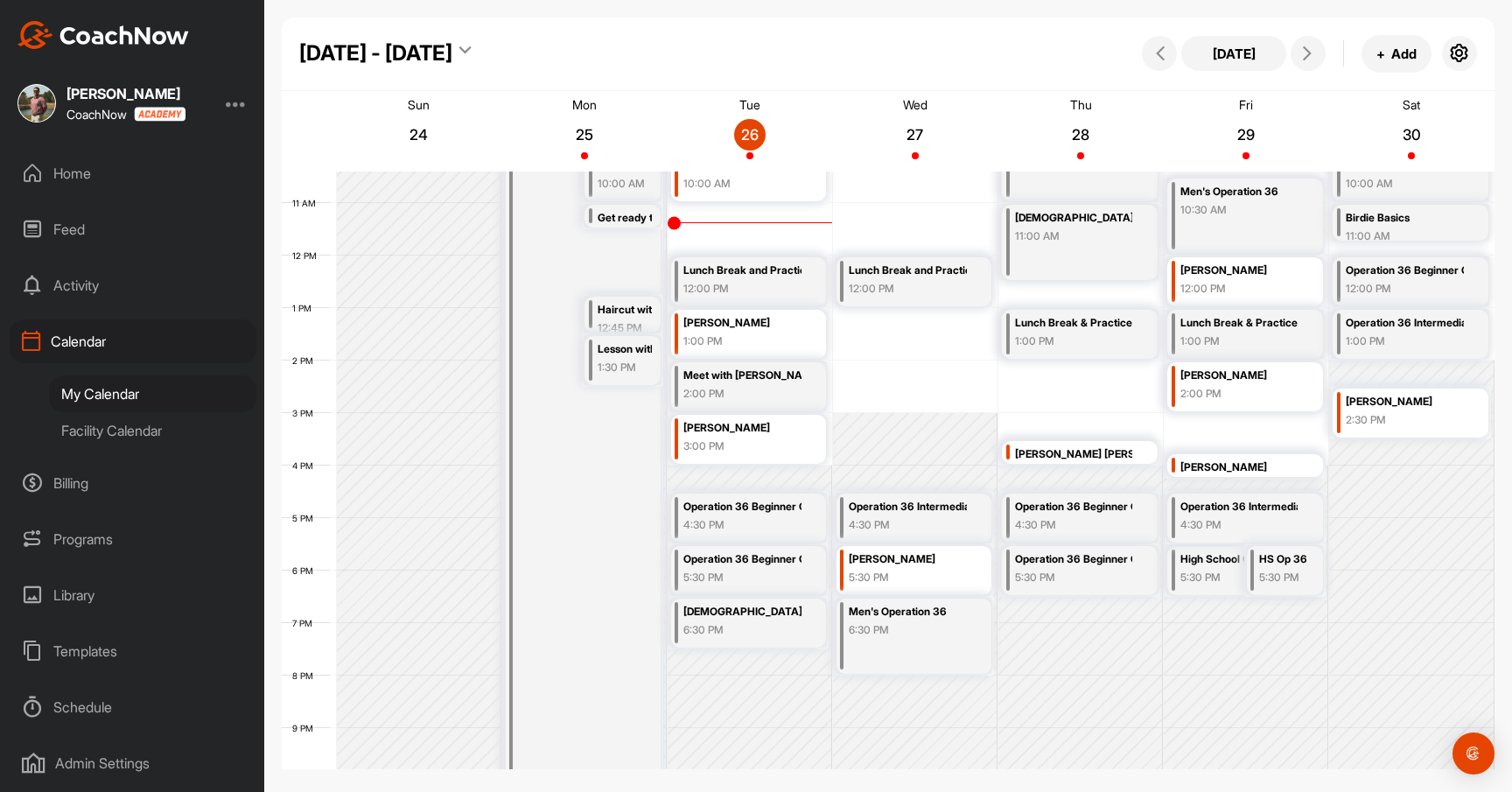
click at [1194, 567] on div "High School Operation 36 Class" at bounding box center [1240, 559] width 118 height 20
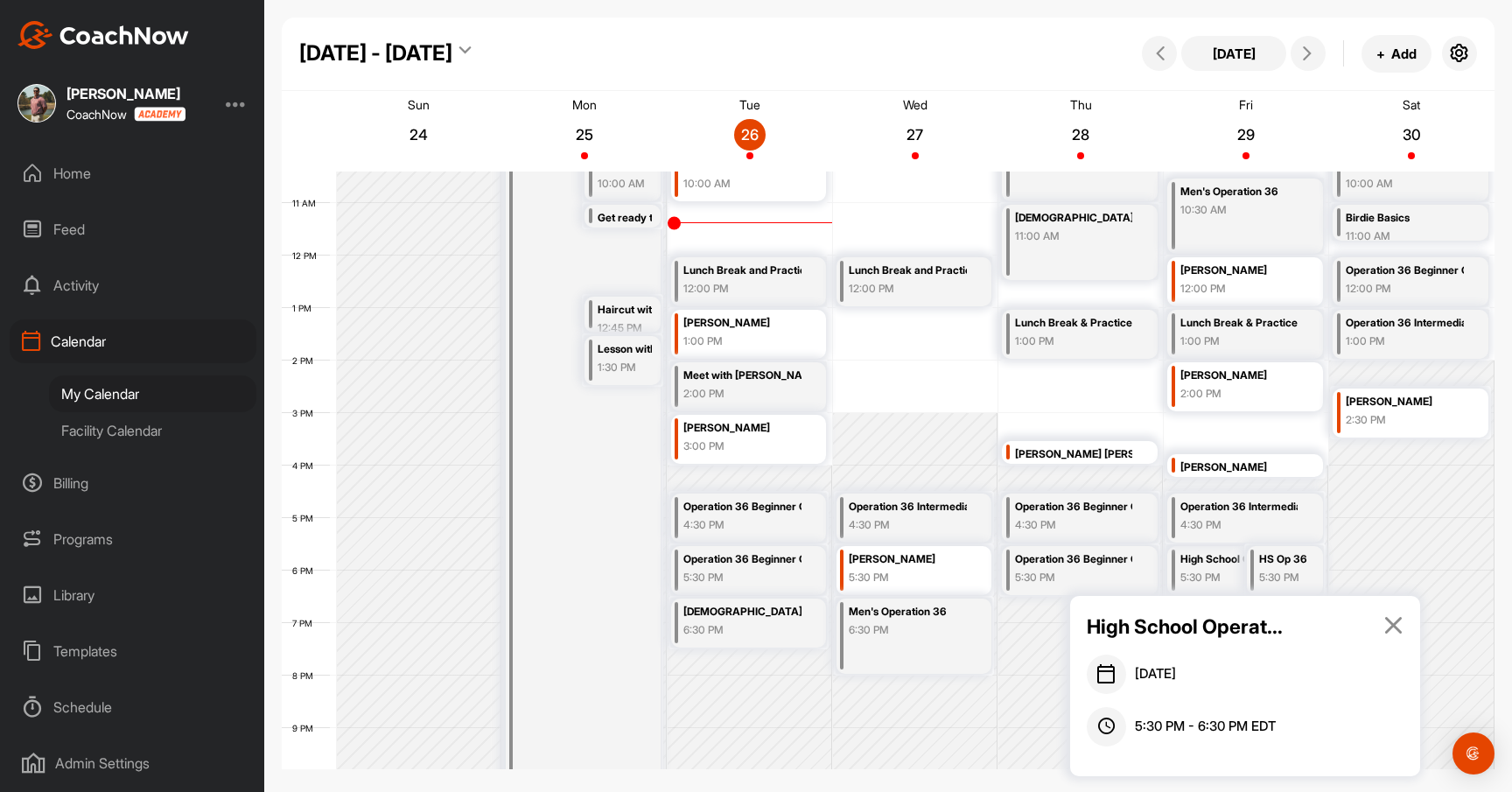
click at [1279, 576] on div "5:30 PM" at bounding box center [1286, 577] width 54 height 16
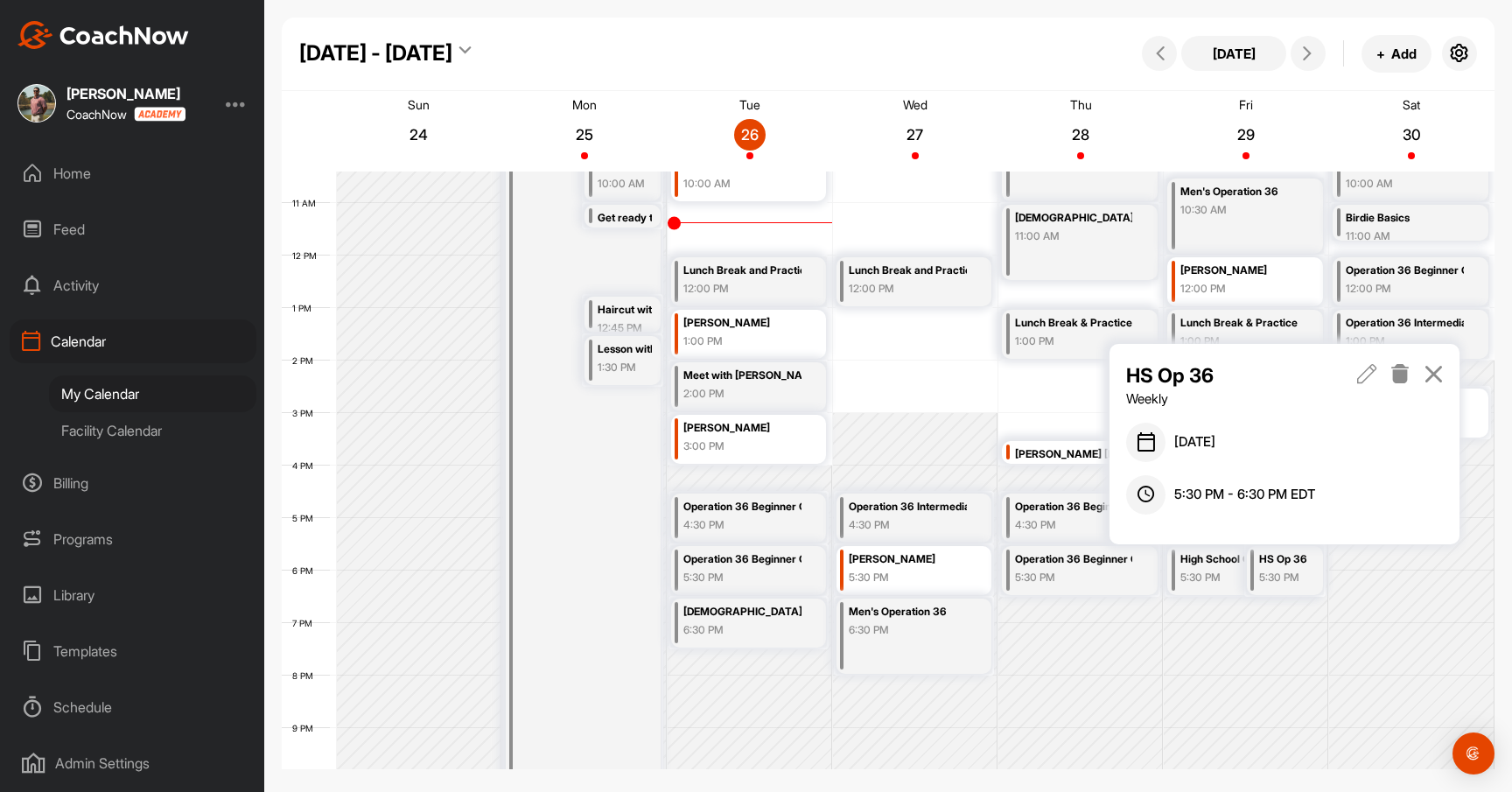
click at [1211, 574] on div "5:30 PM" at bounding box center [1240, 577] width 118 height 16
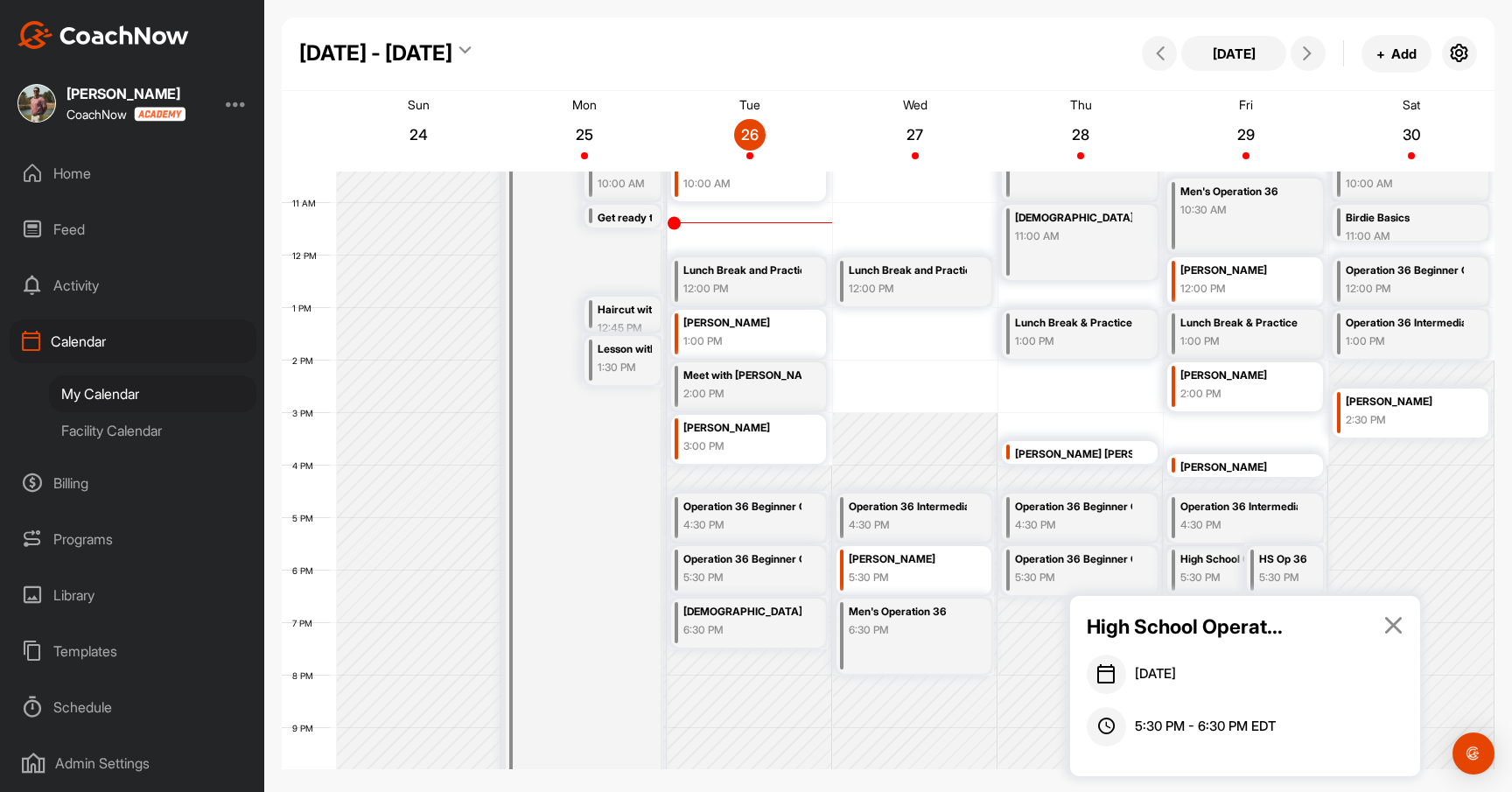
click at [1302, 572] on div "5:30 PM" at bounding box center [1286, 577] width 54 height 16
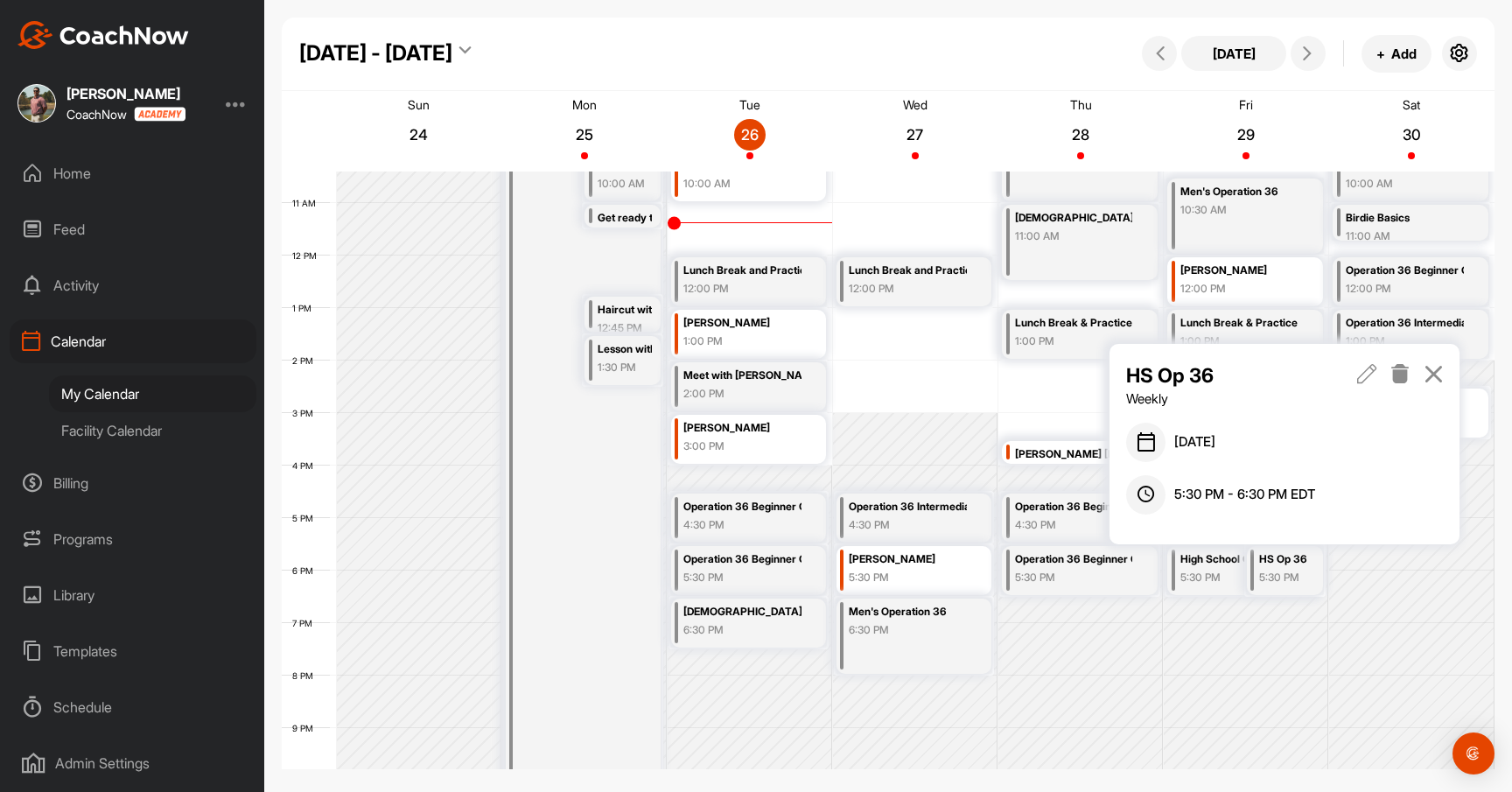
click at [1402, 375] on icon at bounding box center [1401, 374] width 20 height 19
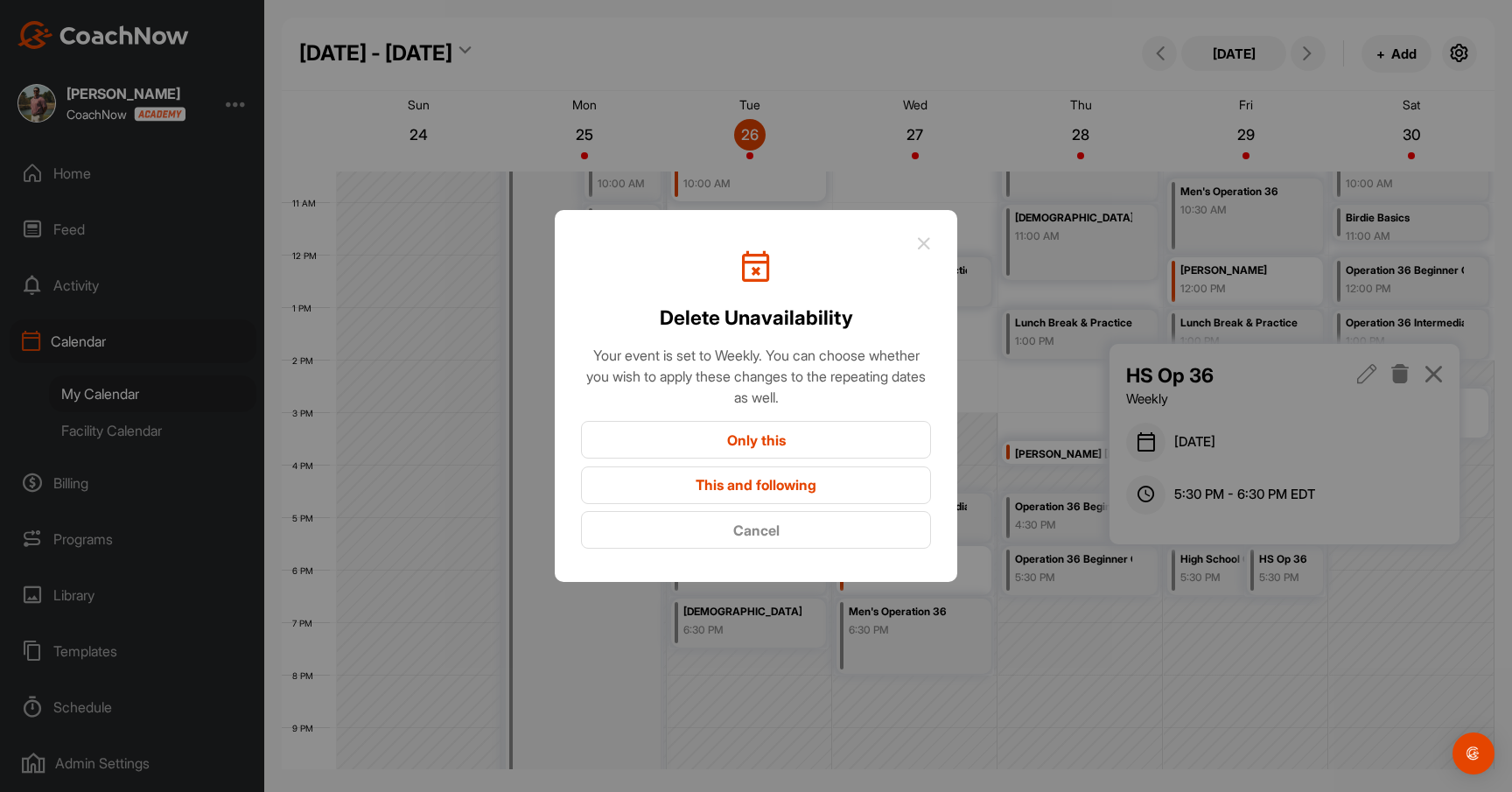
click at [846, 444] on button "Only this" at bounding box center [756, 440] width 350 height 38
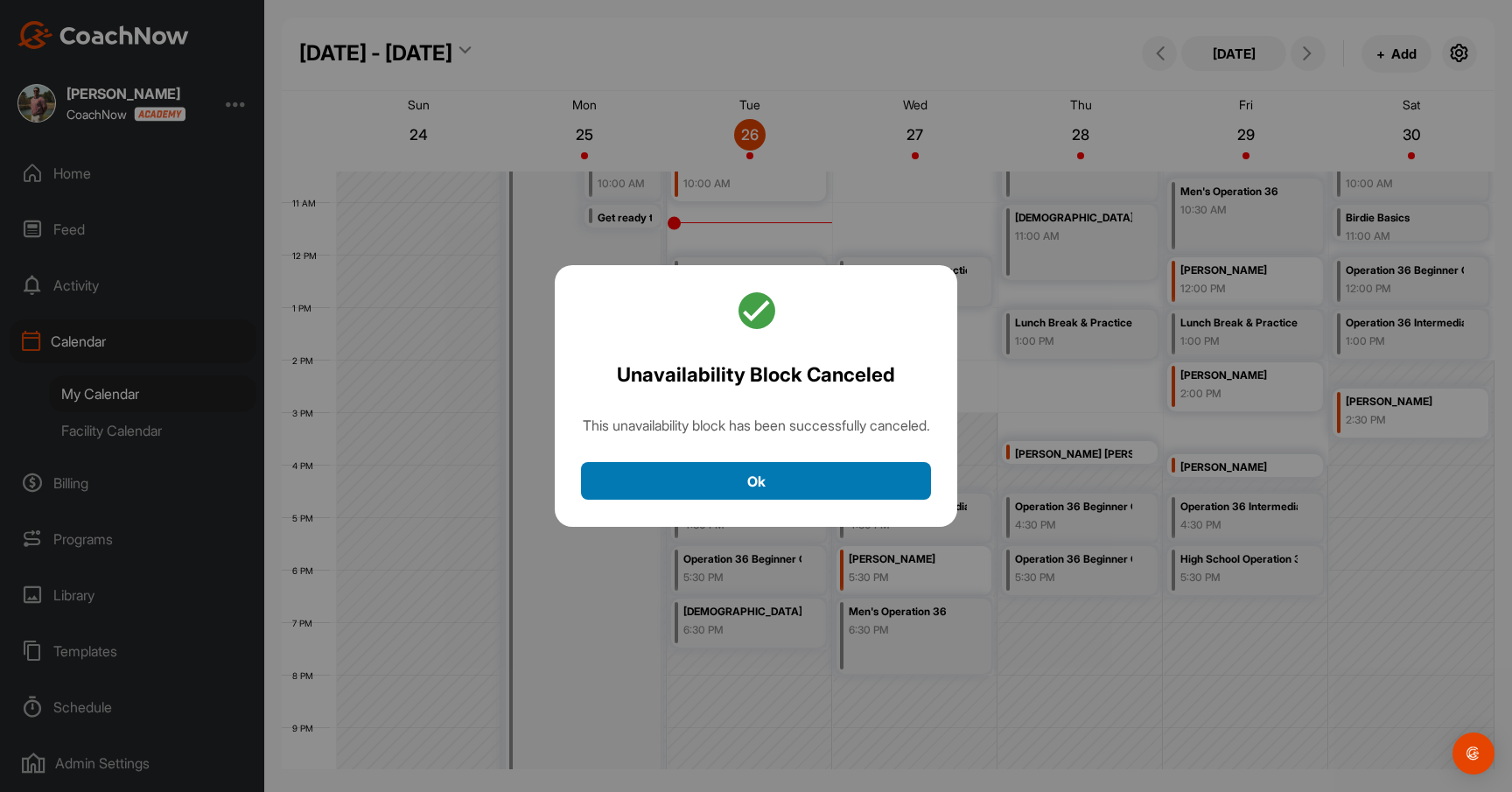
click at [863, 478] on button "Ok" at bounding box center [756, 481] width 350 height 38
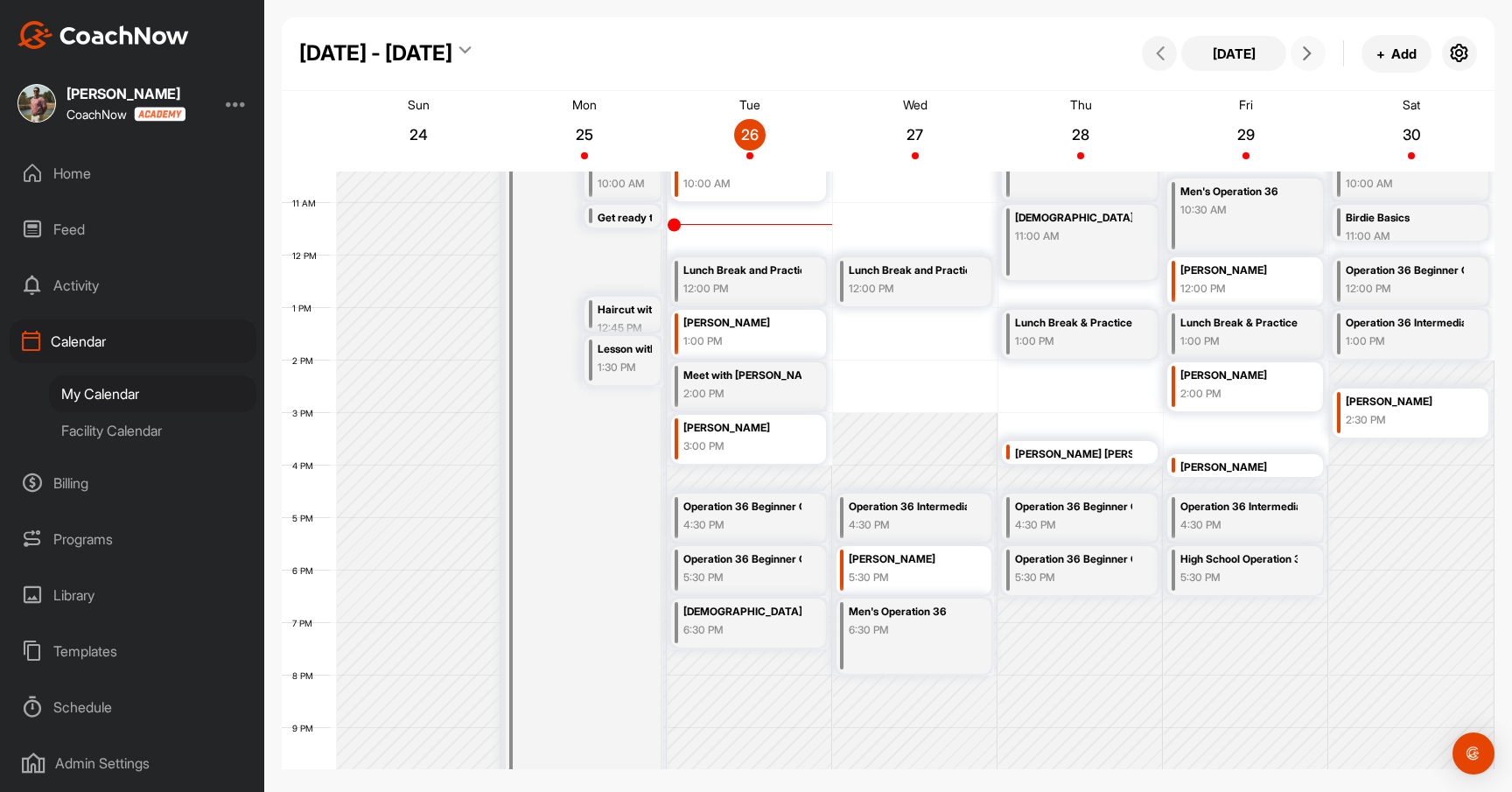
click at [1317, 49] on span at bounding box center [1308, 53] width 21 height 14
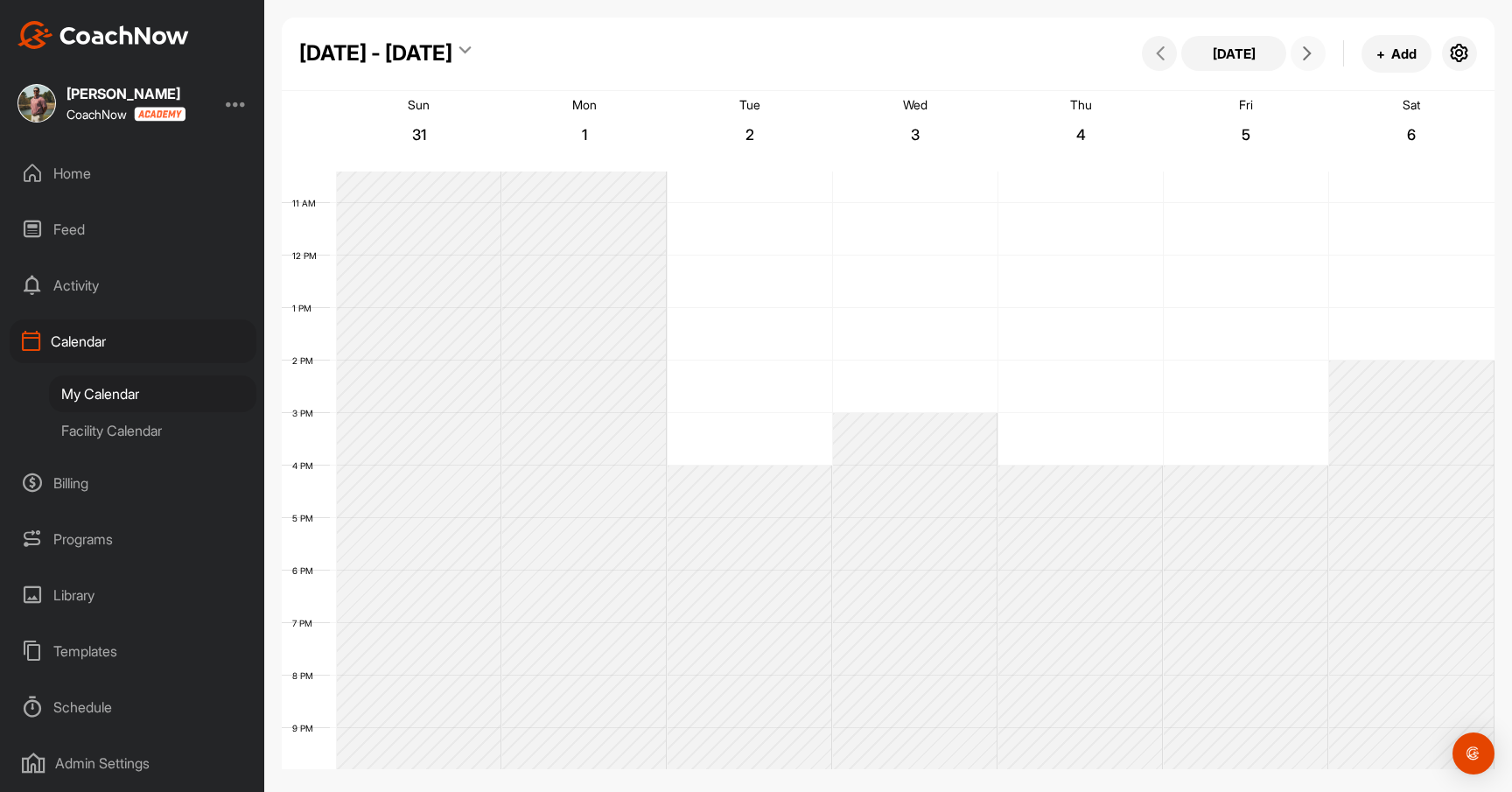
scroll to position [302, 0]
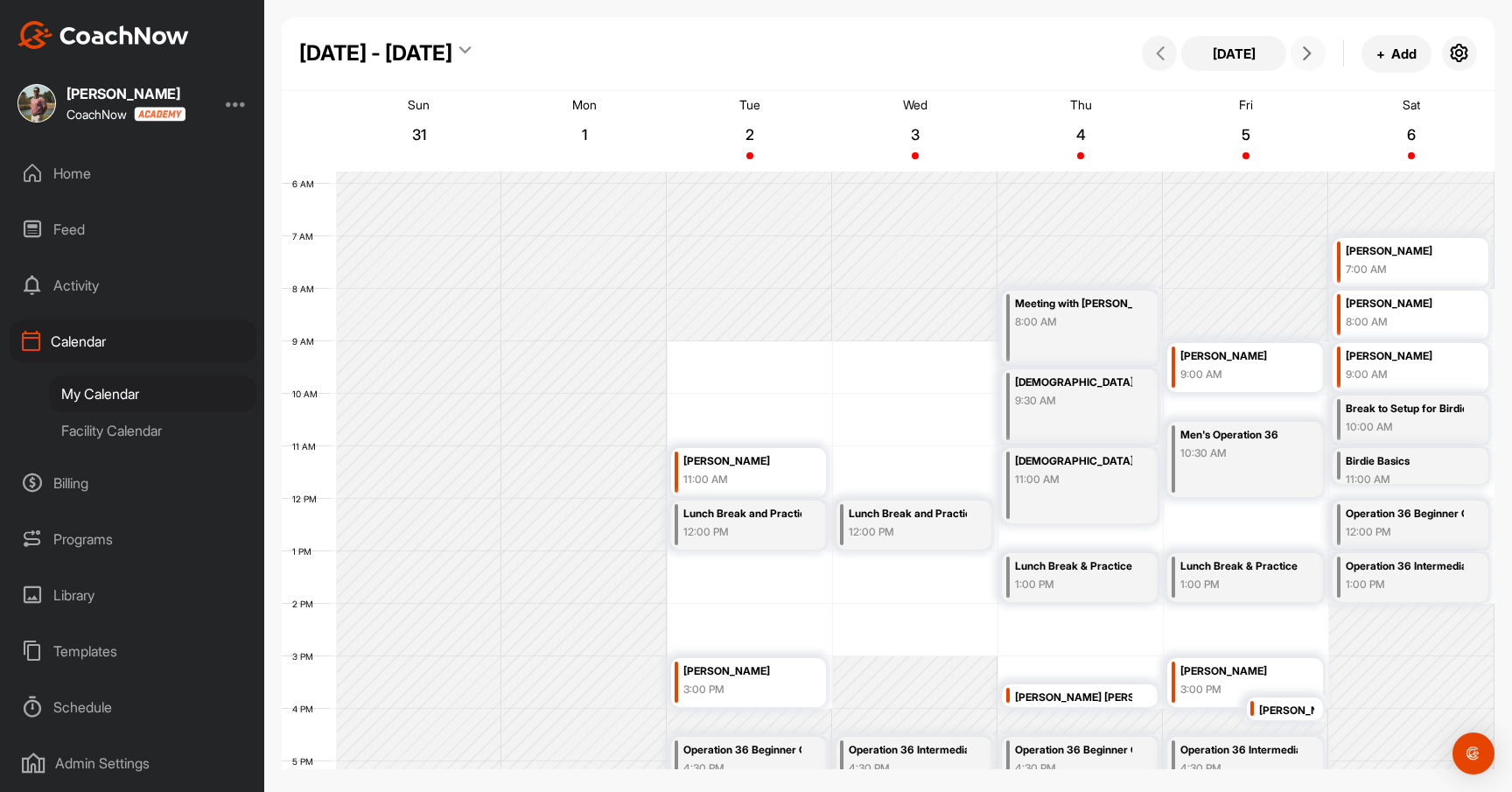
click at [1308, 50] on icon at bounding box center [1308, 53] width 14 height 14
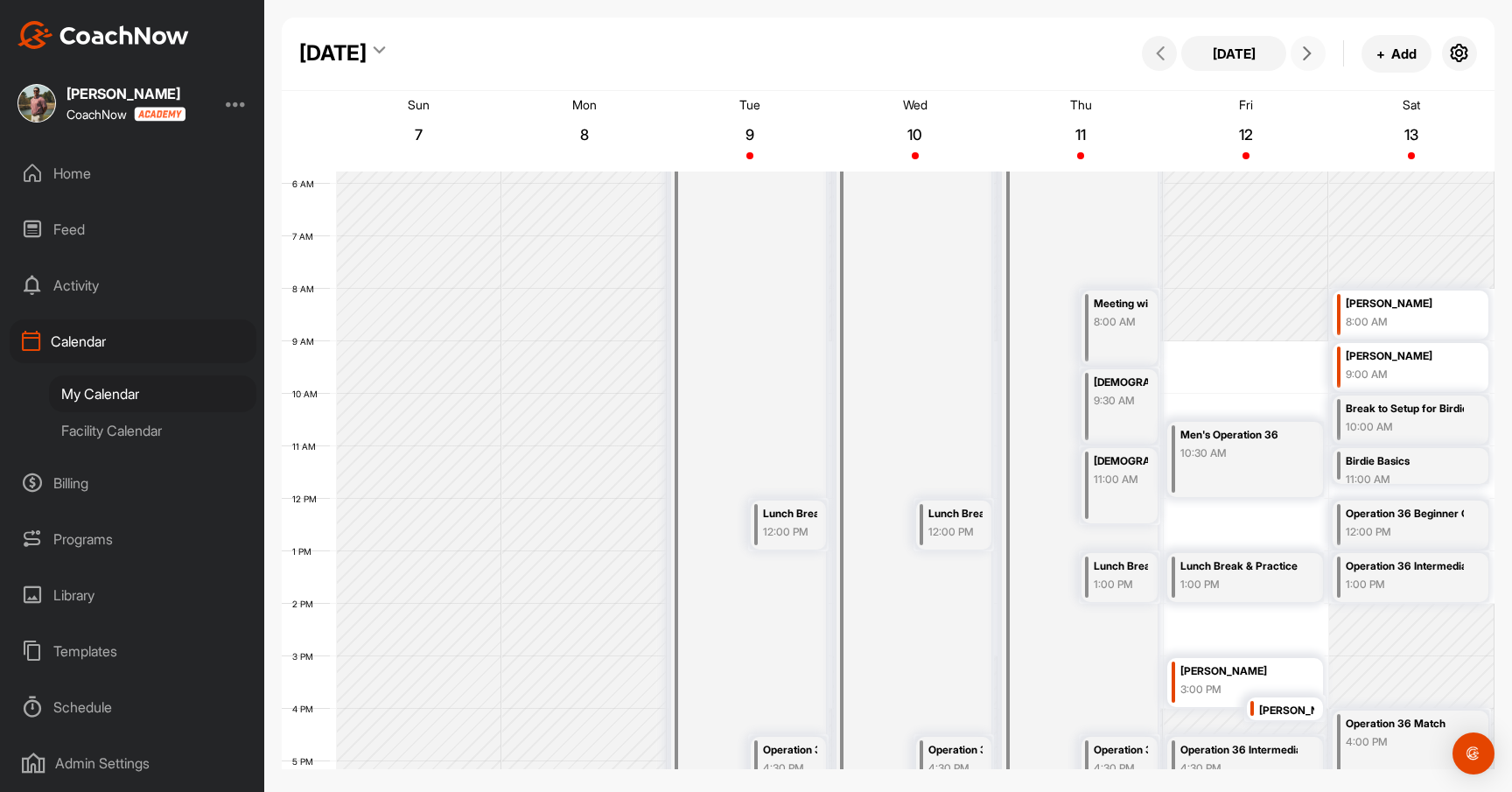
click at [1308, 50] on icon at bounding box center [1308, 53] width 14 height 14
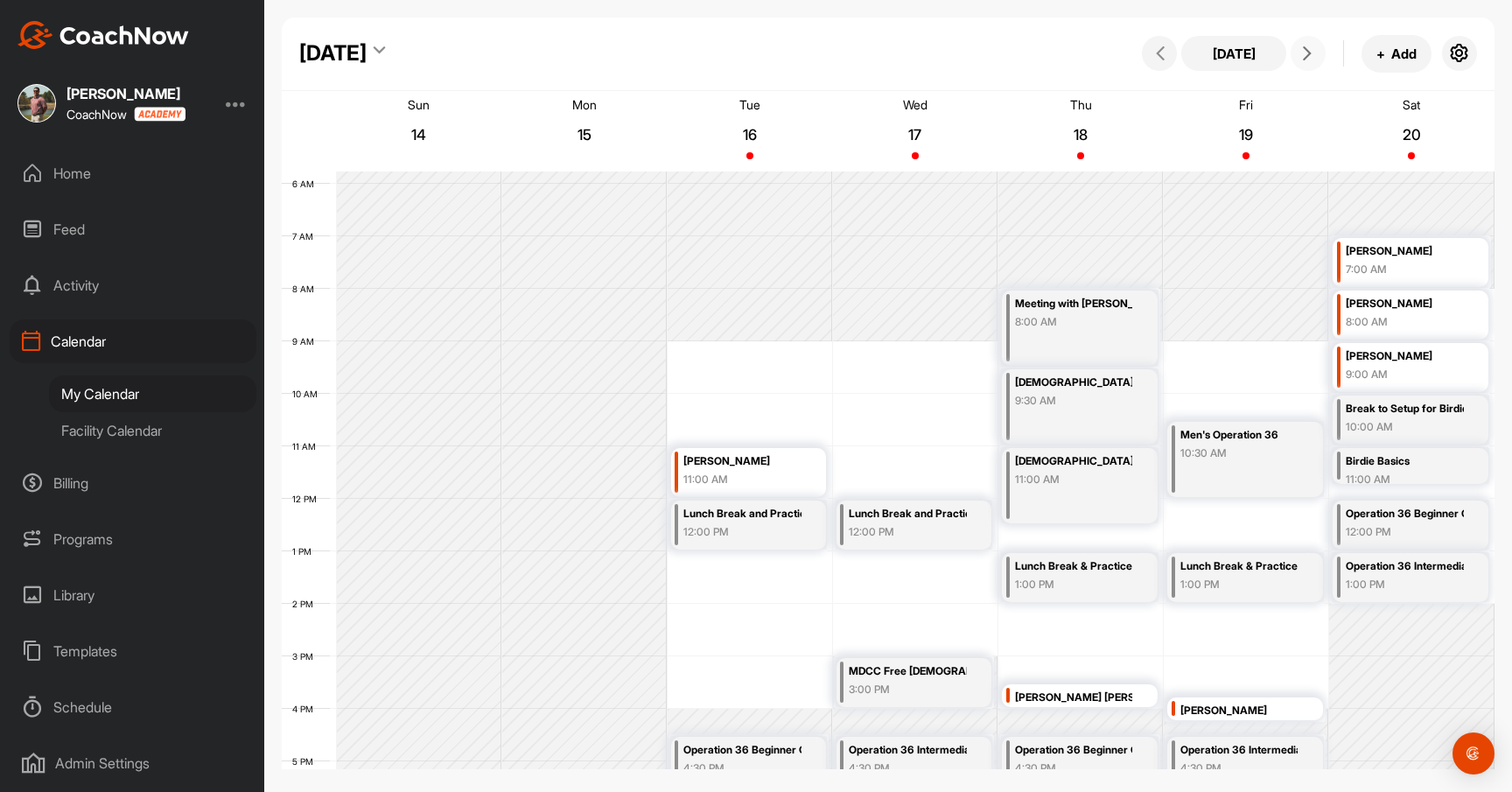
click at [763, 684] on div "12 AM 1 AM 2 AM 3 AM 4 AM 5 AM 6 AM 7 AM 8 AM 9 AM 10 AM 11 AM 12 PM 1 PM 2 PM …" at bounding box center [888, 498] width 1213 height 1260
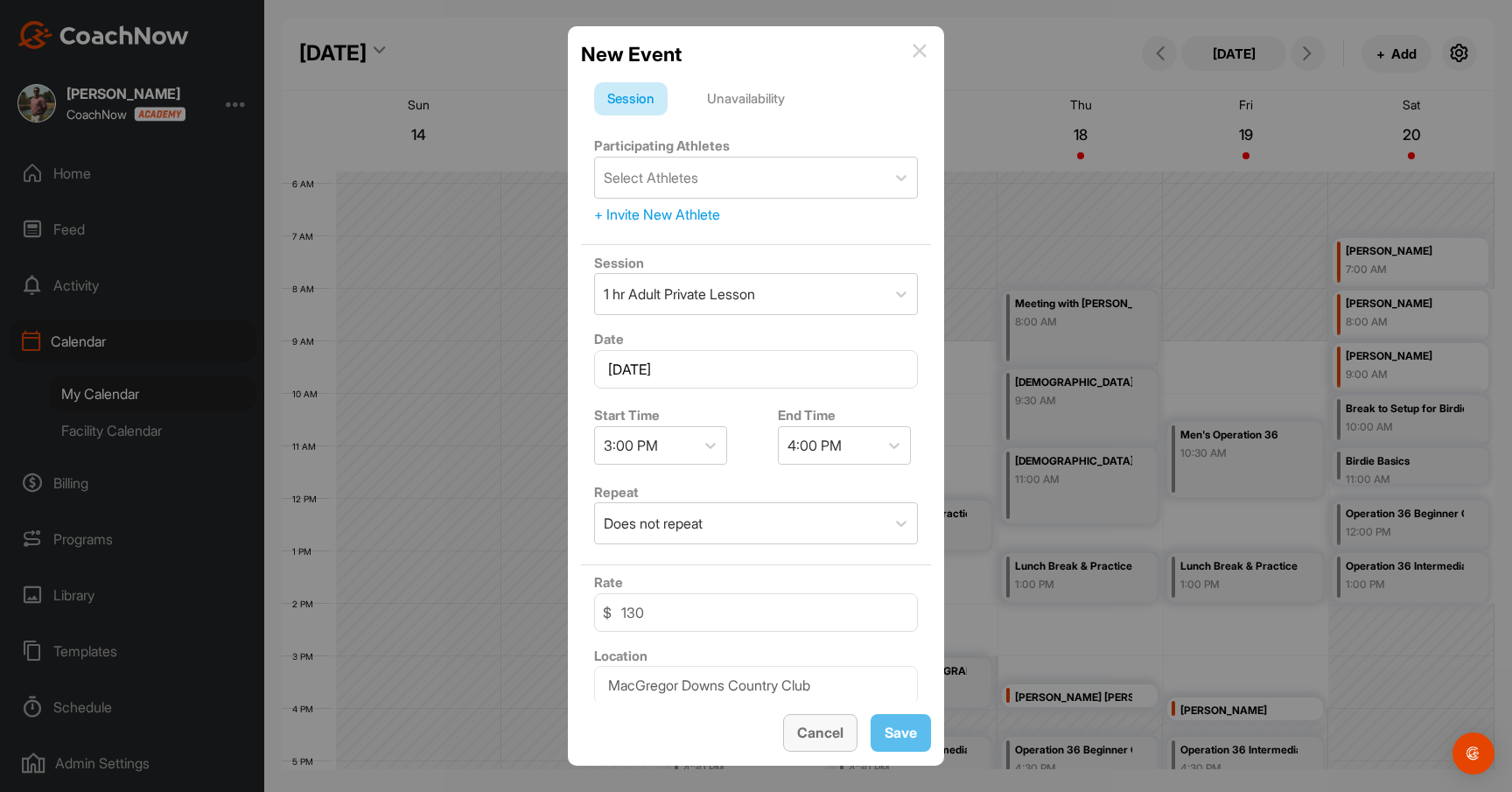
click at [808, 732] on button "Cancel" at bounding box center [821, 733] width 74 height 38
